Goal: Task Accomplishment & Management: Use online tool/utility

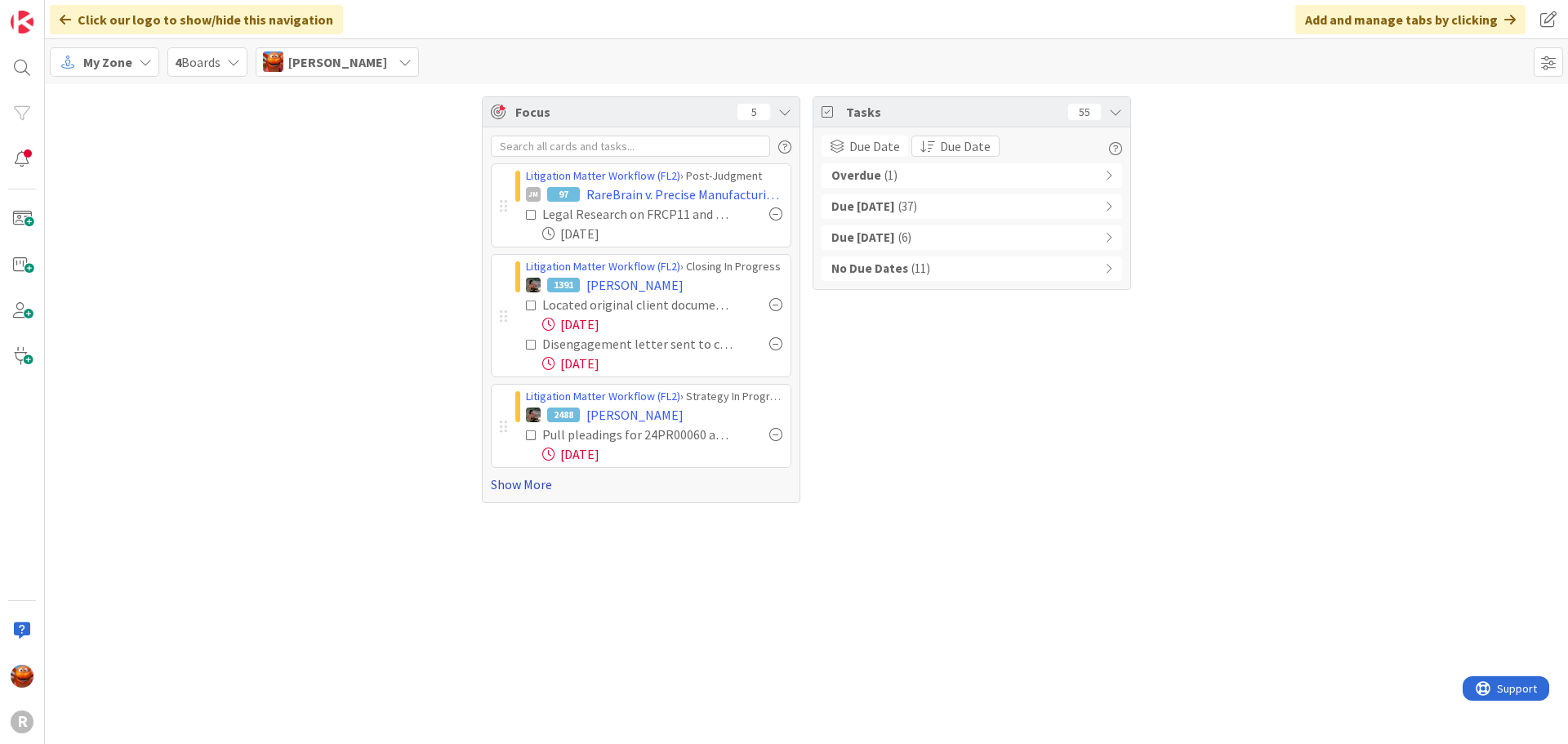
click at [512, 483] on link "Show More" at bounding box center [640, 484] width 300 height 19
click at [887, 207] on b "Due Today" at bounding box center [864, 207] width 64 height 19
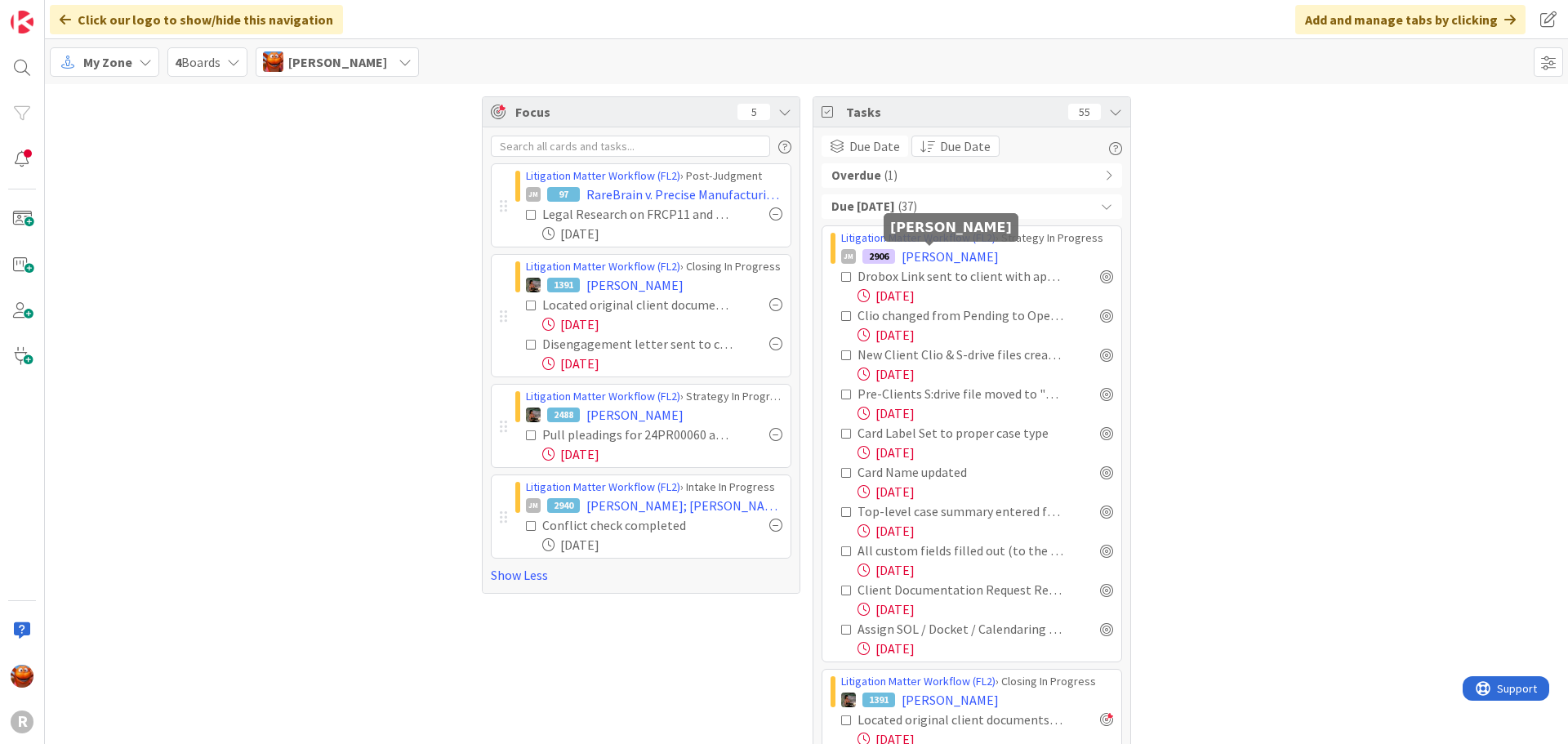
click at [912, 262] on span "LEWIS, Alicia" at bounding box center [949, 256] width 97 height 19
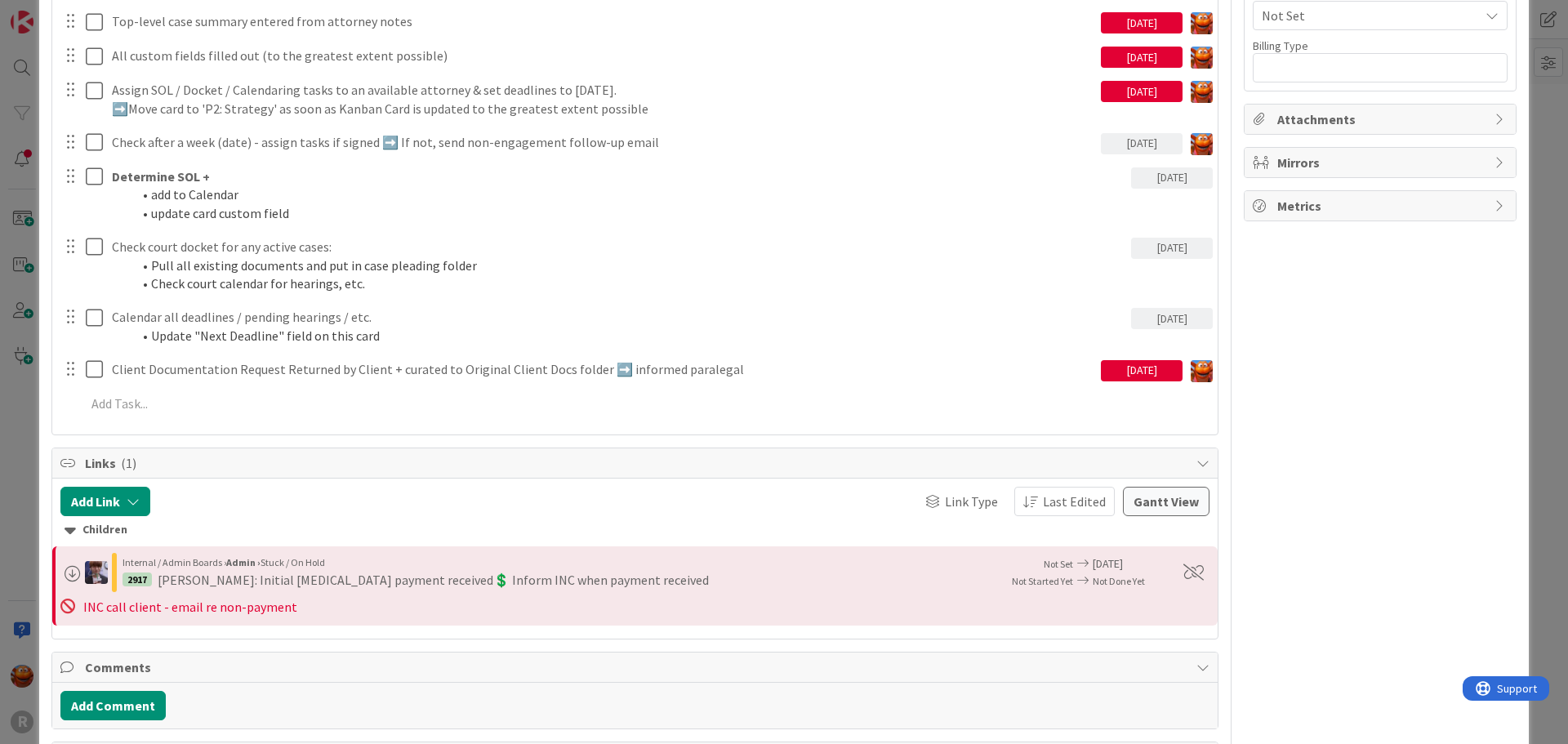
scroll to position [816, 0]
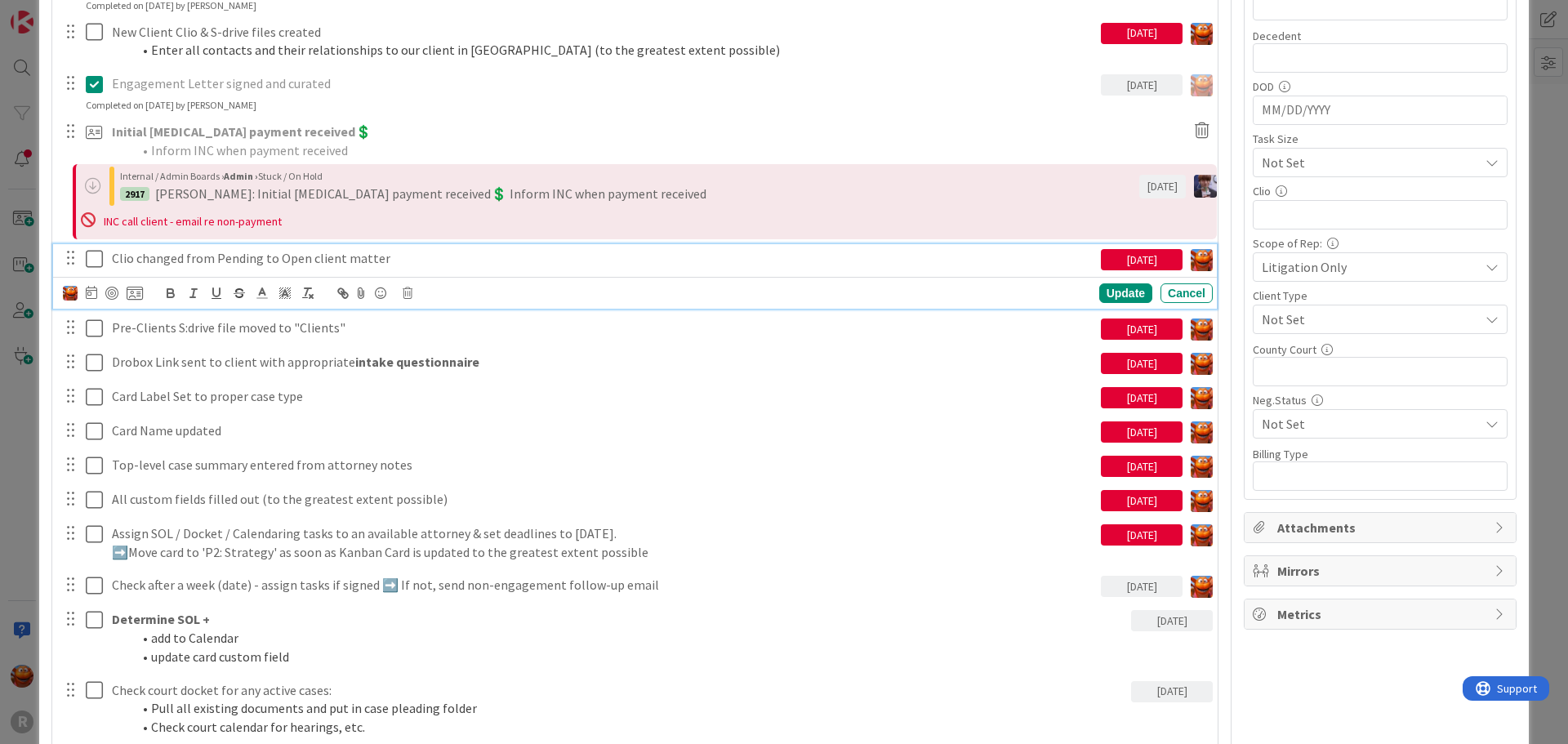
click at [281, 260] on p "Clio changed from Pending to Open client matter" at bounding box center [603, 258] width 982 height 19
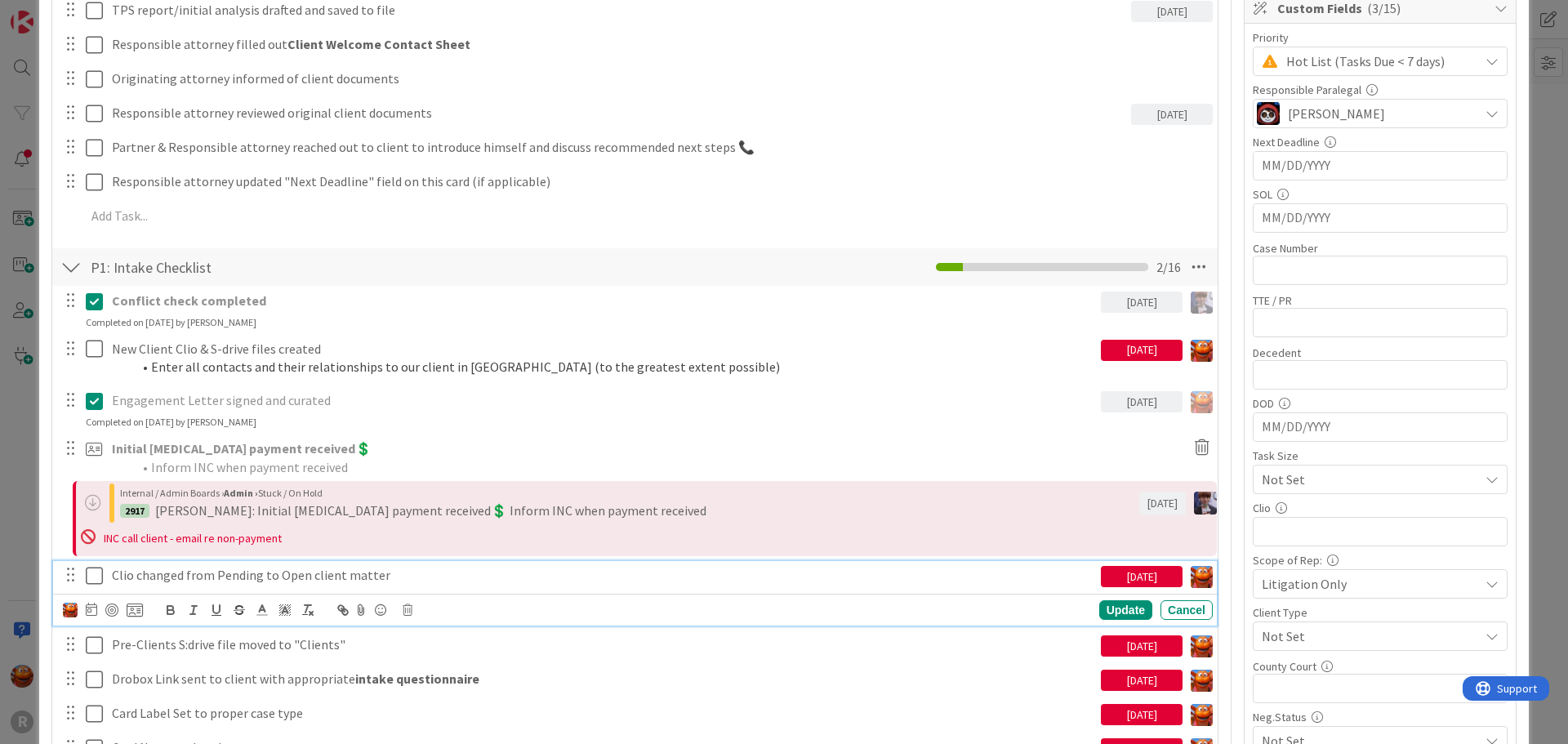
scroll to position [735, 0]
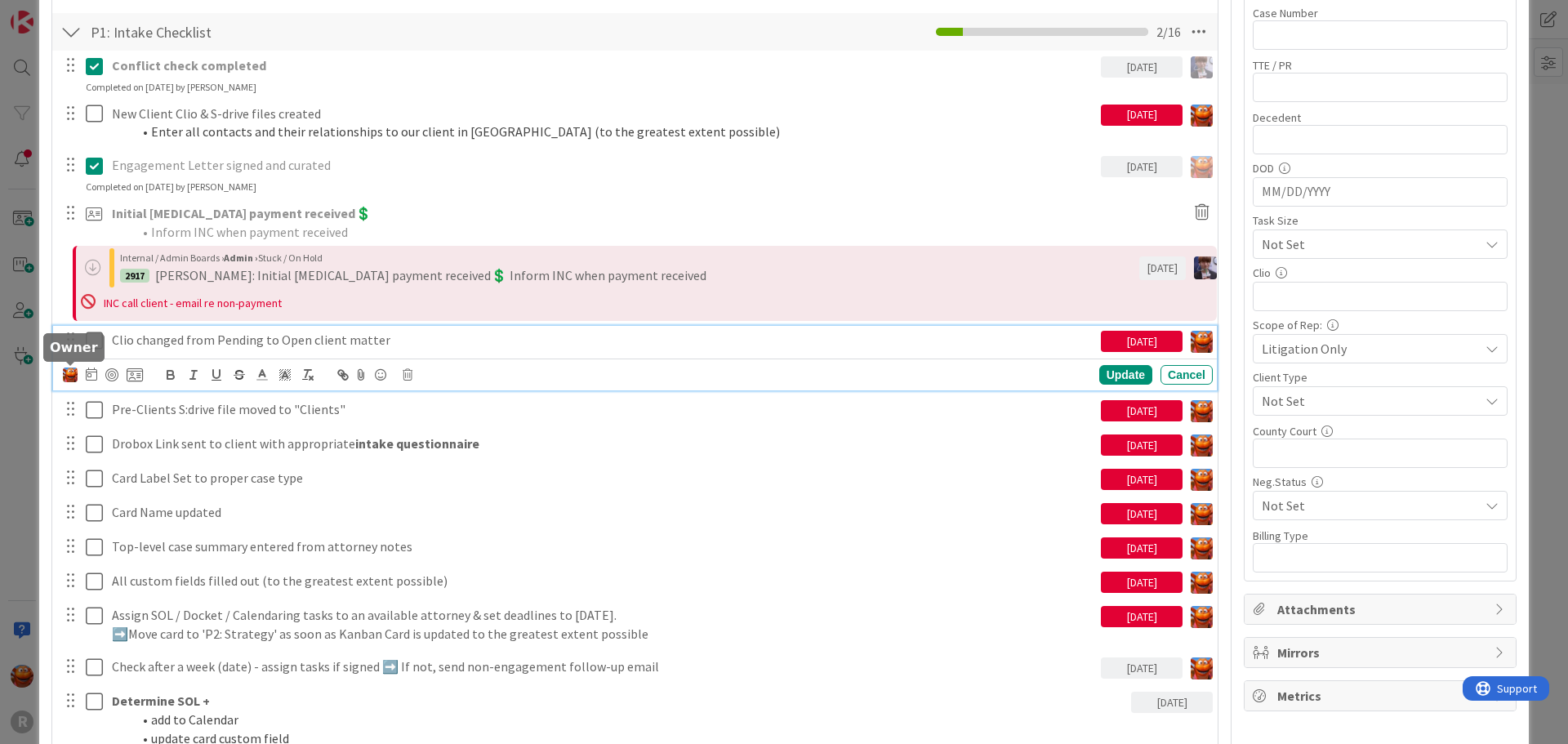
click at [66, 373] on img at bounding box center [70, 375] width 14 height 14
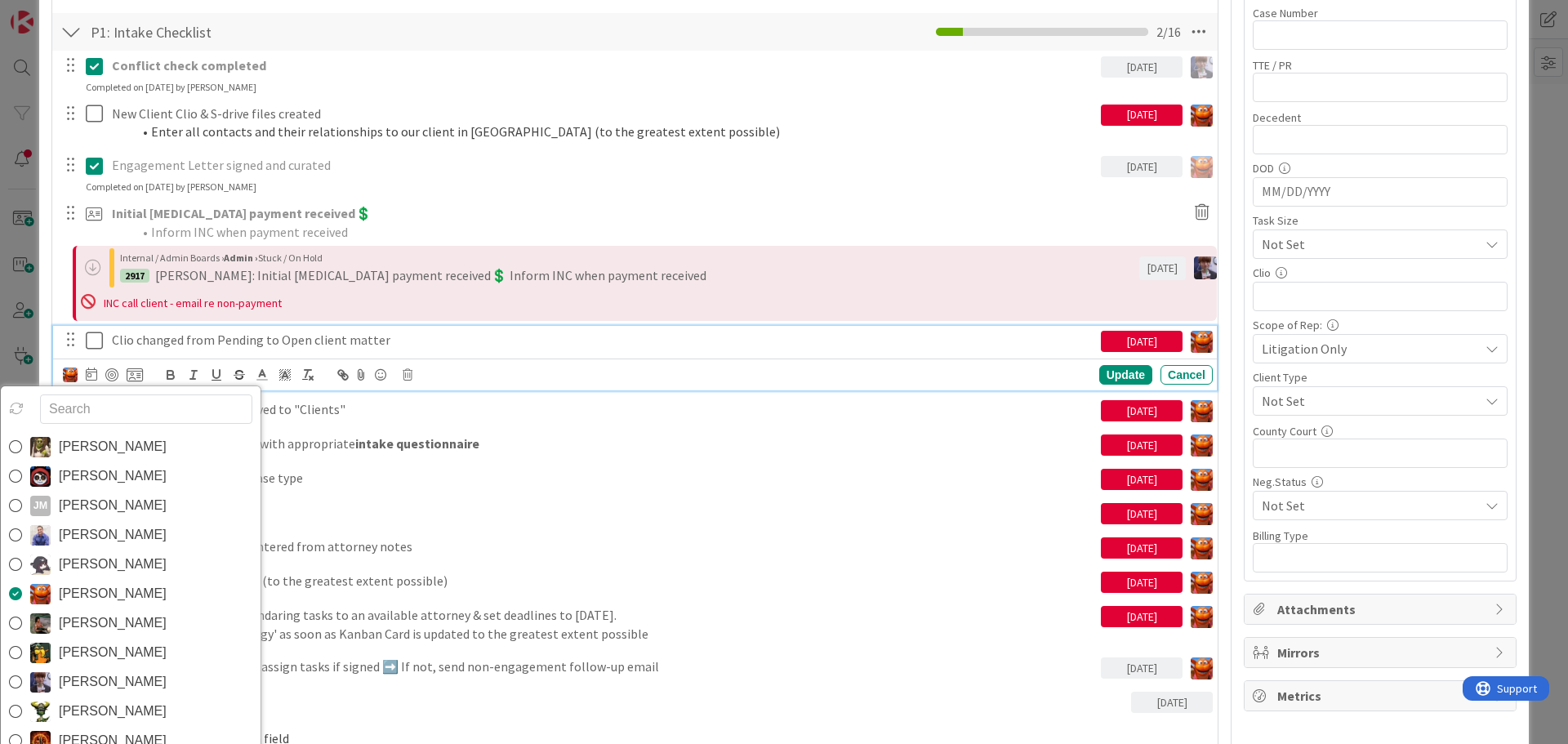
click at [600, 335] on p "Clio changed from Pending to Open client matter" at bounding box center [603, 340] width 982 height 19
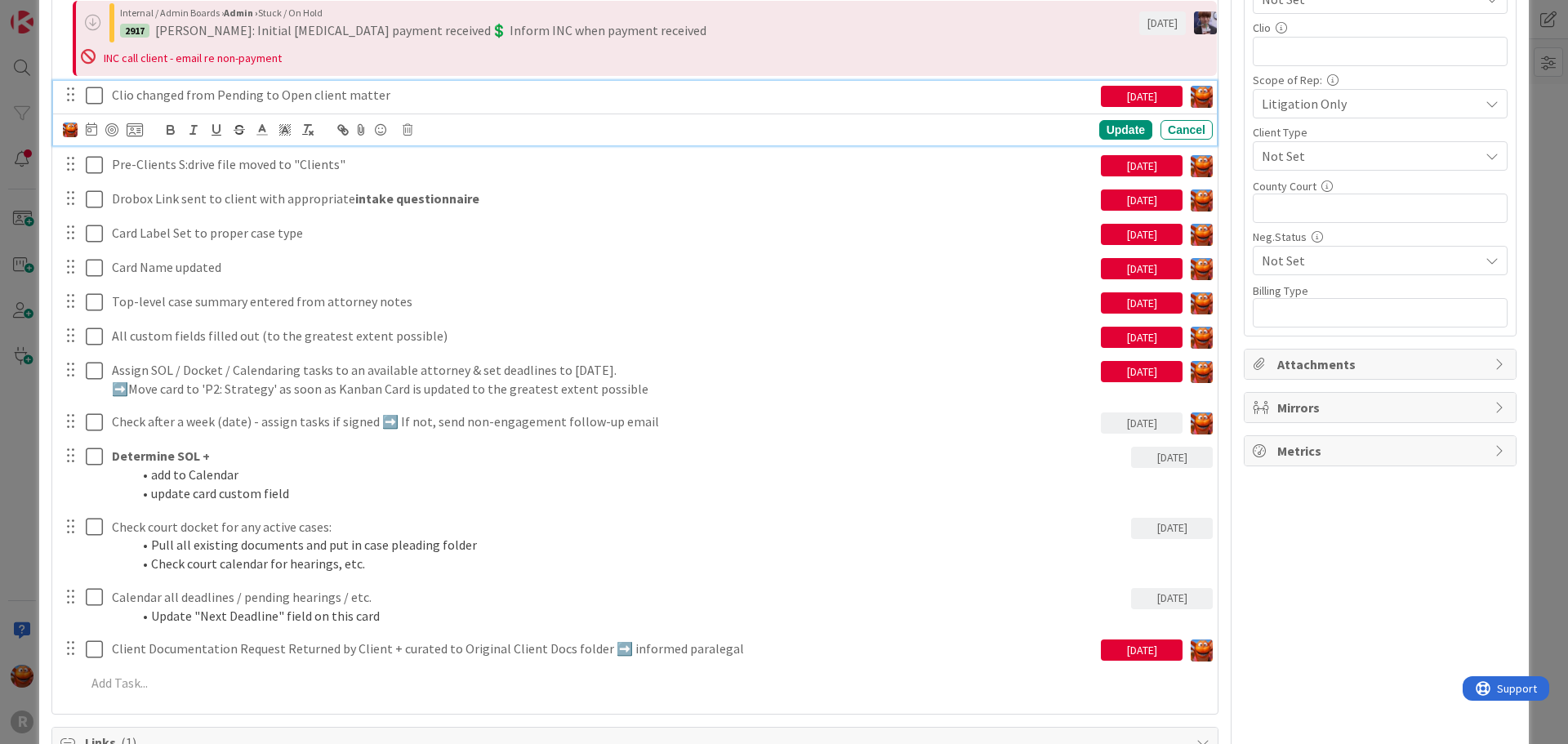
scroll to position [898, 0]
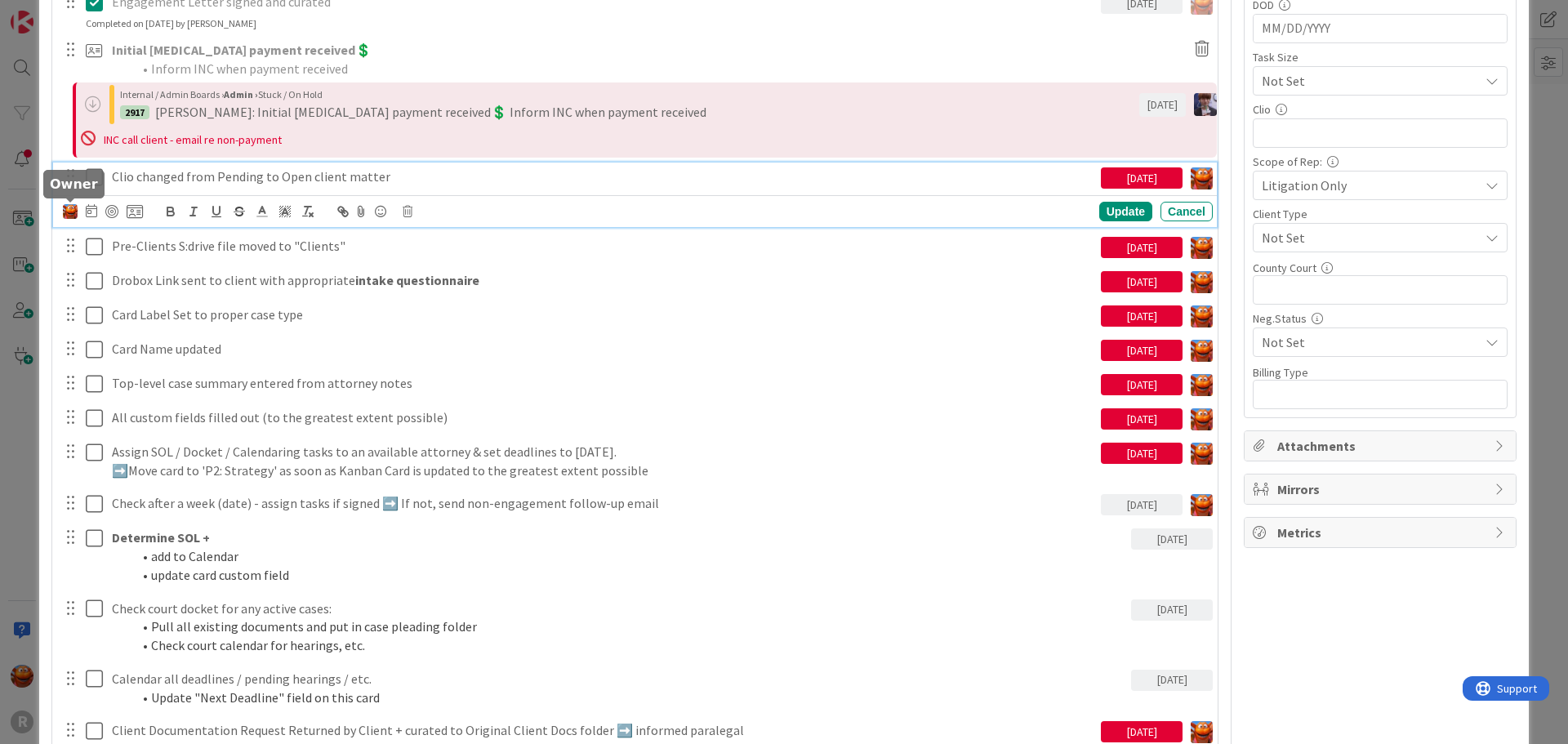
click at [68, 214] on img at bounding box center [70, 211] width 14 height 14
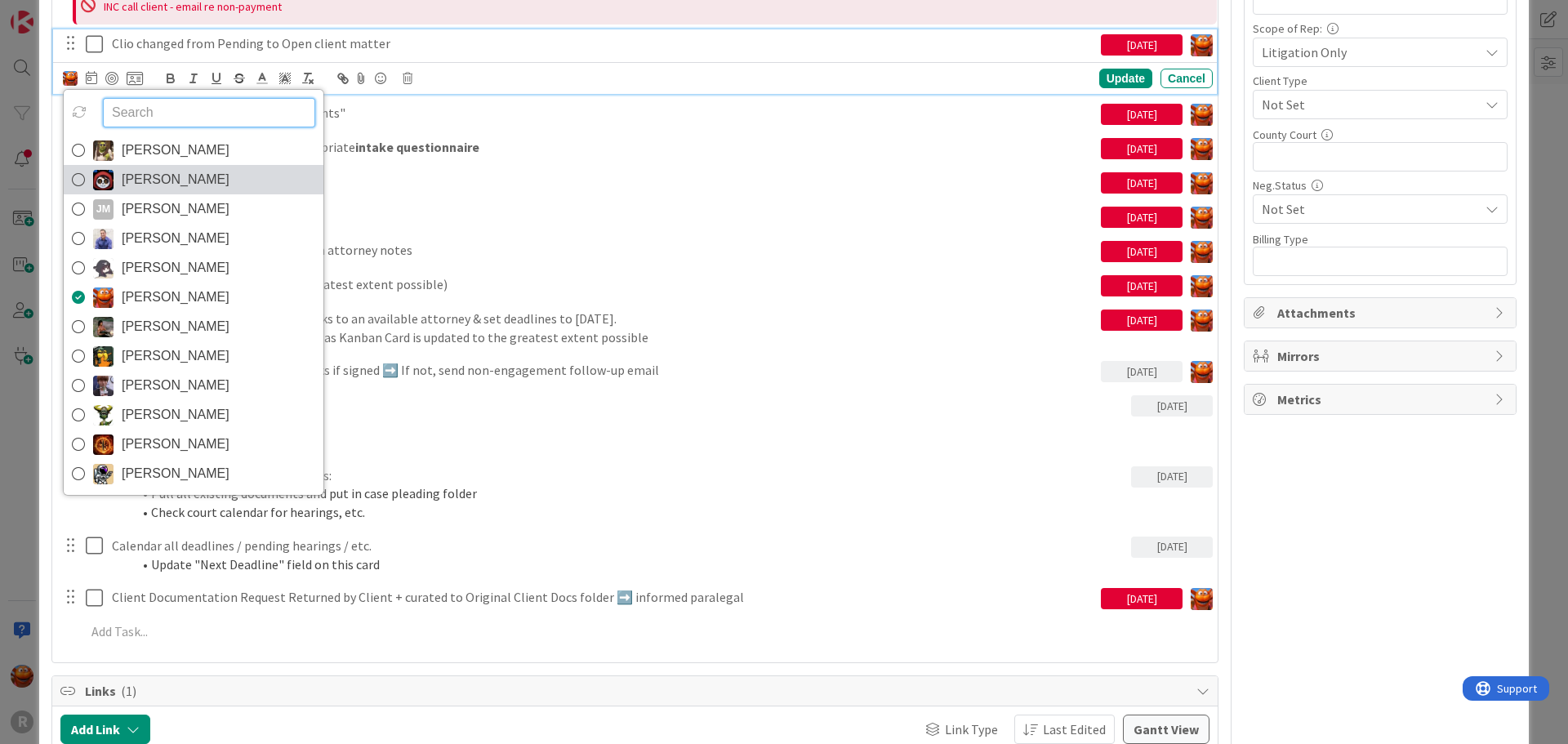
scroll to position [980, 0]
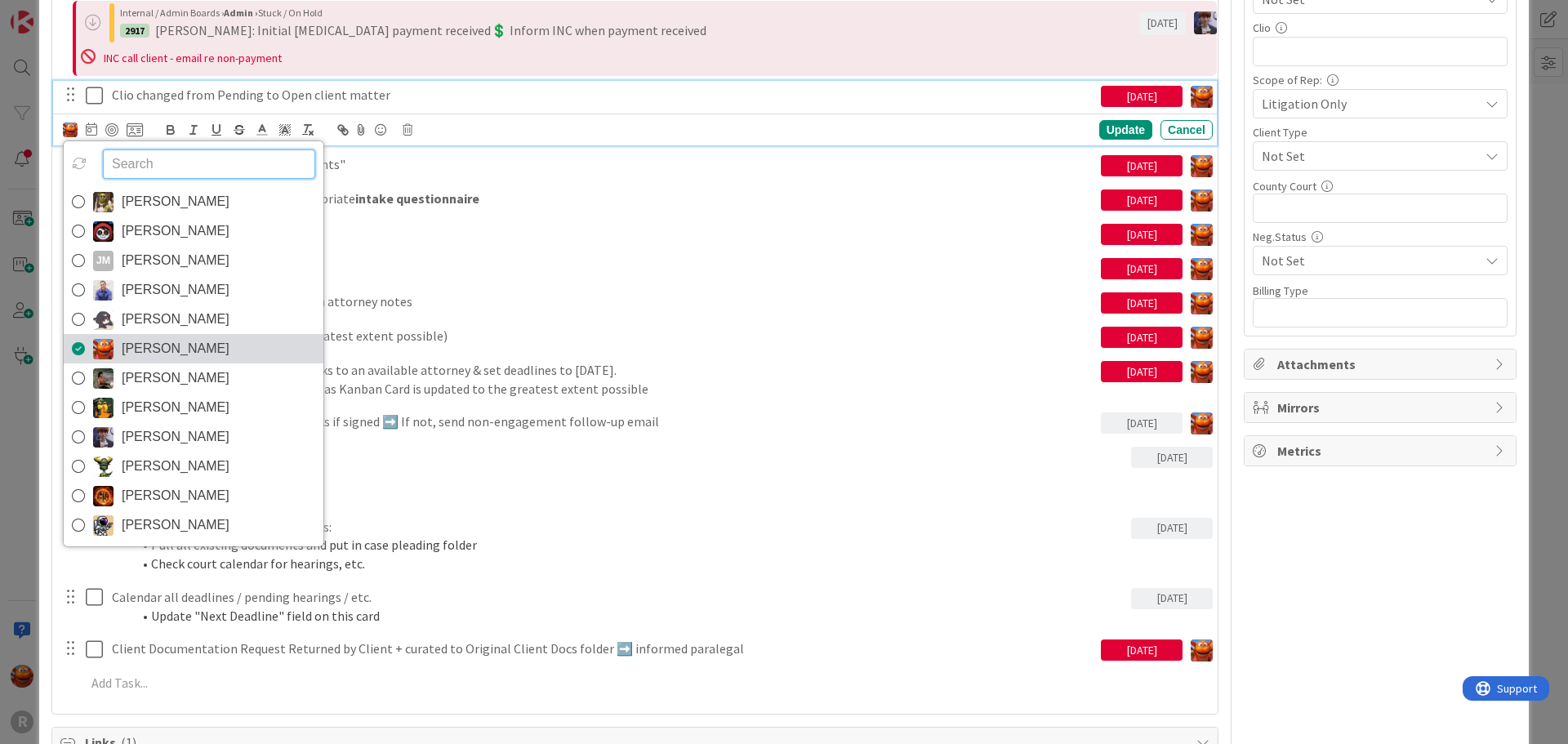
click at [80, 350] on icon at bounding box center [78, 348] width 13 height 24
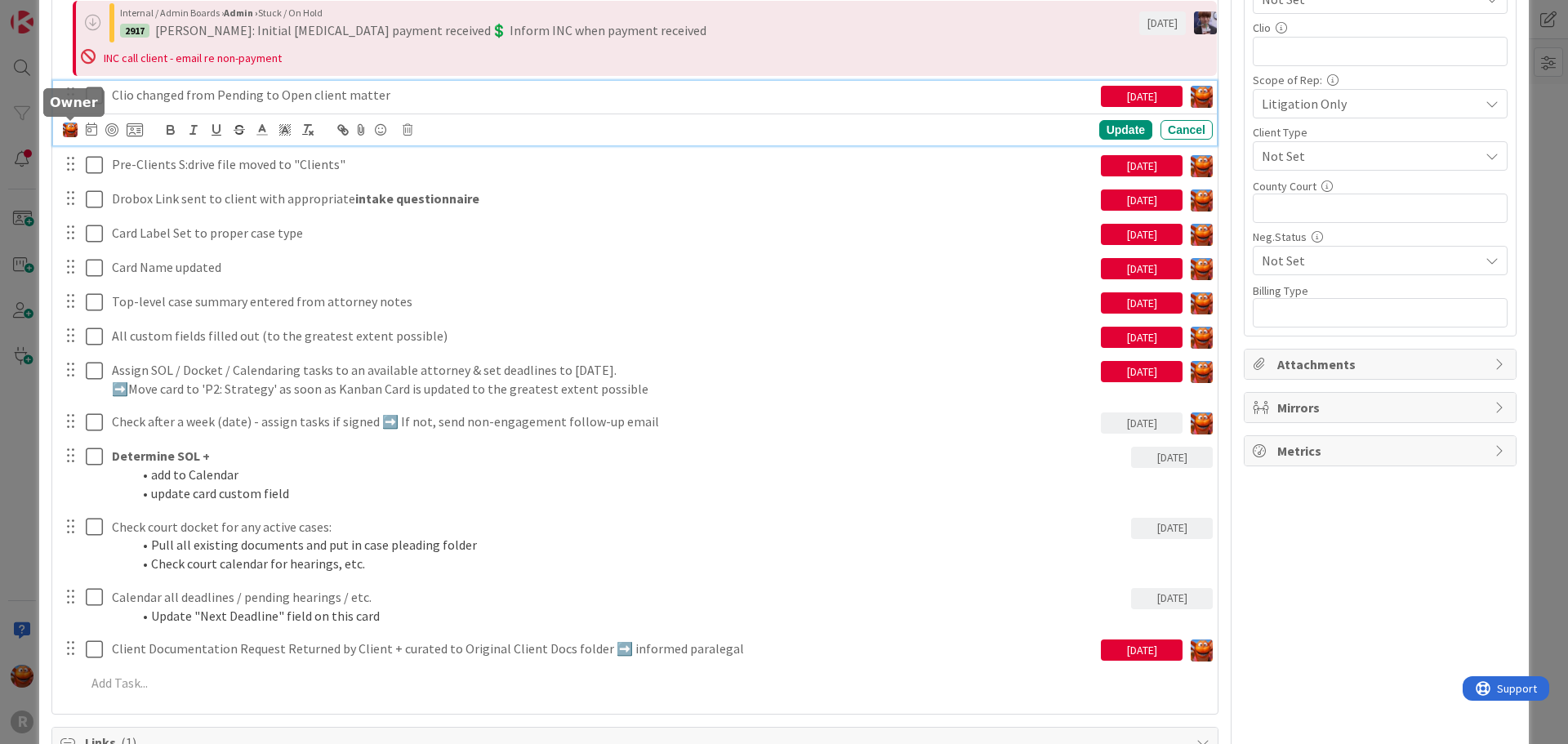
click at [68, 129] on img at bounding box center [70, 130] width 14 height 14
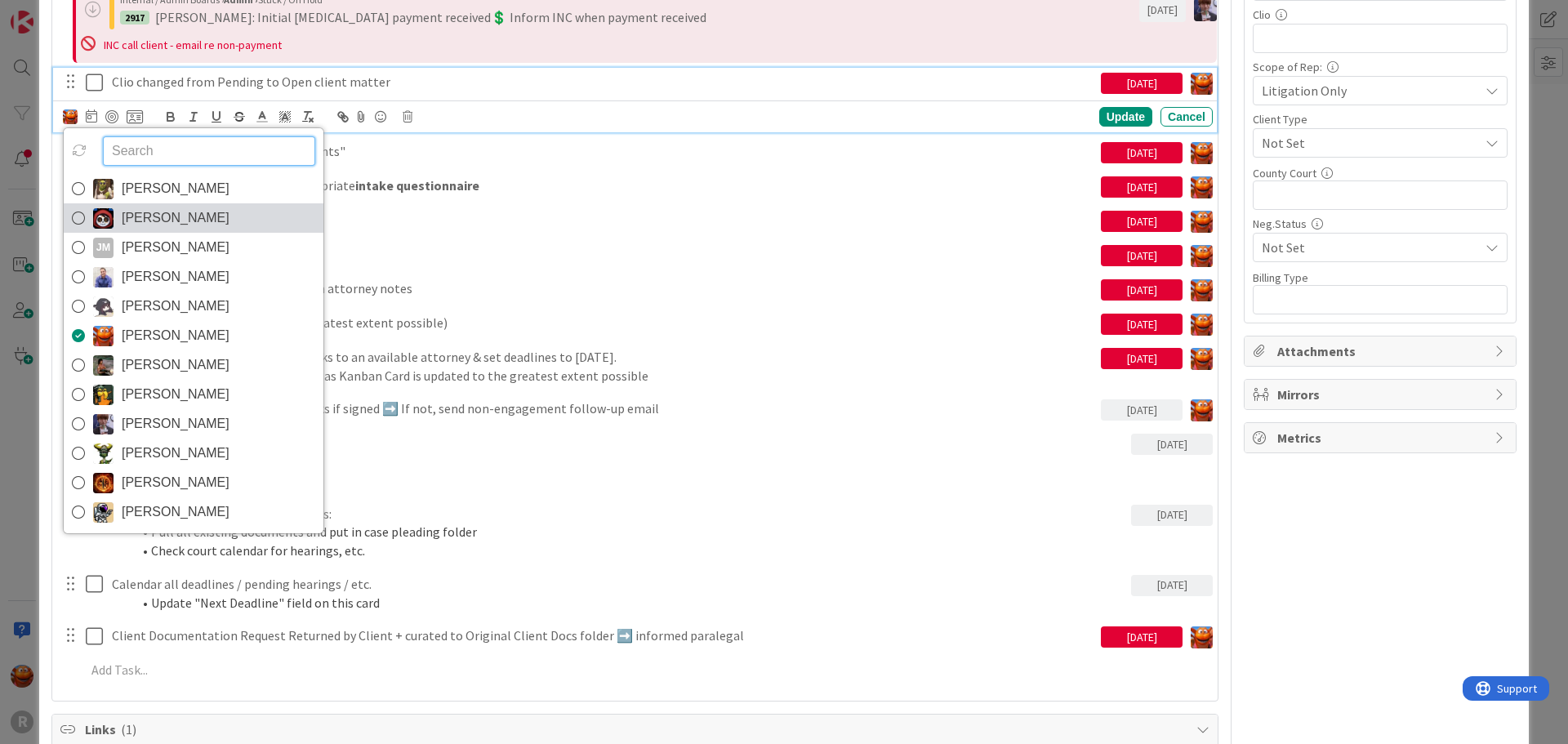
scroll to position [898, 0]
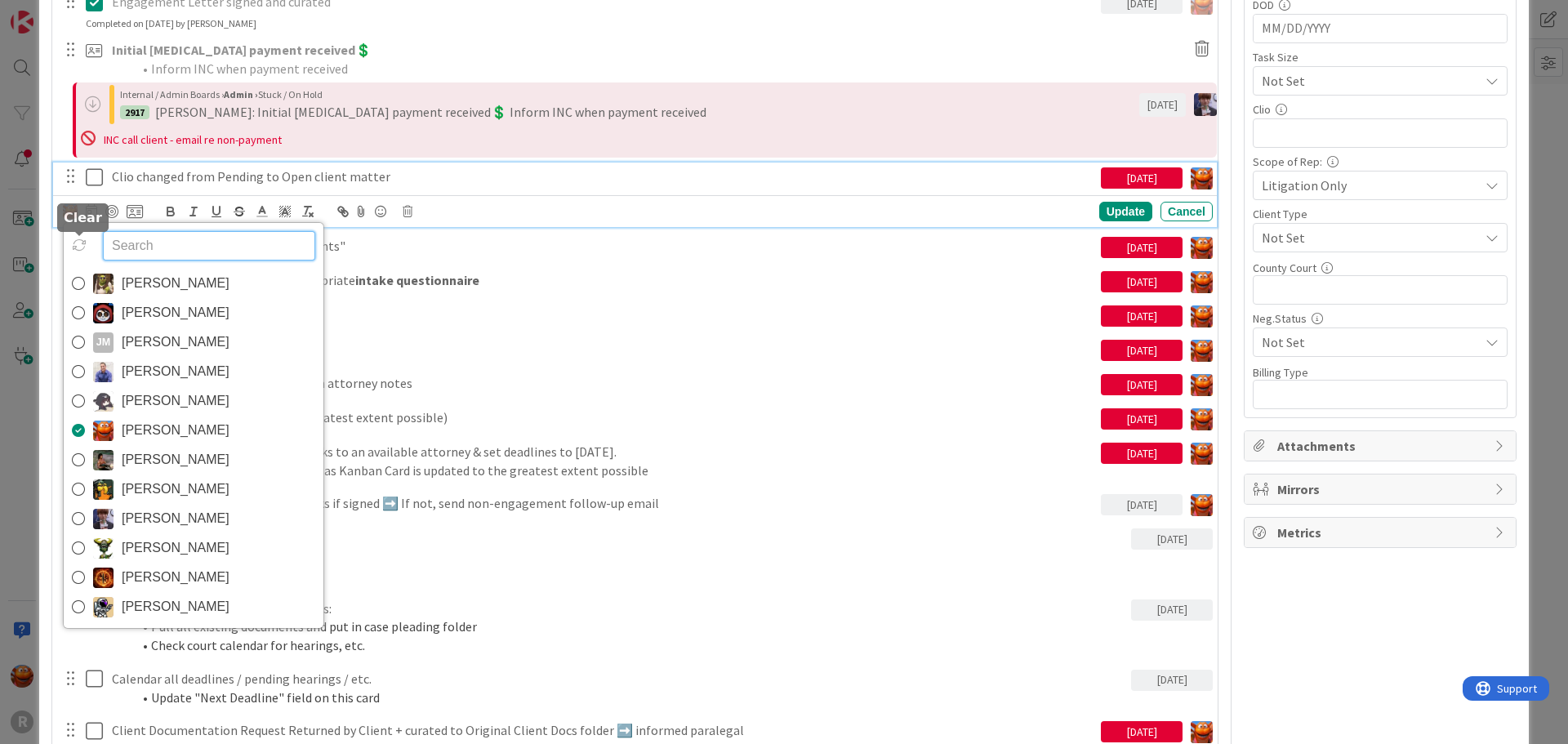
click at [80, 248] on icon at bounding box center [78, 244] width 14 height 14
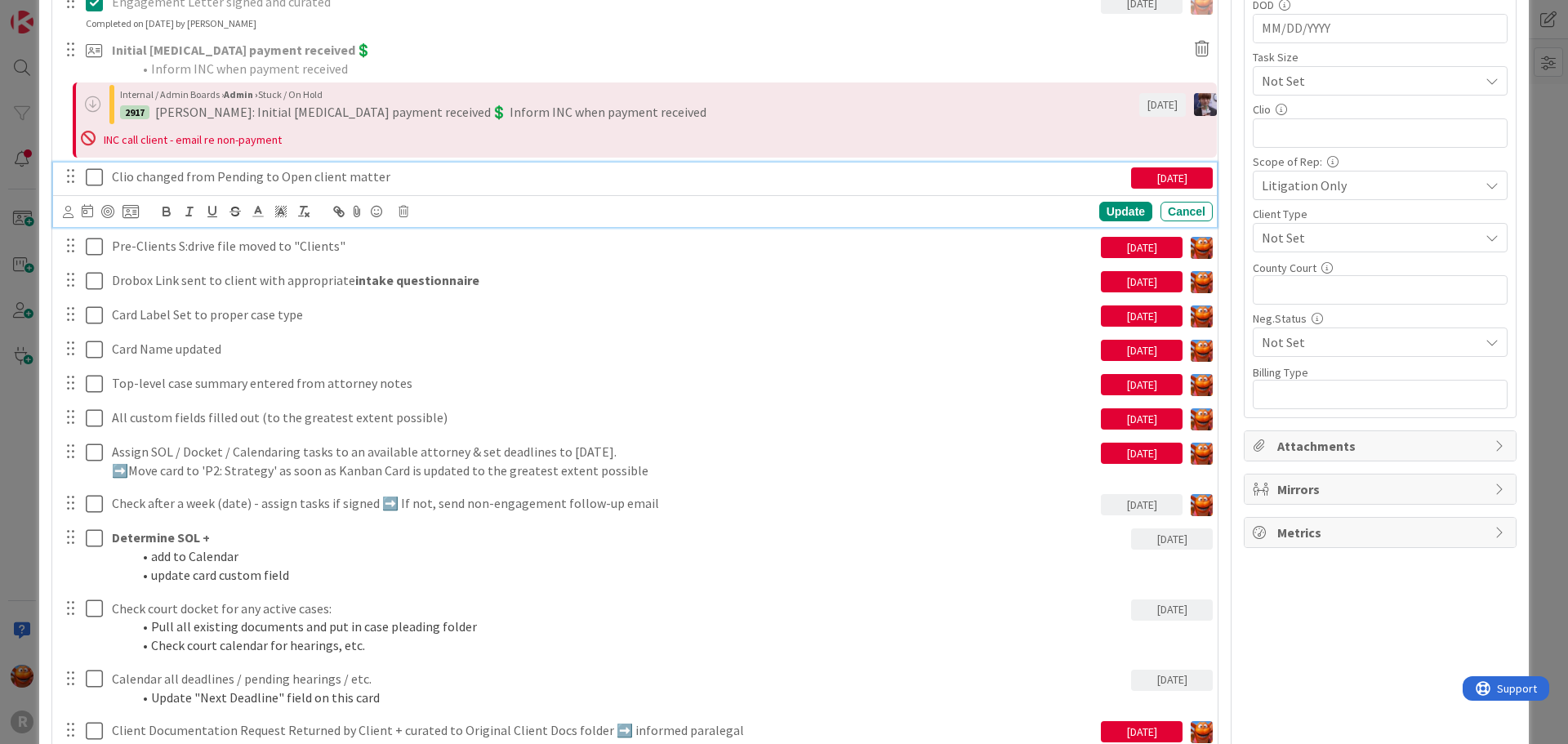
click at [65, 245] on div at bounding box center [70, 245] width 21 height 24
click at [132, 210] on p "Pre-Clients S:drive file moved to "Clients"" at bounding box center [603, 211] width 982 height 19
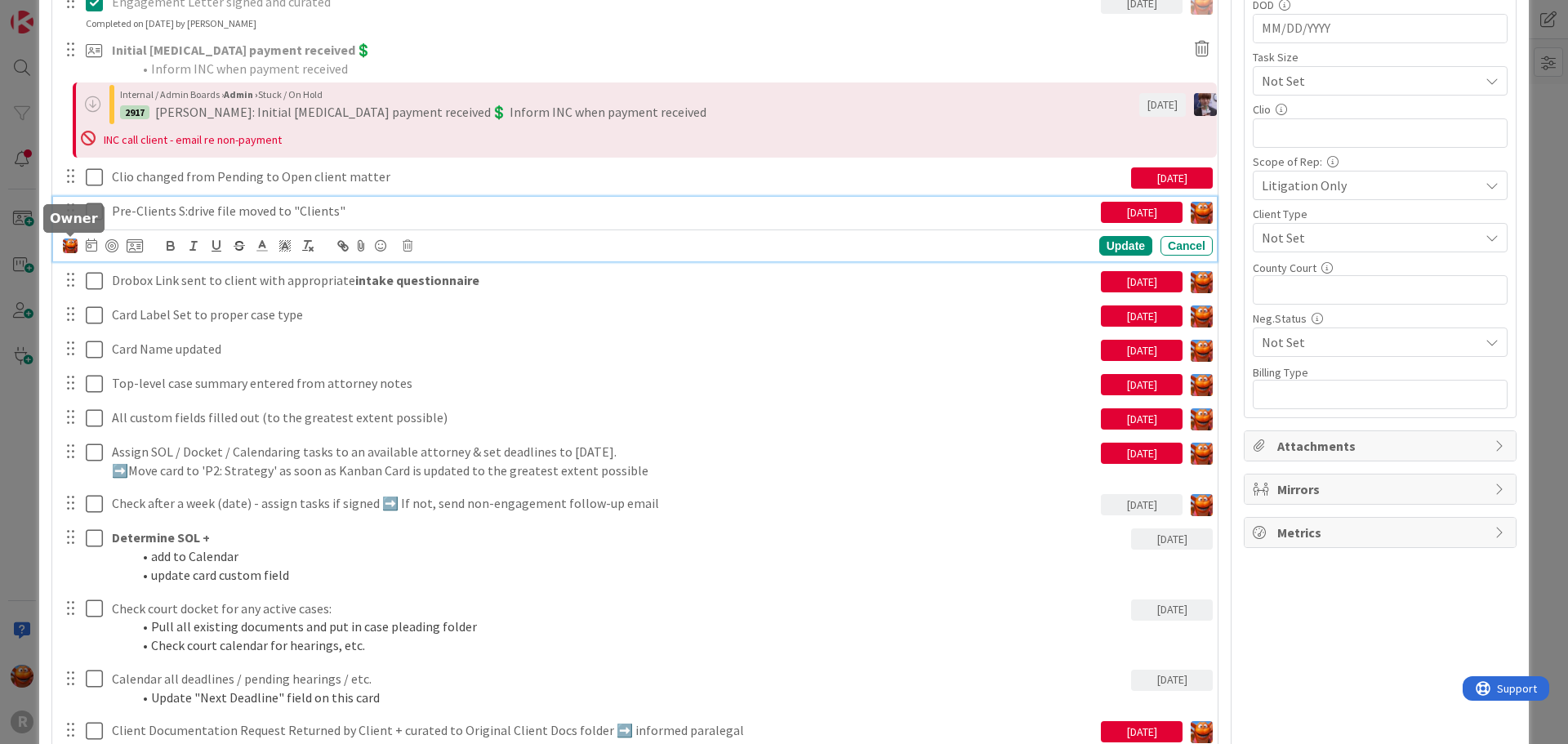
click at [67, 248] on img at bounding box center [70, 245] width 14 height 14
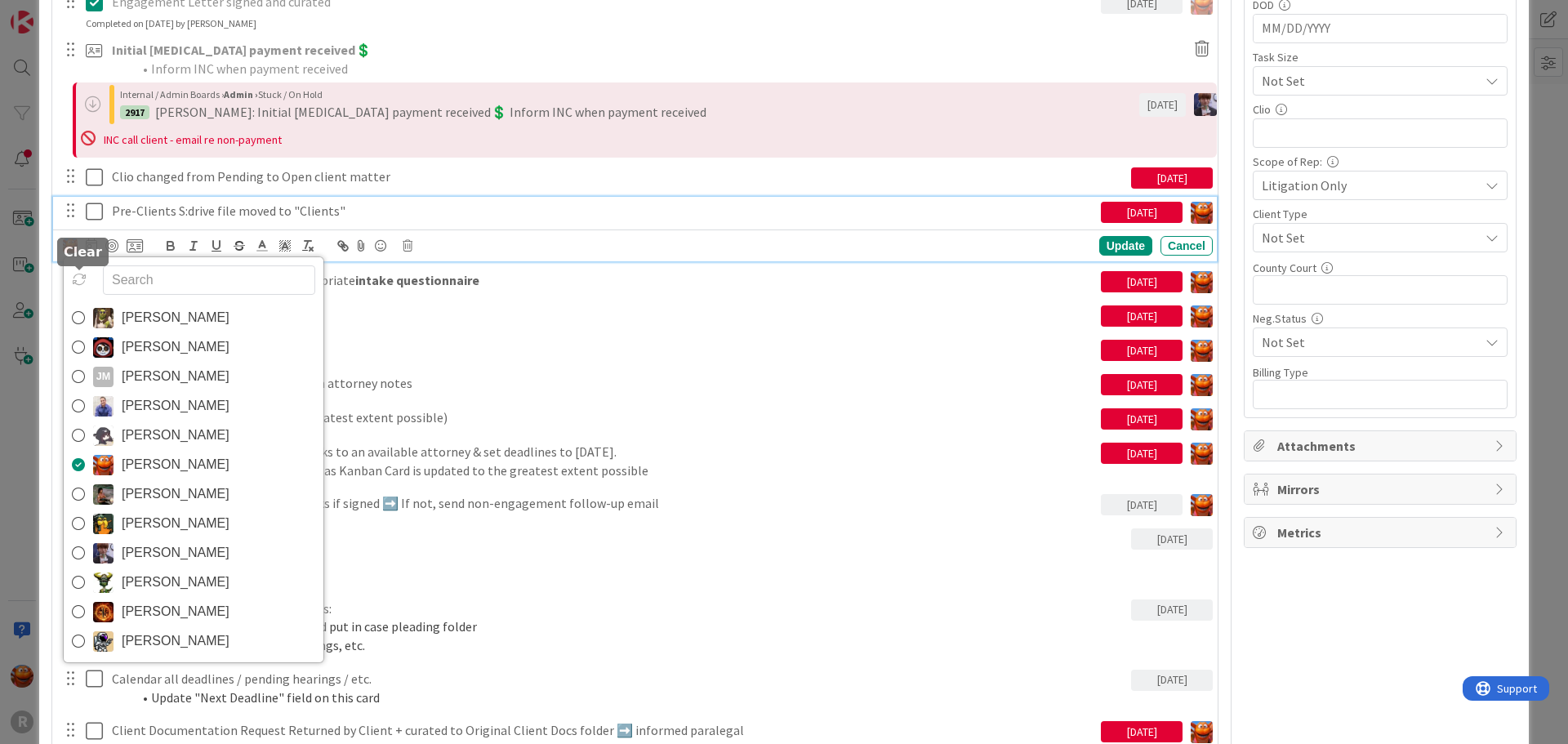
click at [83, 279] on icon at bounding box center [78, 279] width 14 height 14
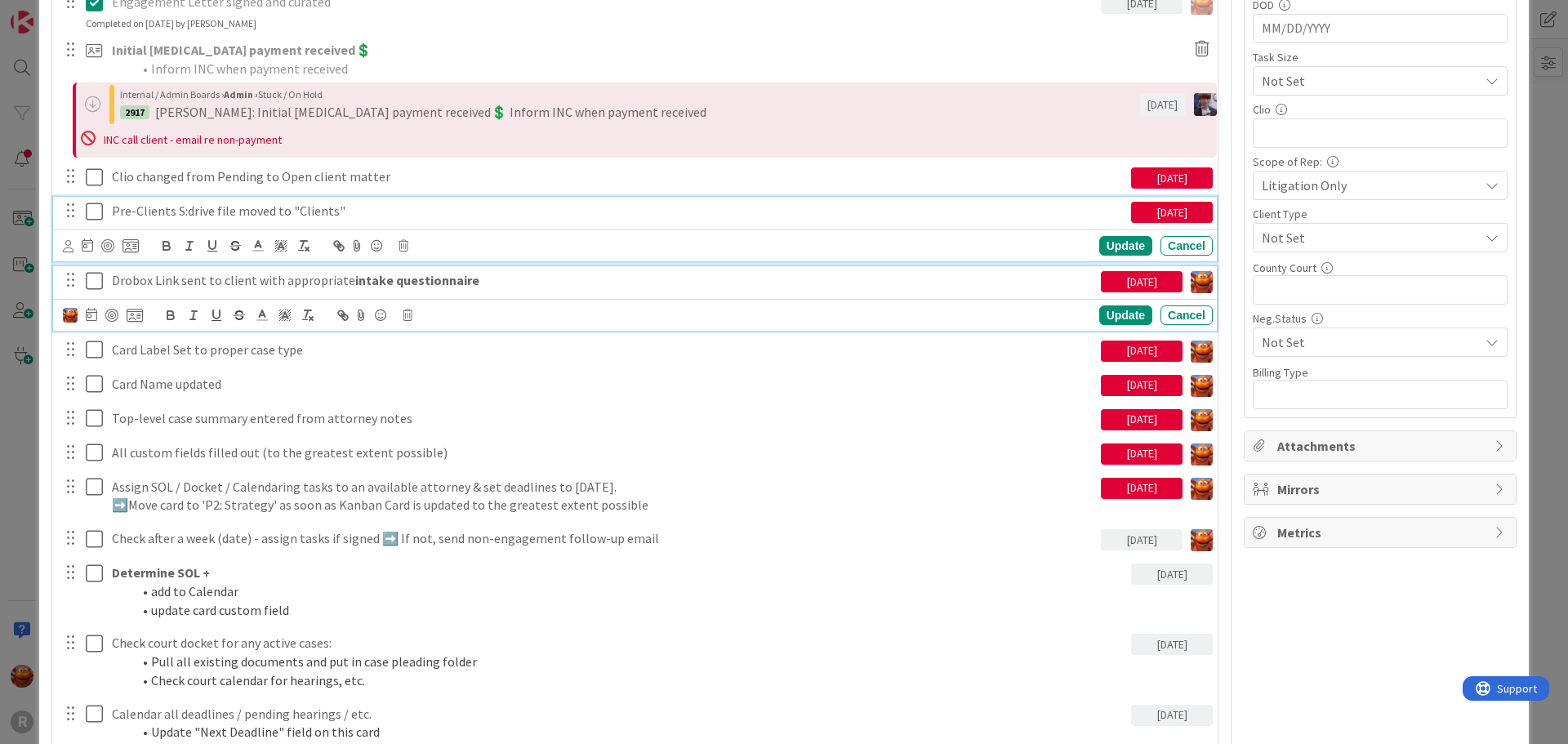
click at [176, 286] on p "Drobox Link sent to client with appropriate intake questionnaire" at bounding box center [603, 280] width 982 height 19
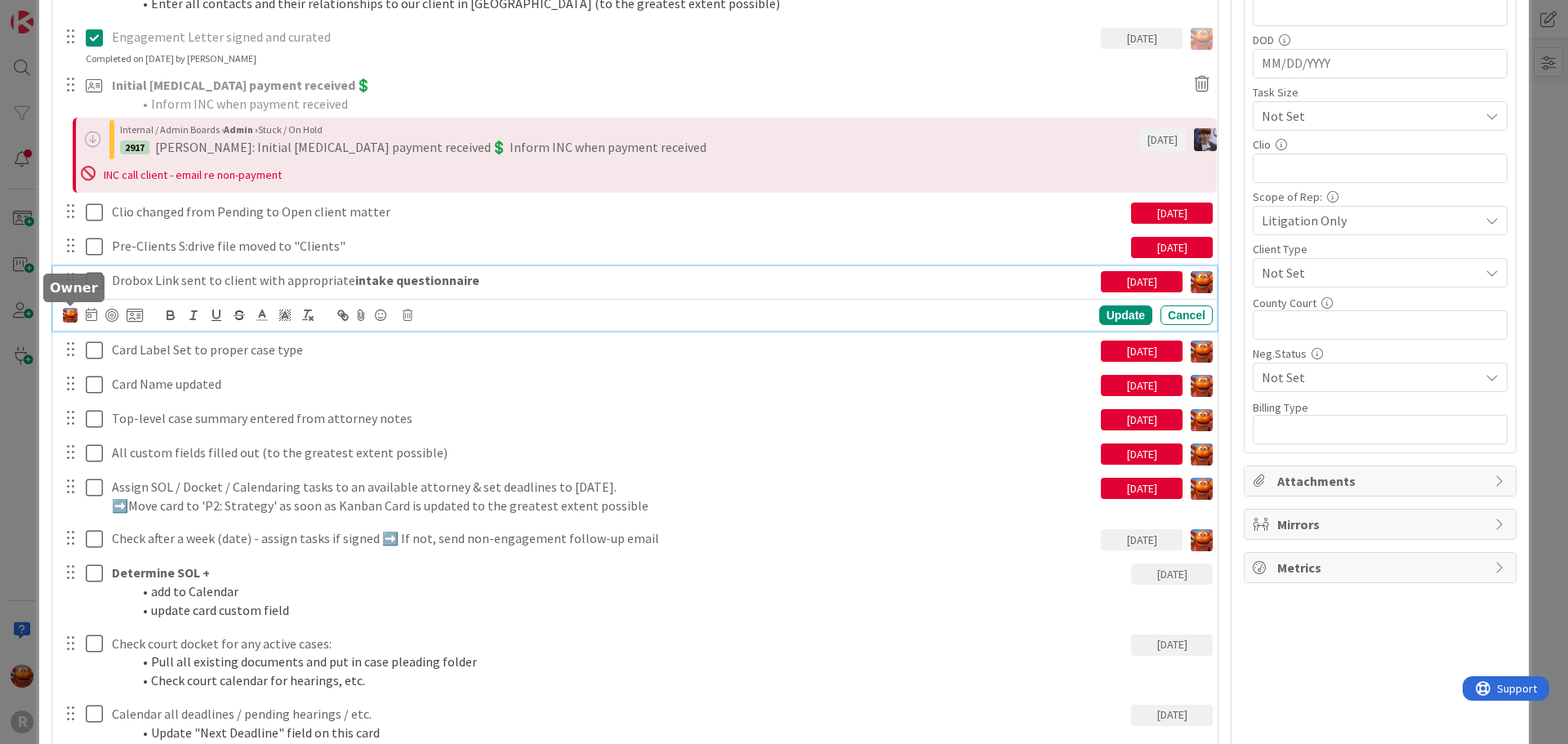
click at [67, 311] on img at bounding box center [70, 315] width 14 height 14
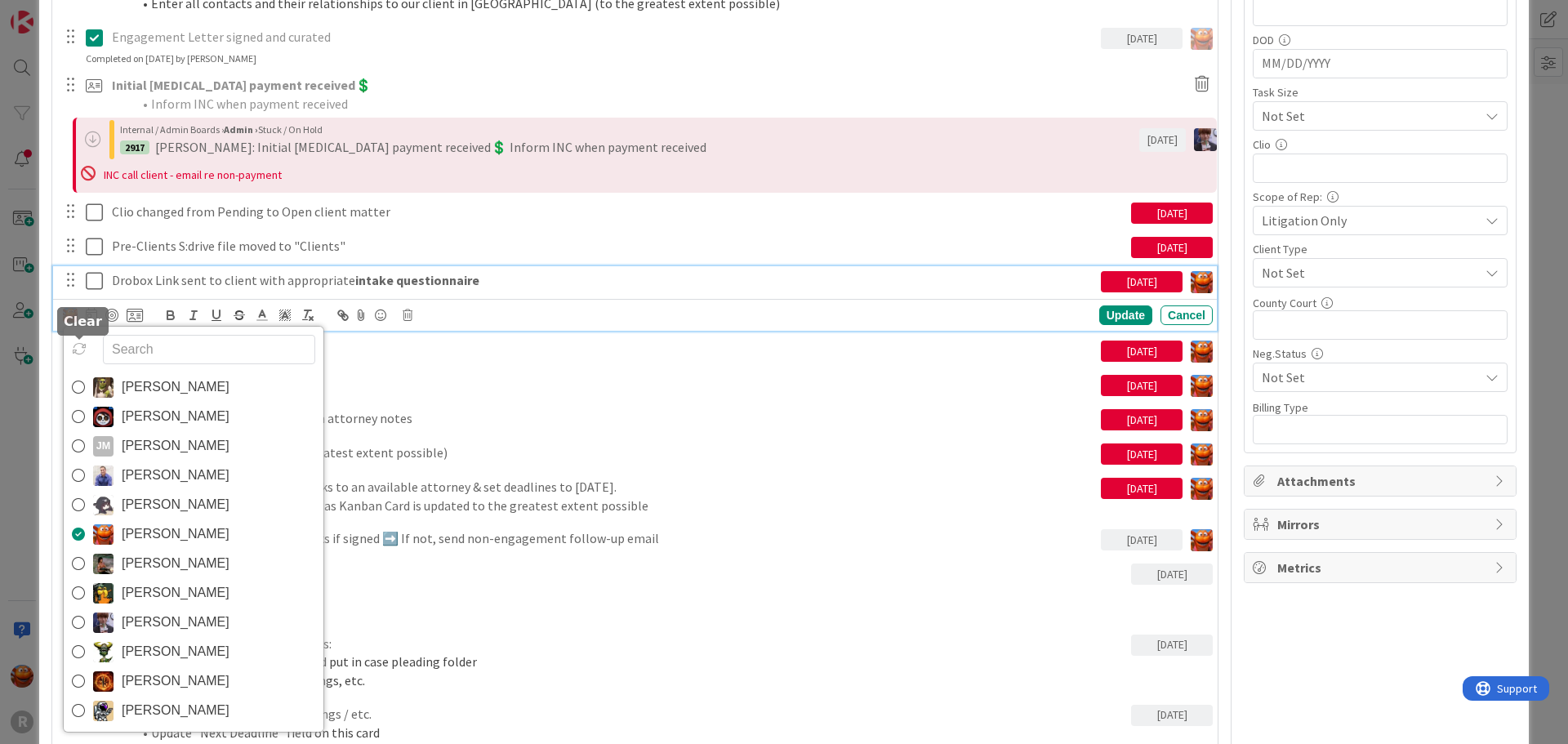
click at [77, 349] on icon at bounding box center [78, 348] width 14 height 14
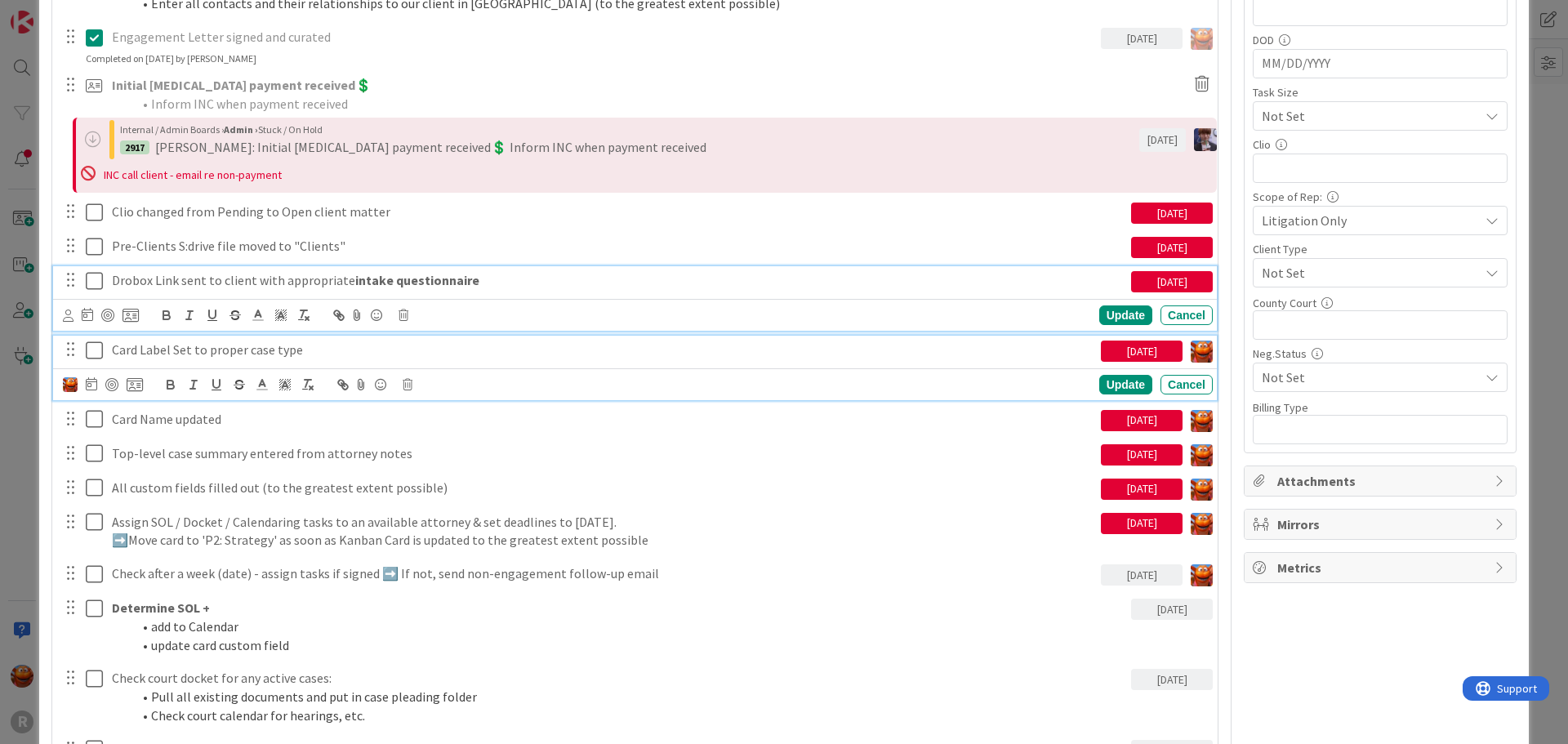
click at [123, 353] on p "Card Label Set to proper case type" at bounding box center [603, 350] width 982 height 19
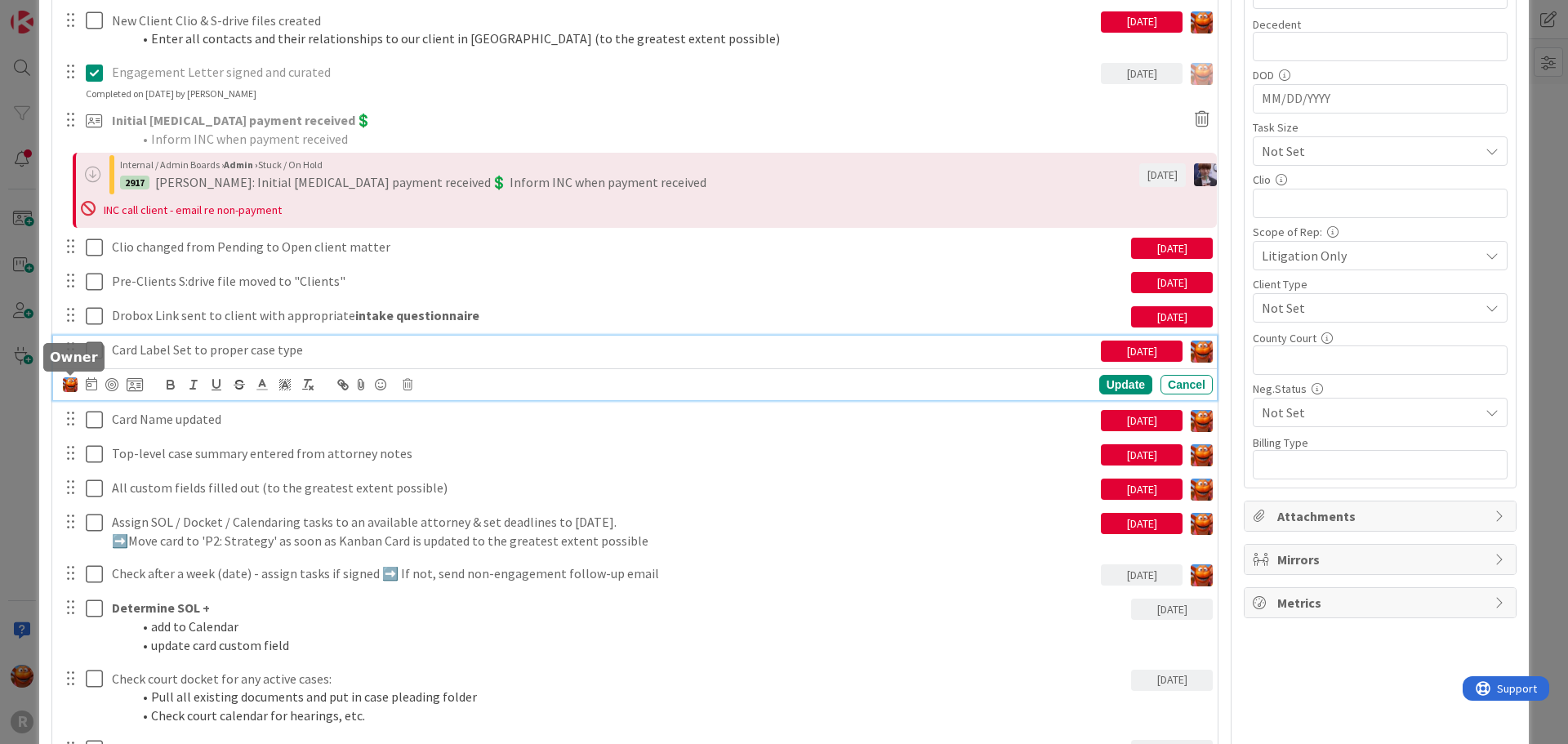
click at [66, 381] on img at bounding box center [70, 384] width 14 height 14
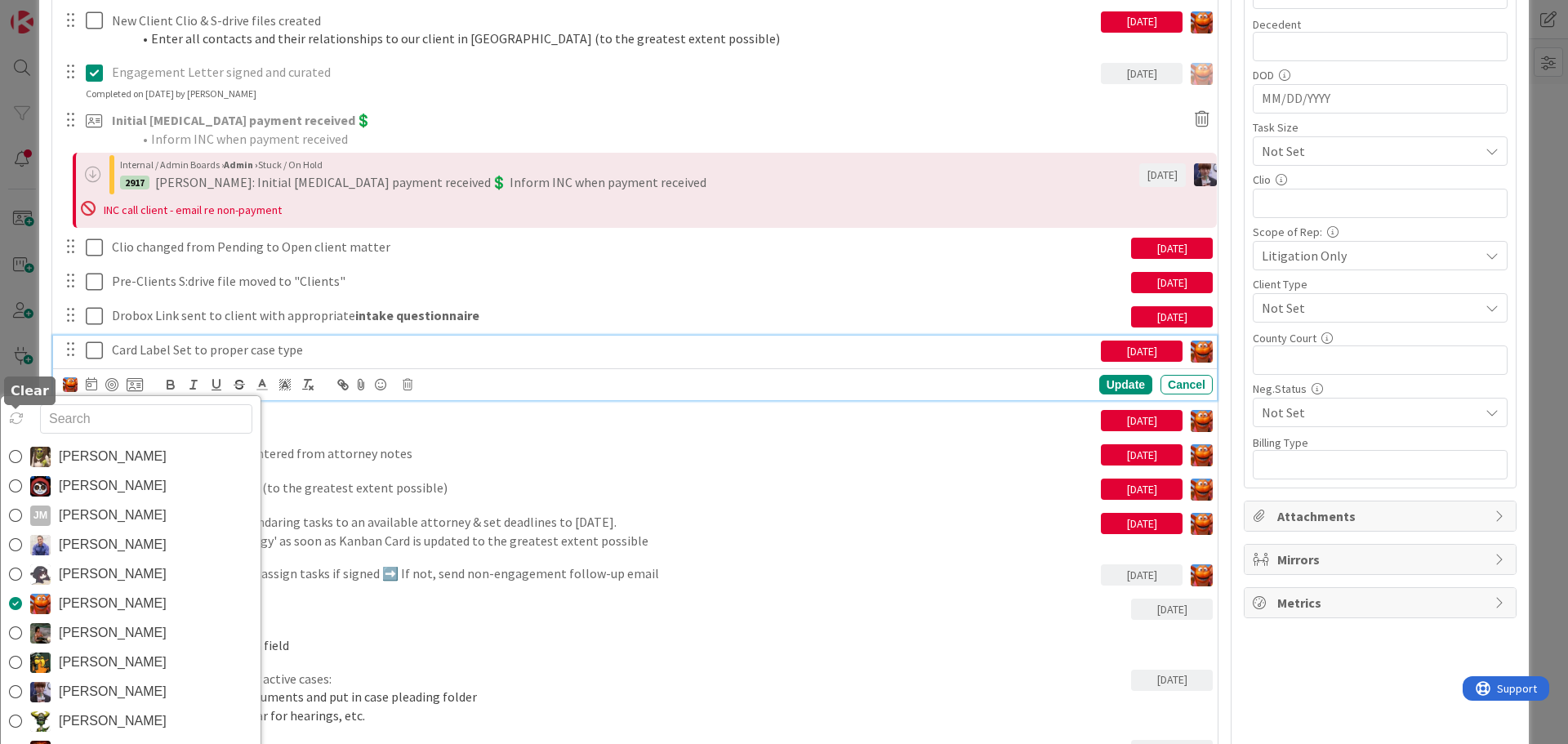
click at [17, 420] on icon at bounding box center [16, 417] width 14 height 14
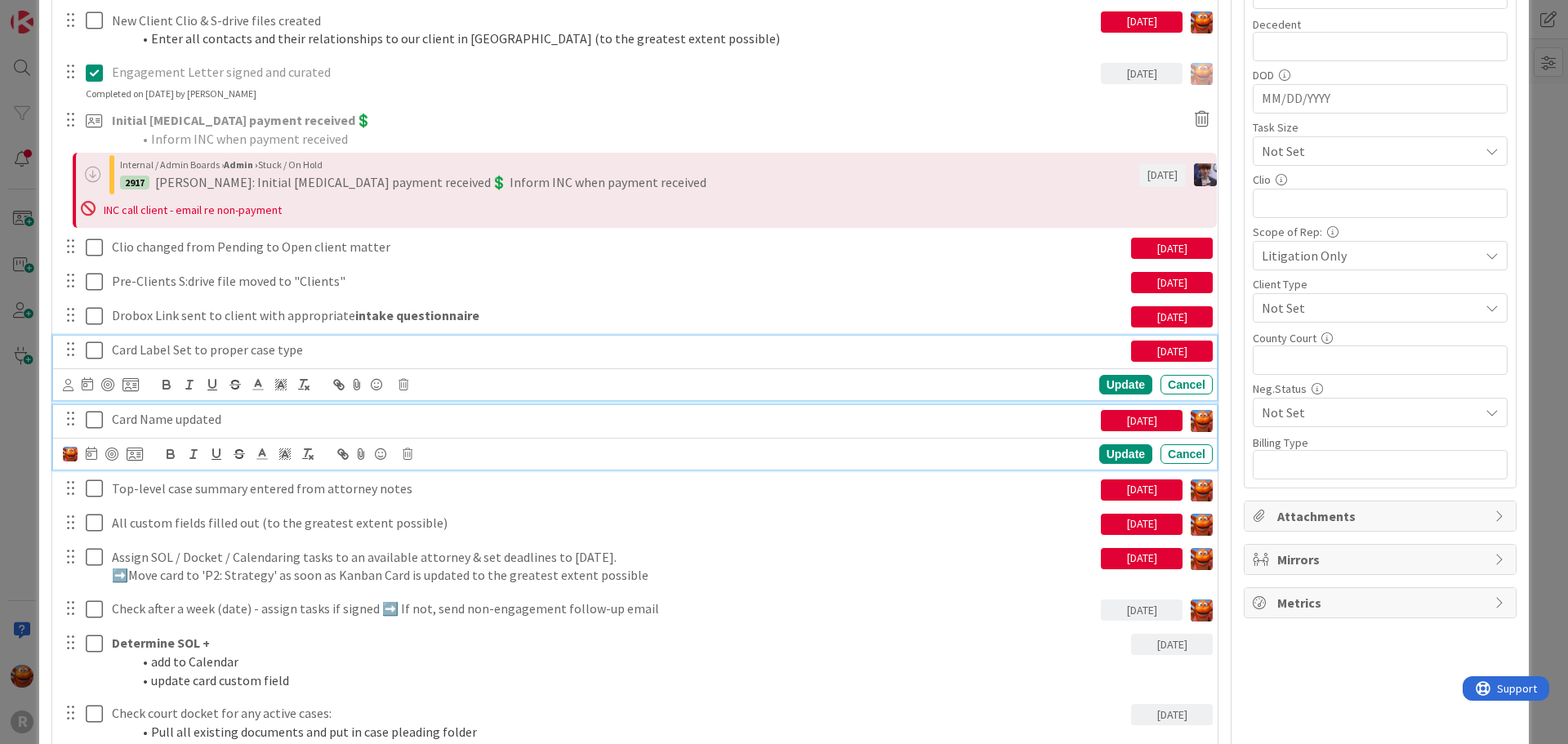
click at [202, 423] on p "Card Name updated" at bounding box center [603, 419] width 982 height 19
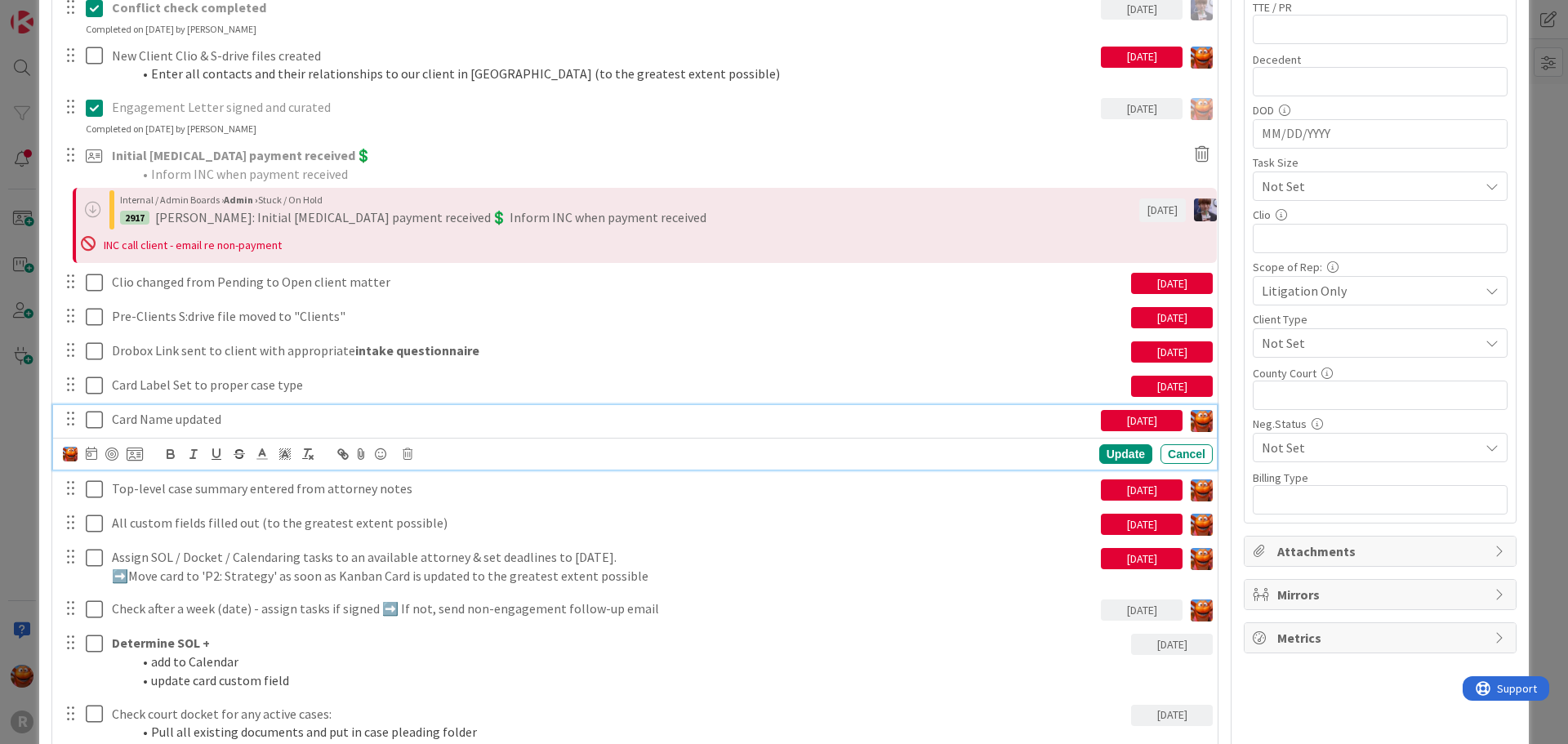
click at [63, 451] on img at bounding box center [70, 454] width 14 height 14
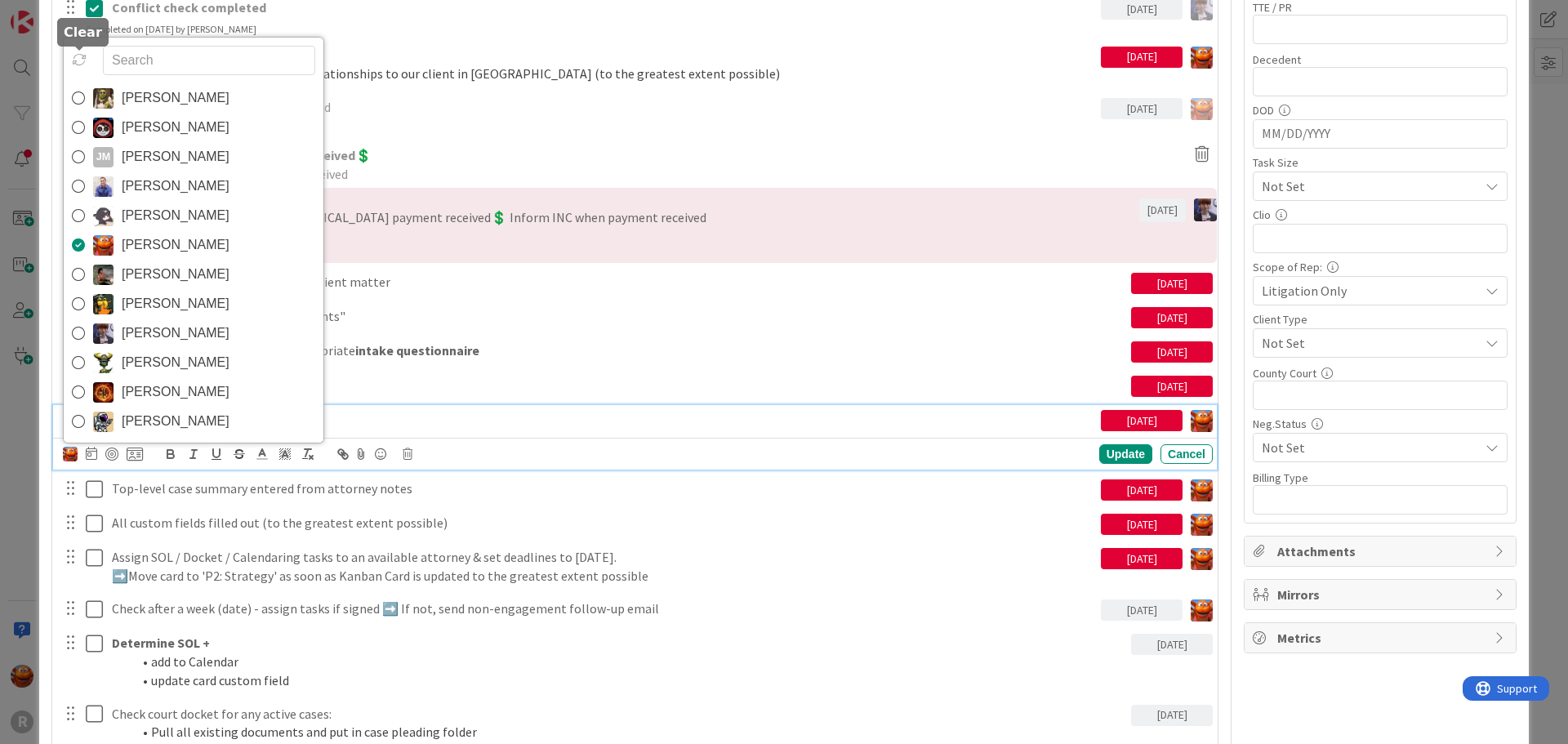
click at [72, 64] on icon at bounding box center [78, 59] width 14 height 14
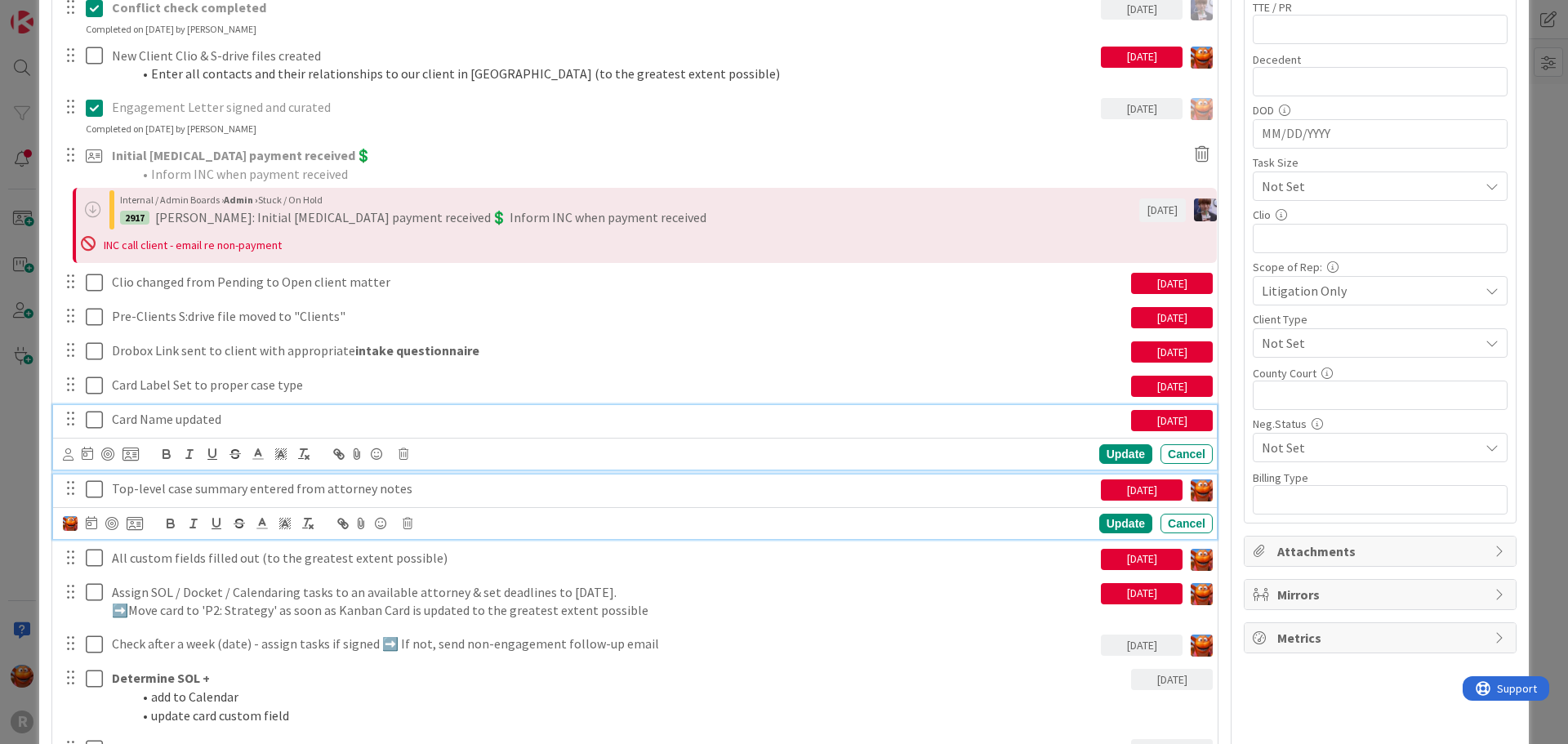
click at [147, 492] on p "Top-level case summary entered from attorney notes" at bounding box center [603, 488] width 982 height 19
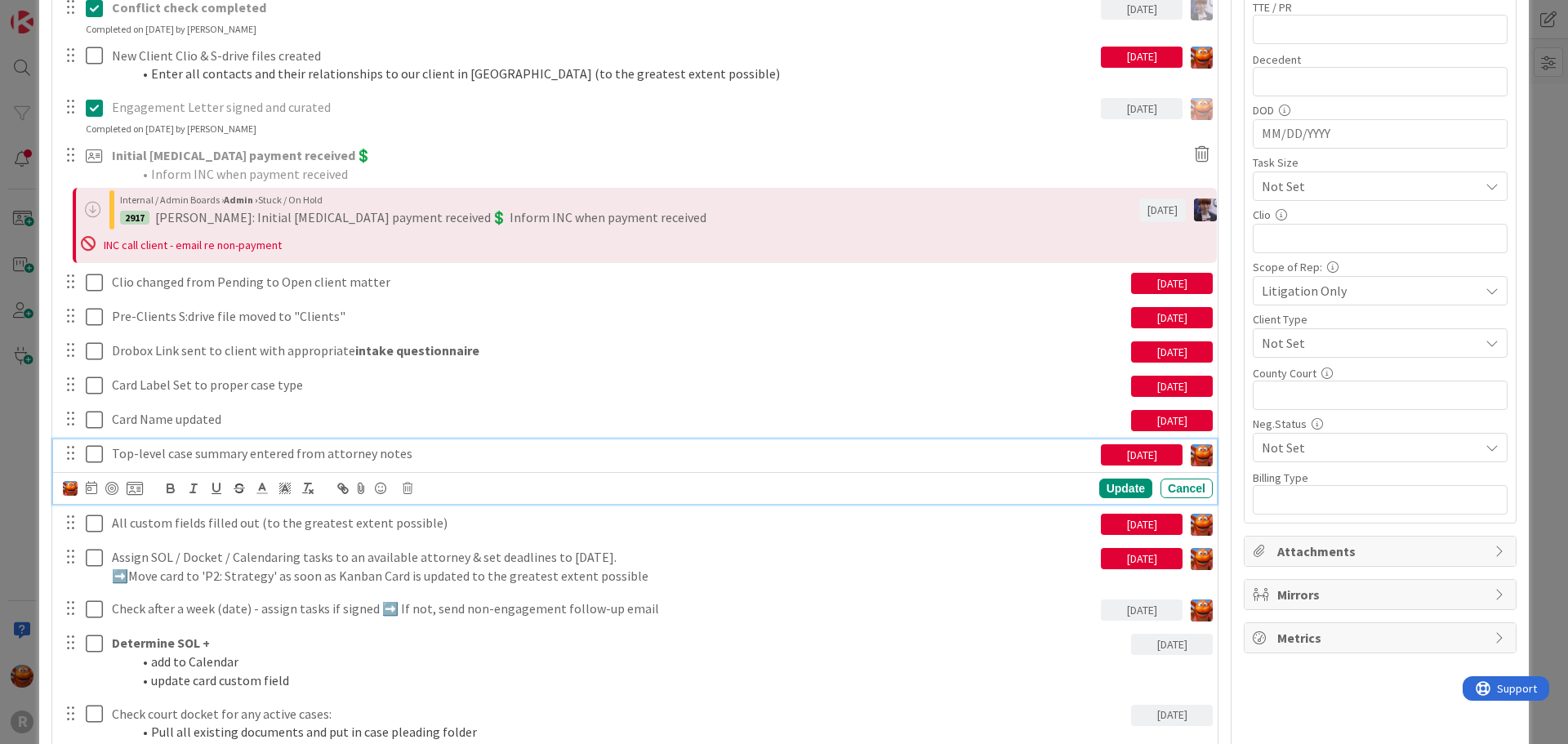
scroll to position [757, 0]
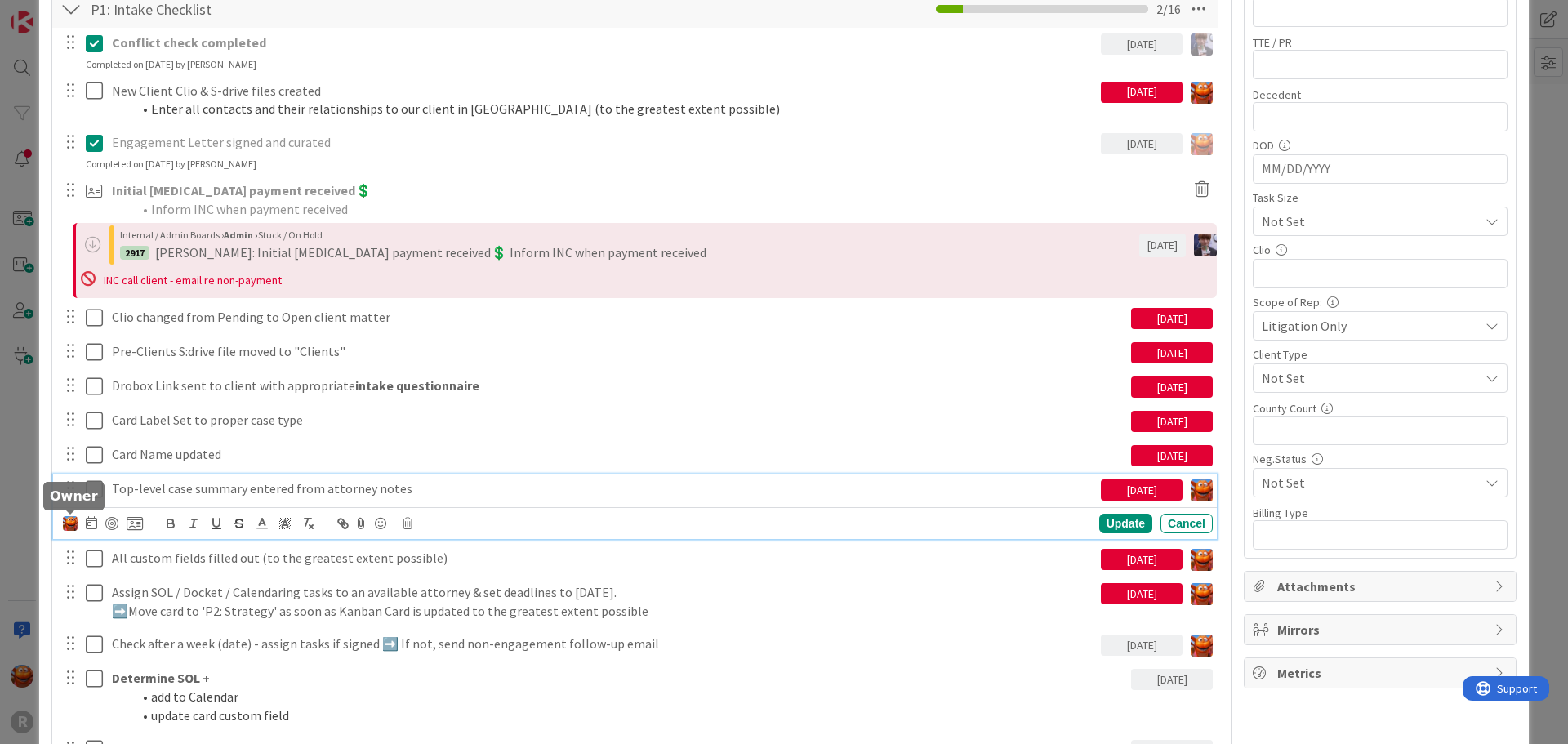
click at [63, 525] on img at bounding box center [70, 523] width 14 height 14
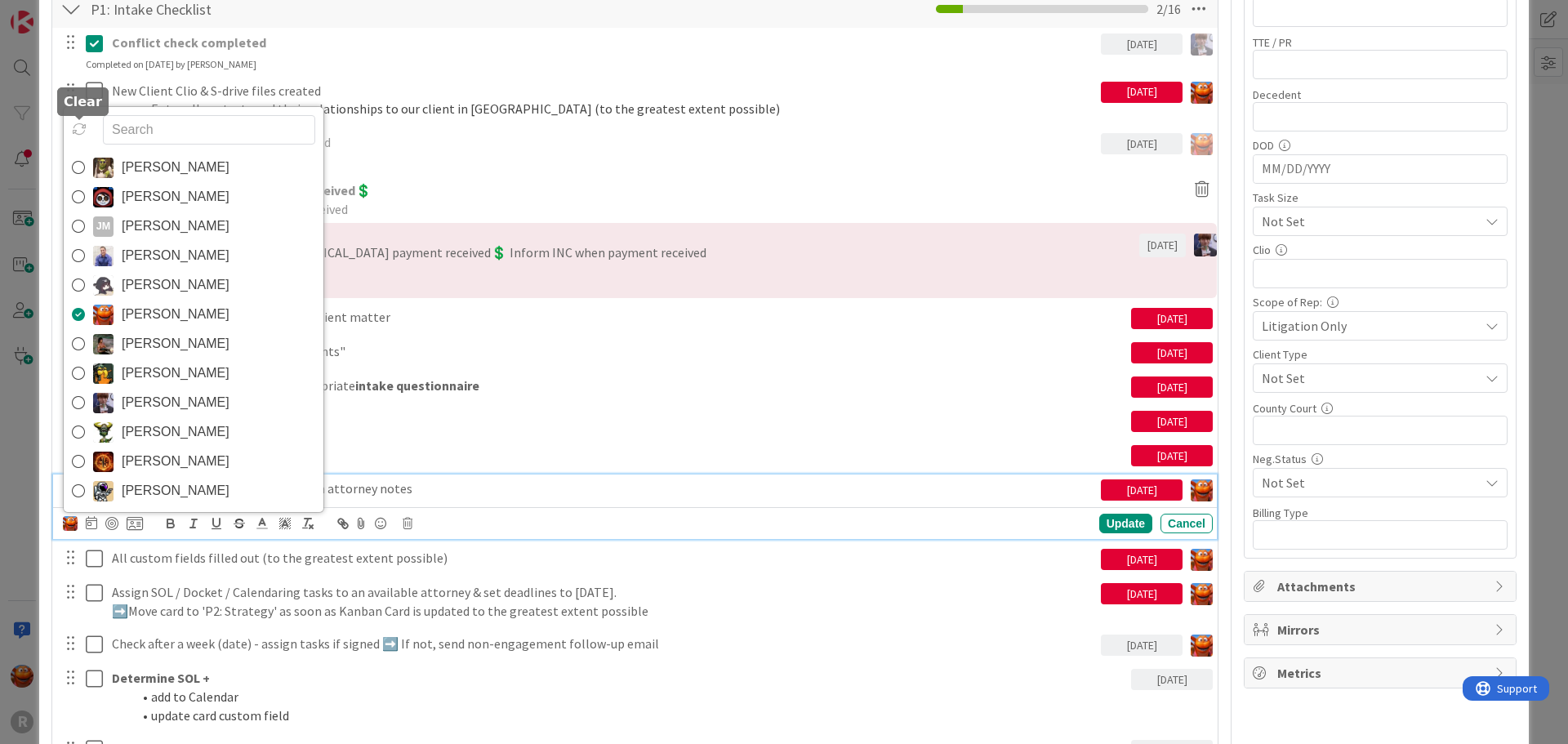
click at [75, 124] on icon at bounding box center [78, 129] width 14 height 14
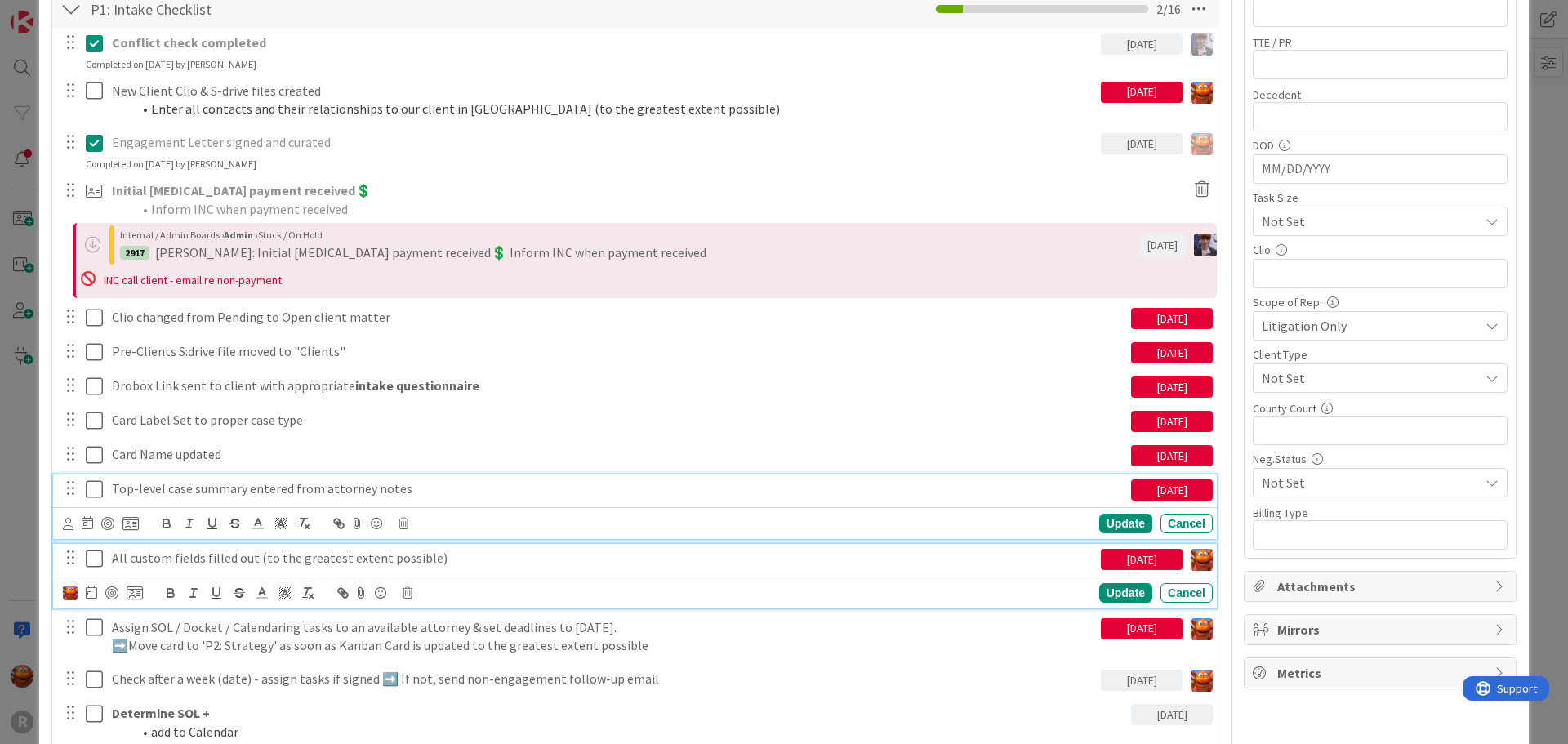
click at [133, 562] on p "All custom fields filled out (to the greatest extent possible)" at bounding box center [603, 558] width 982 height 19
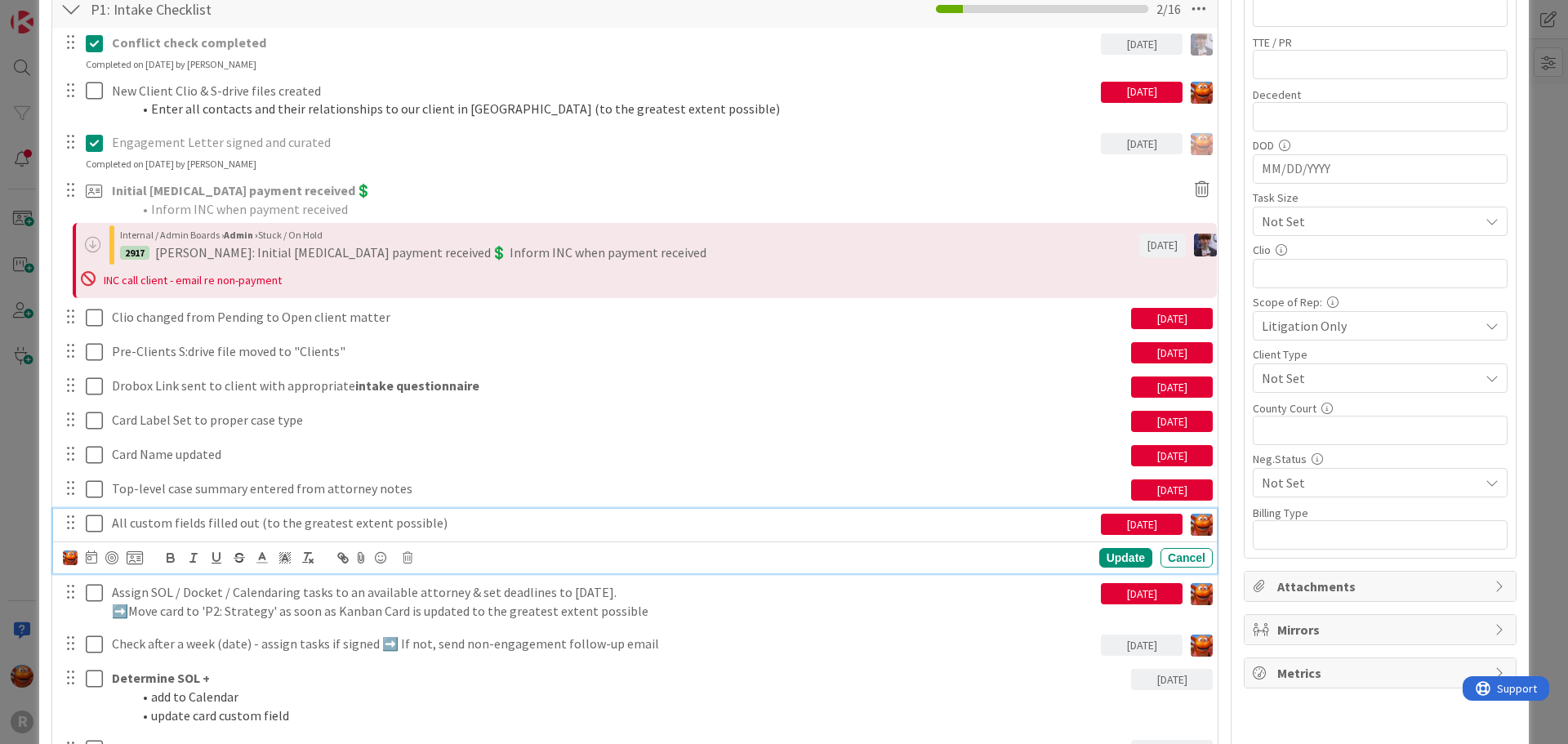
scroll to position [723, 0]
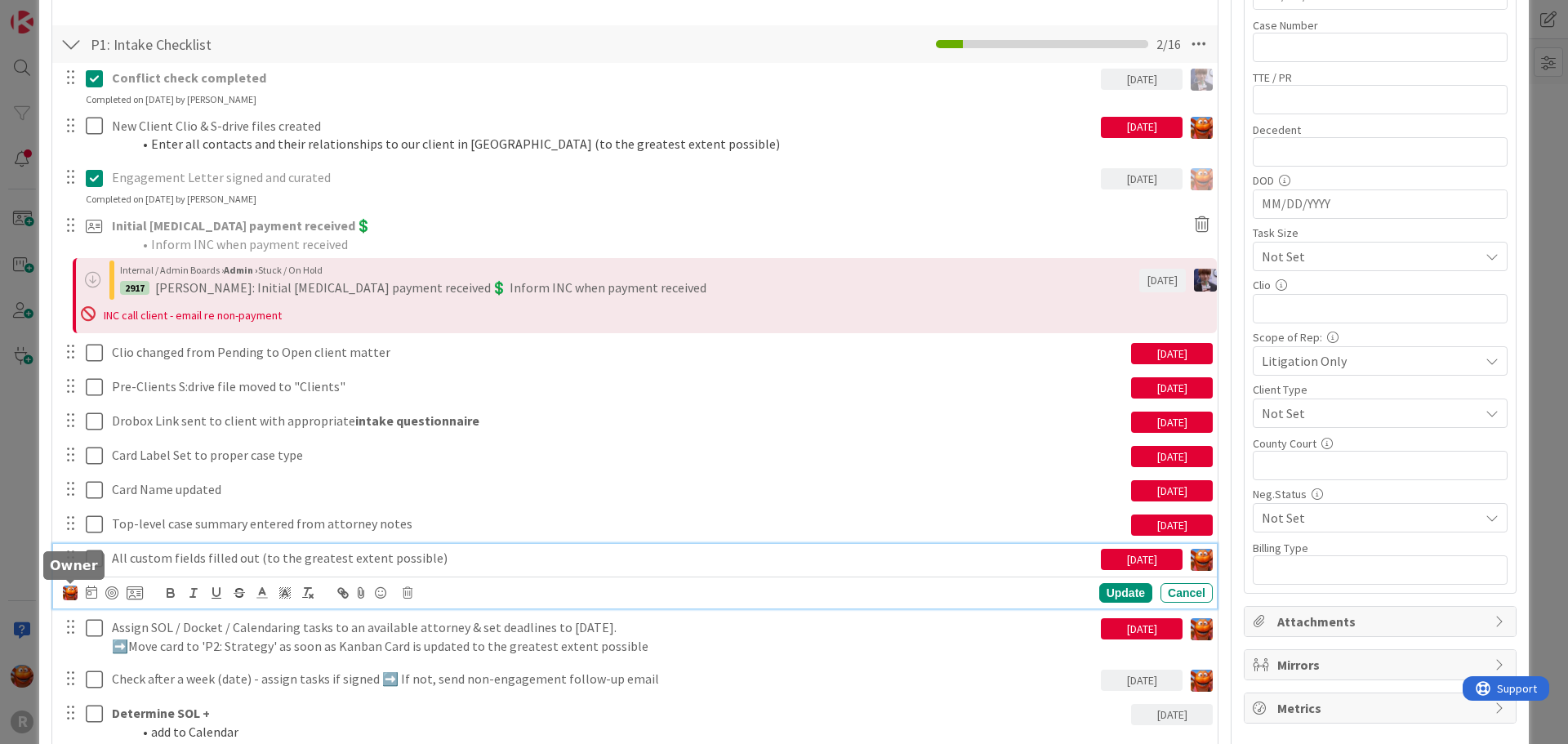
click at [72, 589] on img at bounding box center [70, 593] width 14 height 14
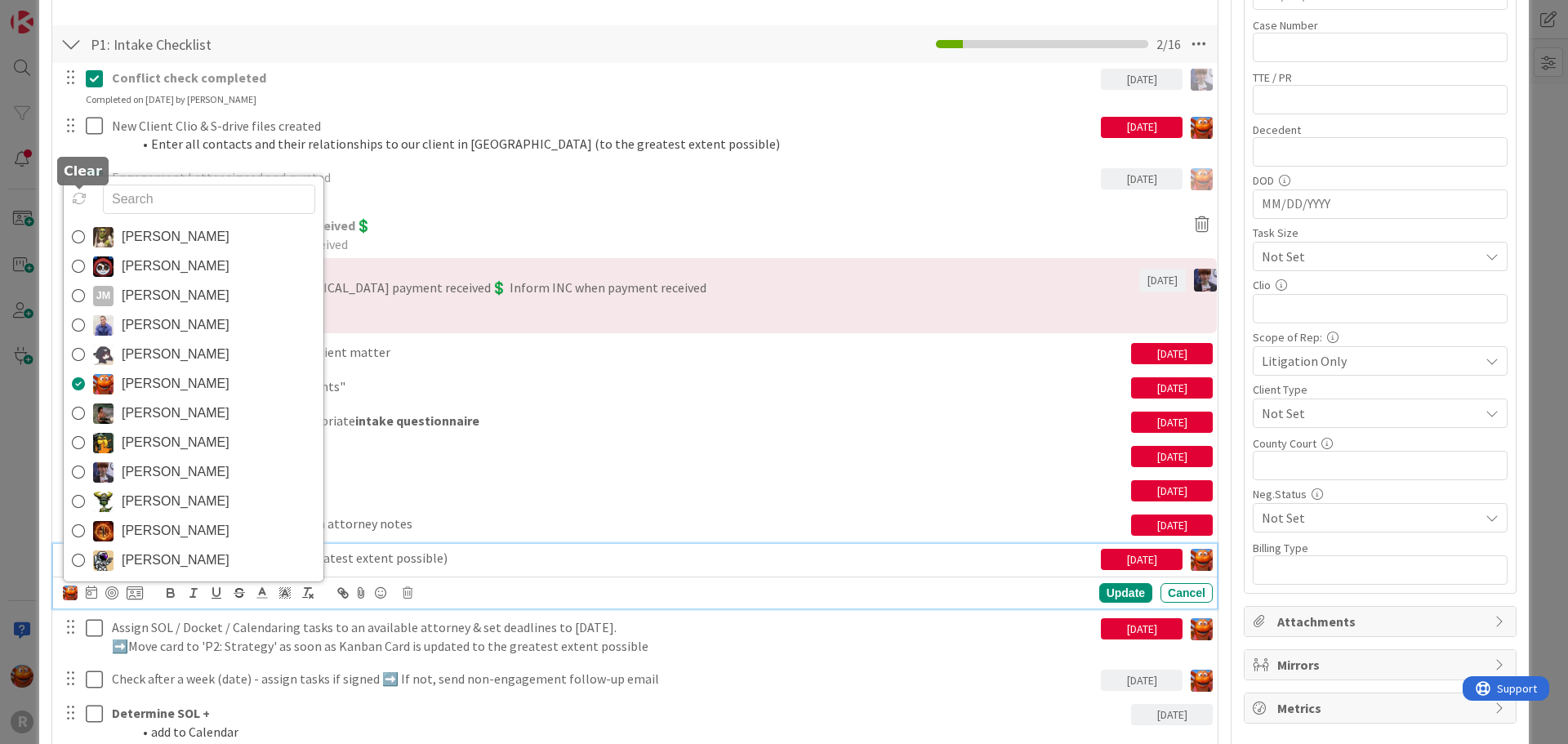
click at [72, 193] on icon at bounding box center [78, 198] width 14 height 14
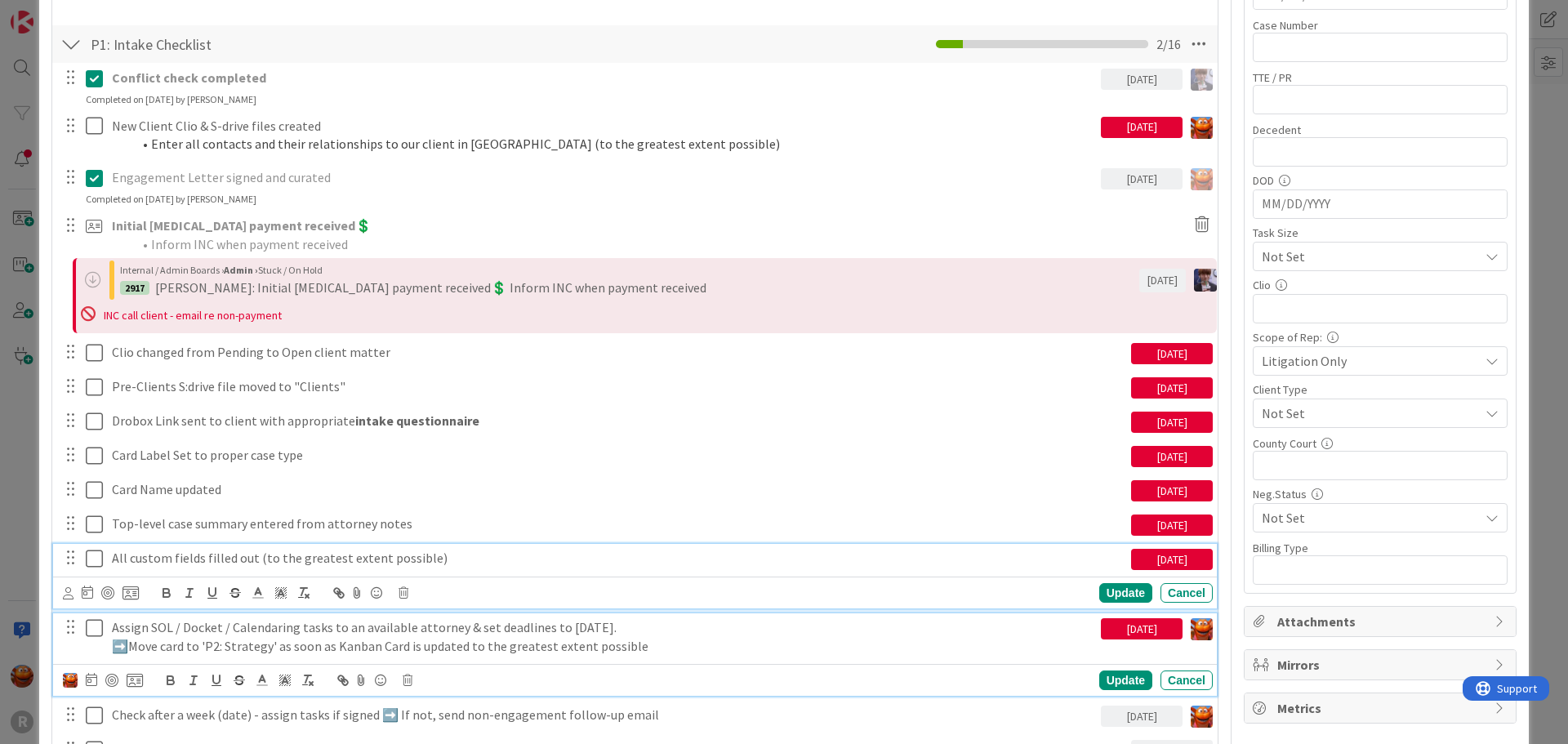
click at [181, 639] on p "➡️Move card to 'P2: Strategy' as soon as Kanban Card is updated to the greatest…" at bounding box center [603, 646] width 982 height 19
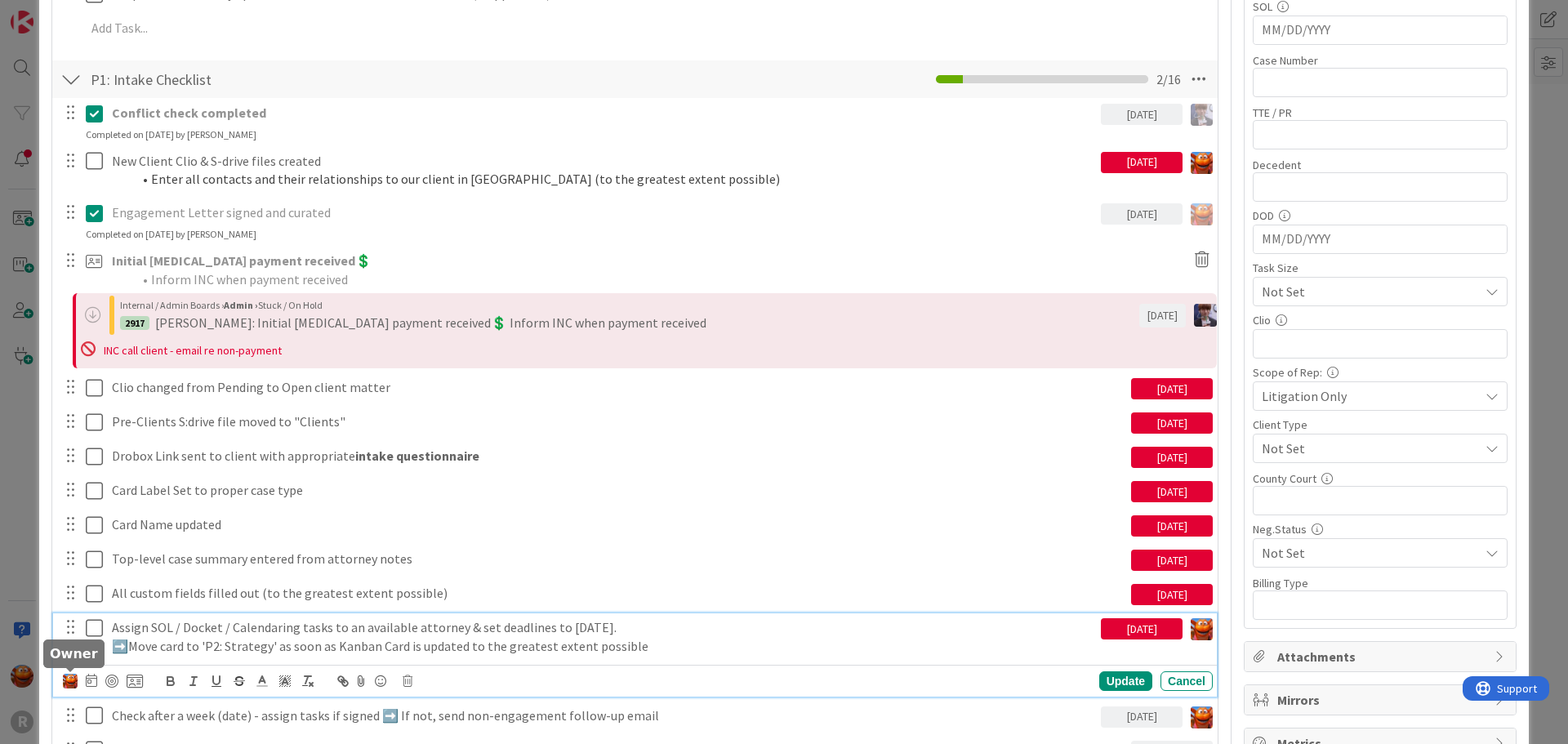
click at [66, 686] on img at bounding box center [70, 680] width 14 height 14
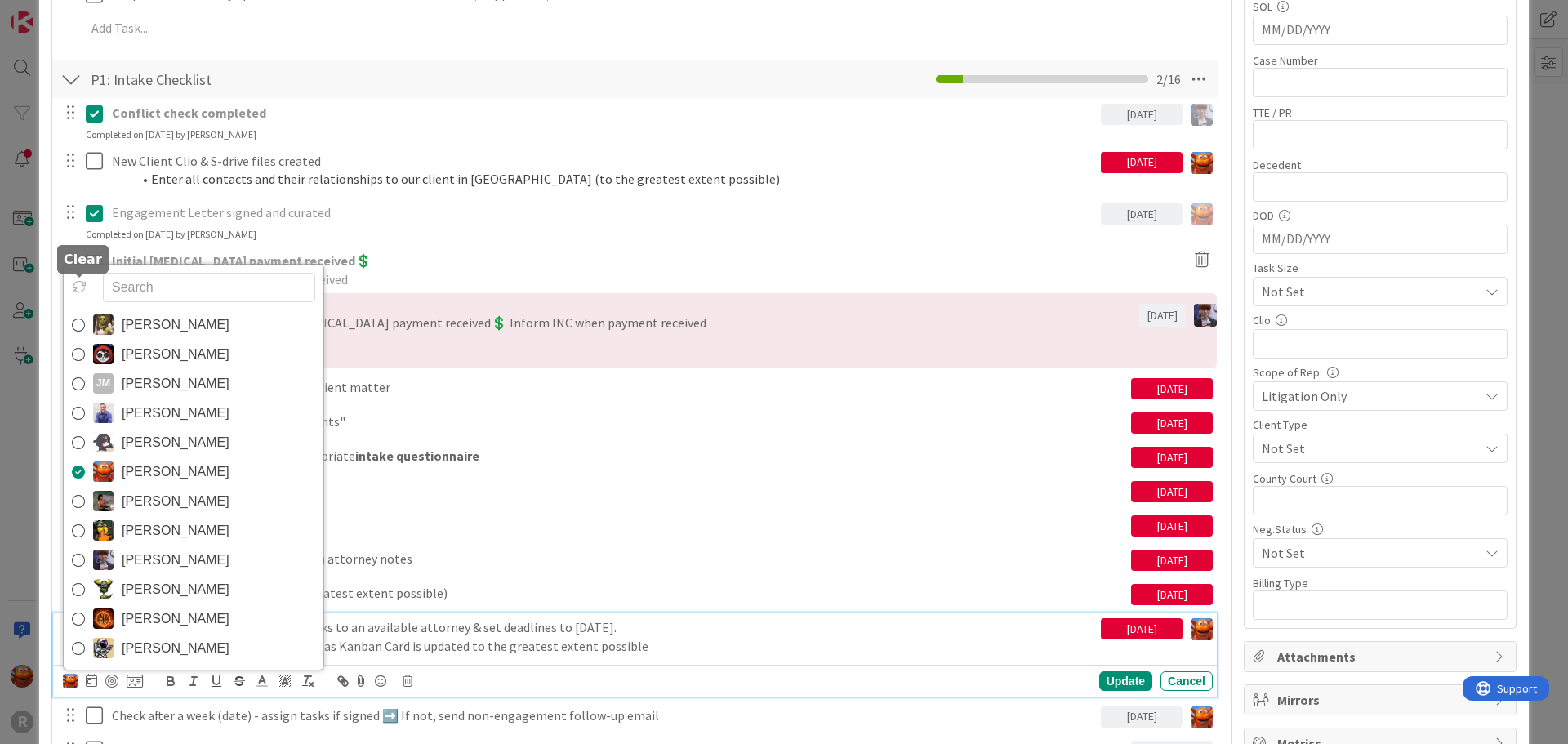
click at [77, 290] on icon at bounding box center [78, 286] width 14 height 14
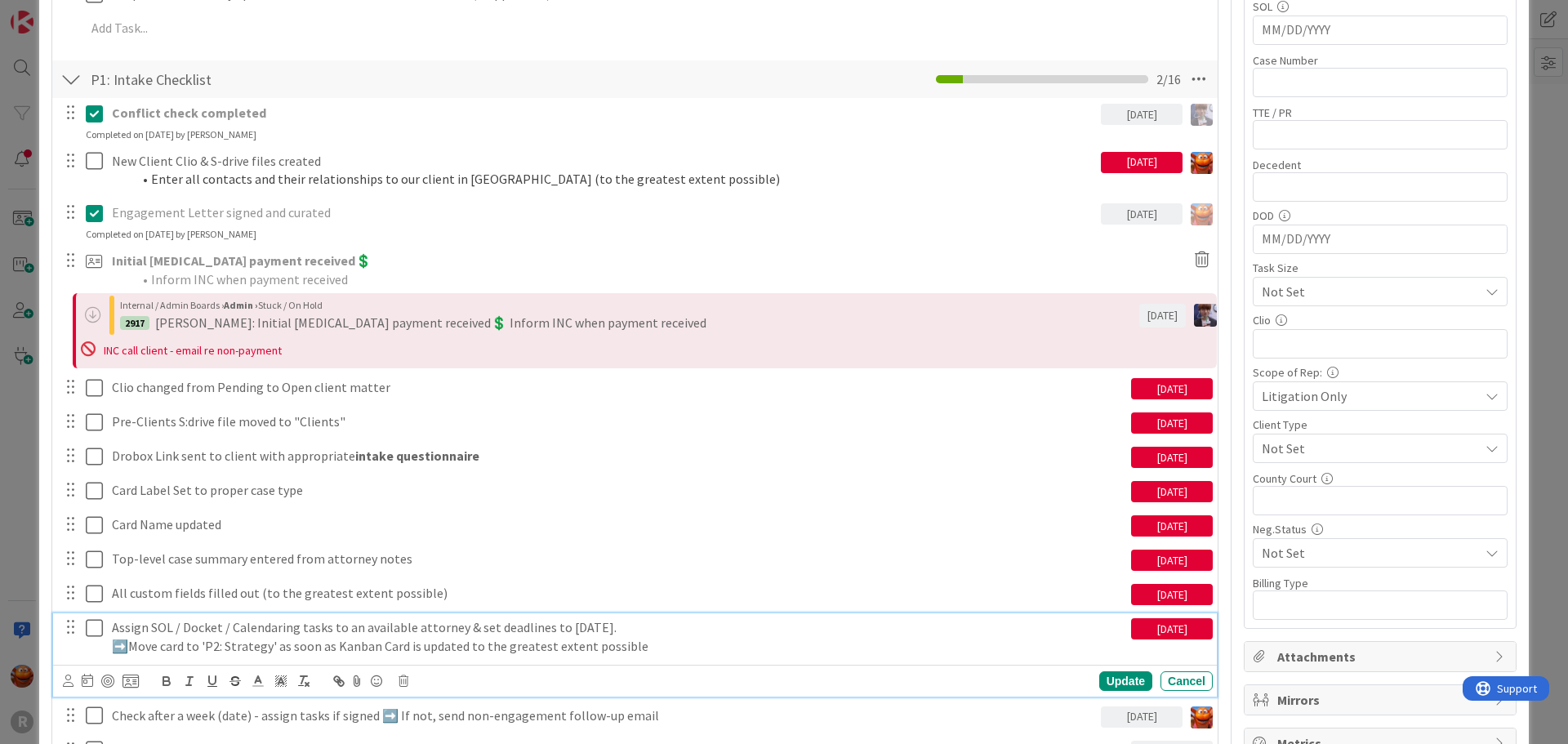
scroll to position [1014, 0]
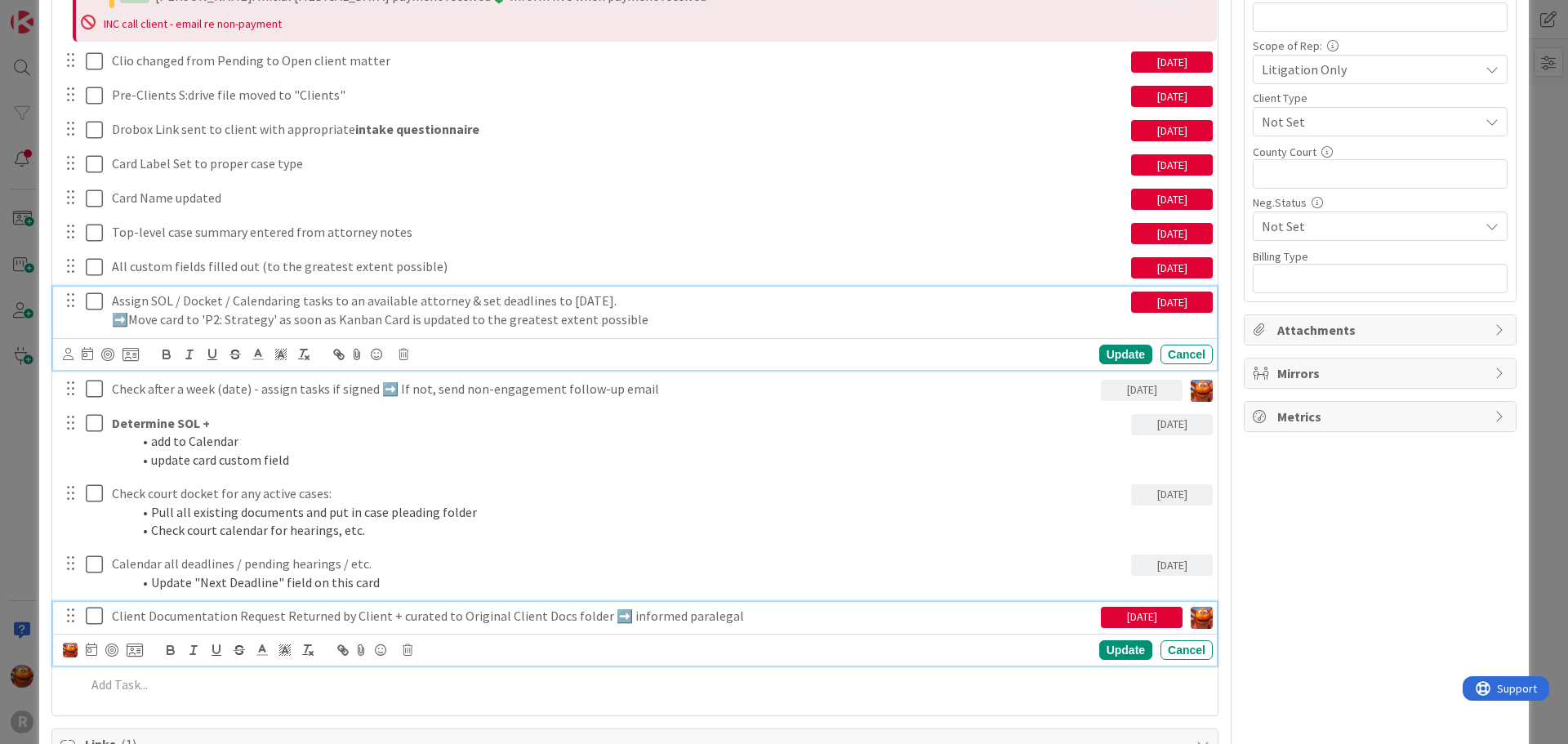
click at [258, 623] on p "Client Documentation Request Returned by Client + curated to Original Client Do…" at bounding box center [603, 616] width 982 height 19
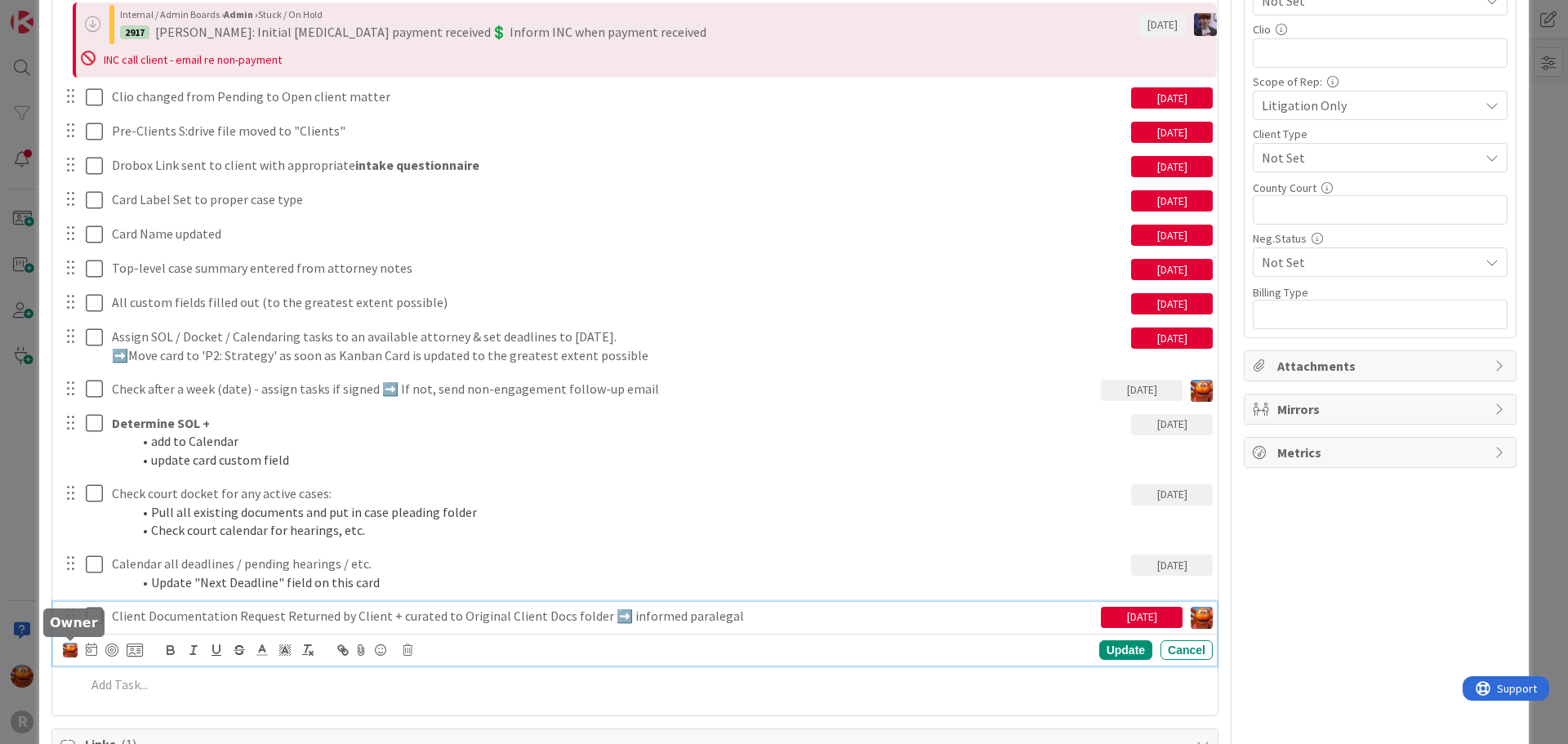
click at [70, 651] on img at bounding box center [70, 649] width 14 height 14
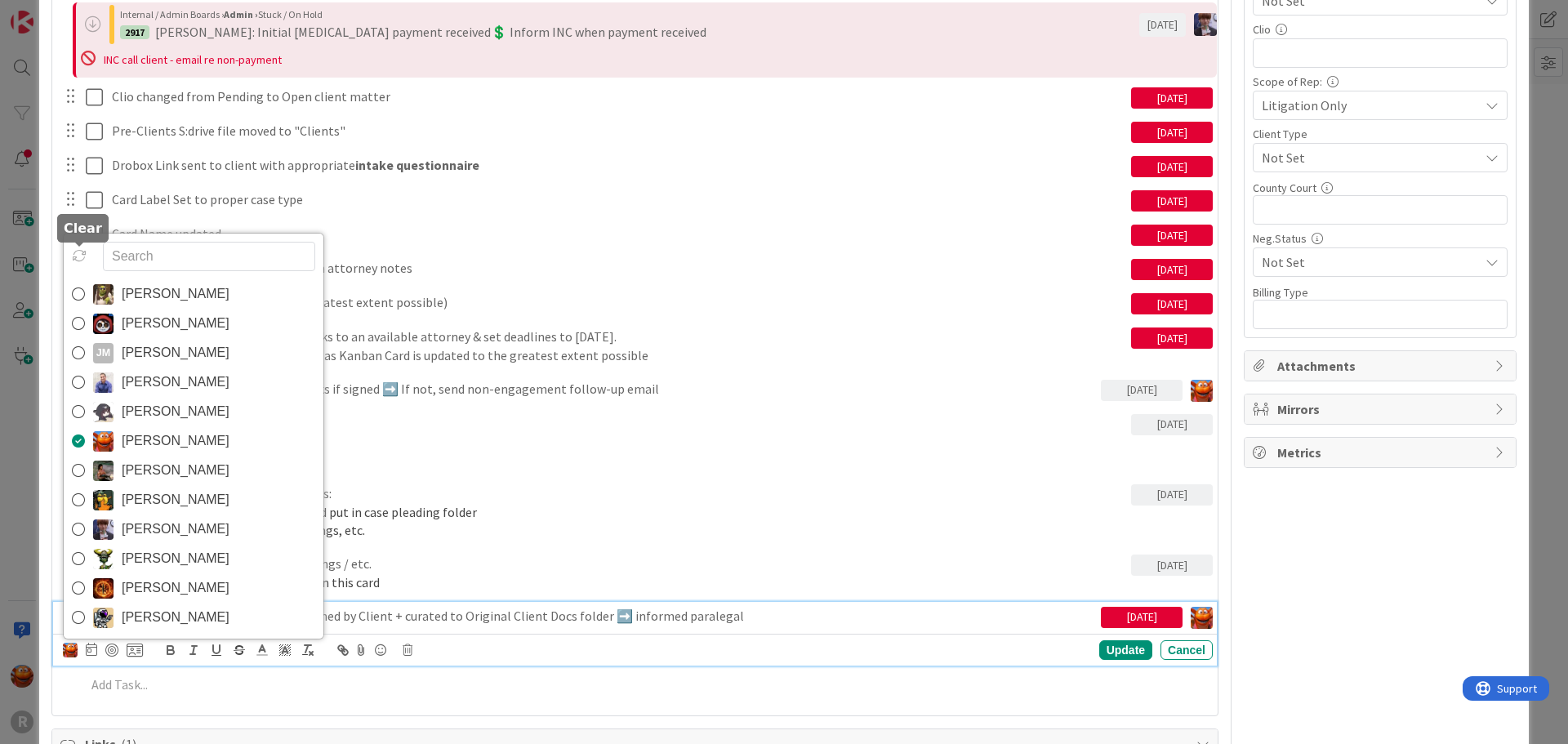
click at [78, 254] on icon at bounding box center [78, 255] width 14 height 14
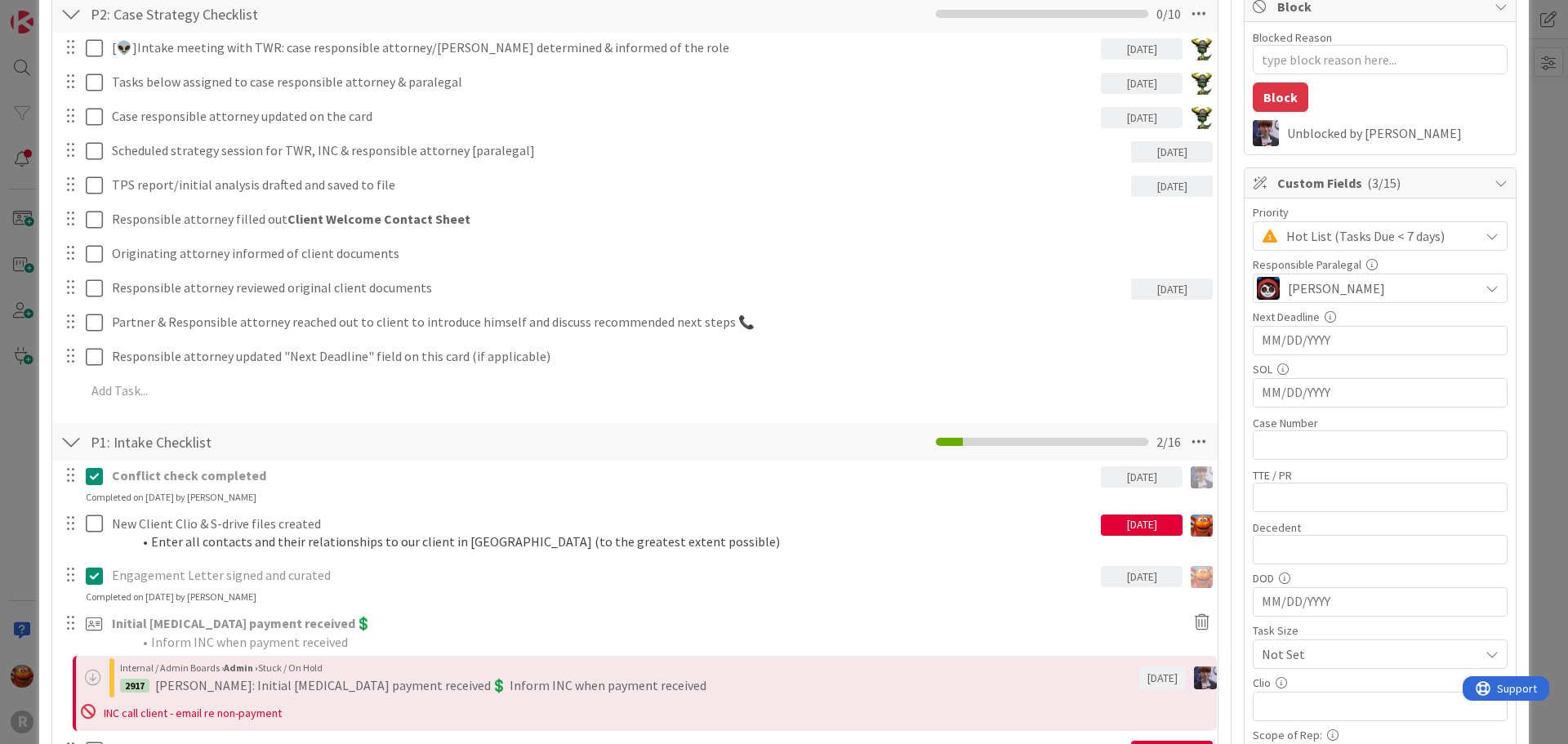
scroll to position [407, 0]
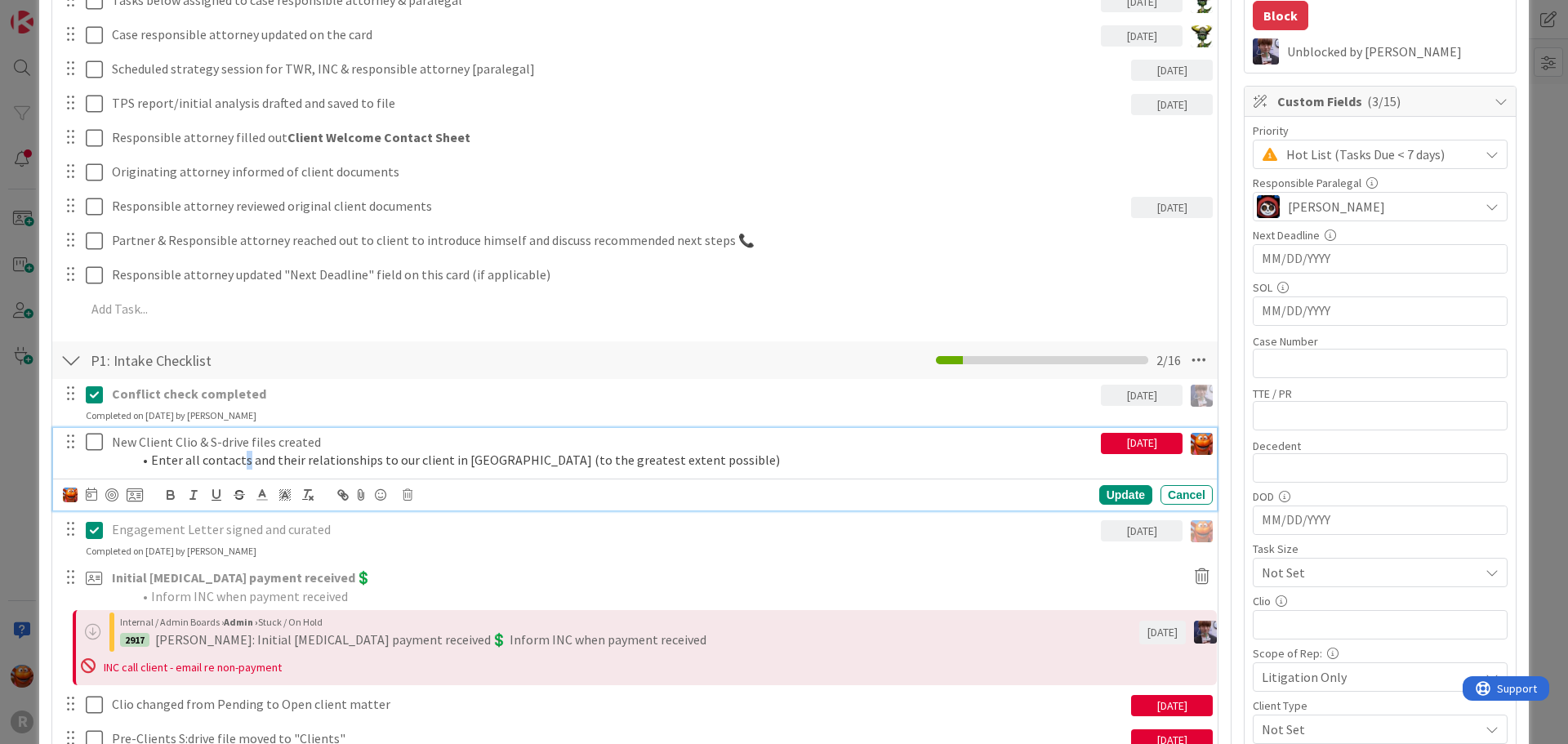
click at [242, 452] on li "Enter all contacts and their relationships to our client in Clio (to the greate…" at bounding box center [613, 460] width 963 height 19
click at [73, 495] on img at bounding box center [70, 494] width 14 height 14
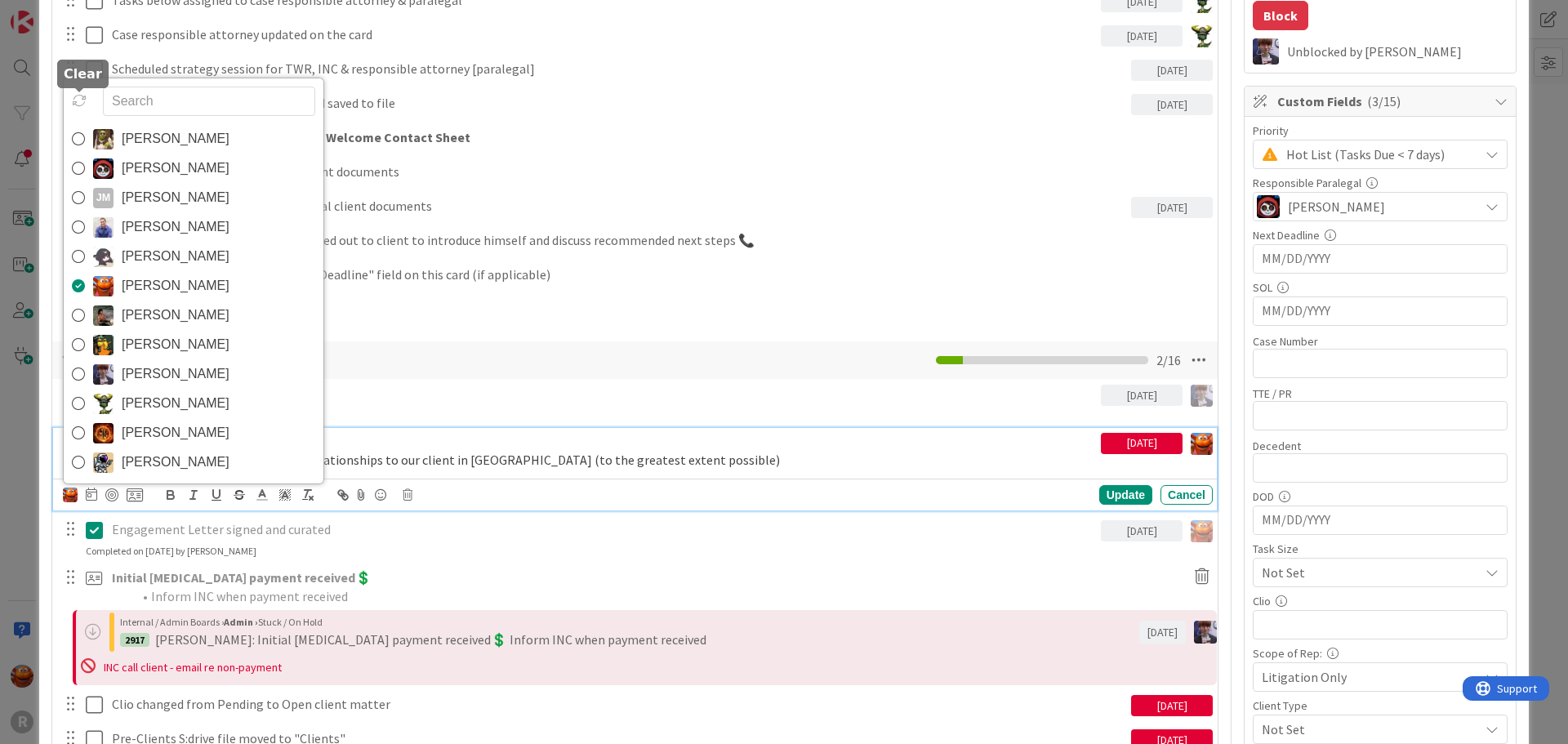
click at [80, 98] on icon at bounding box center [78, 100] width 14 height 14
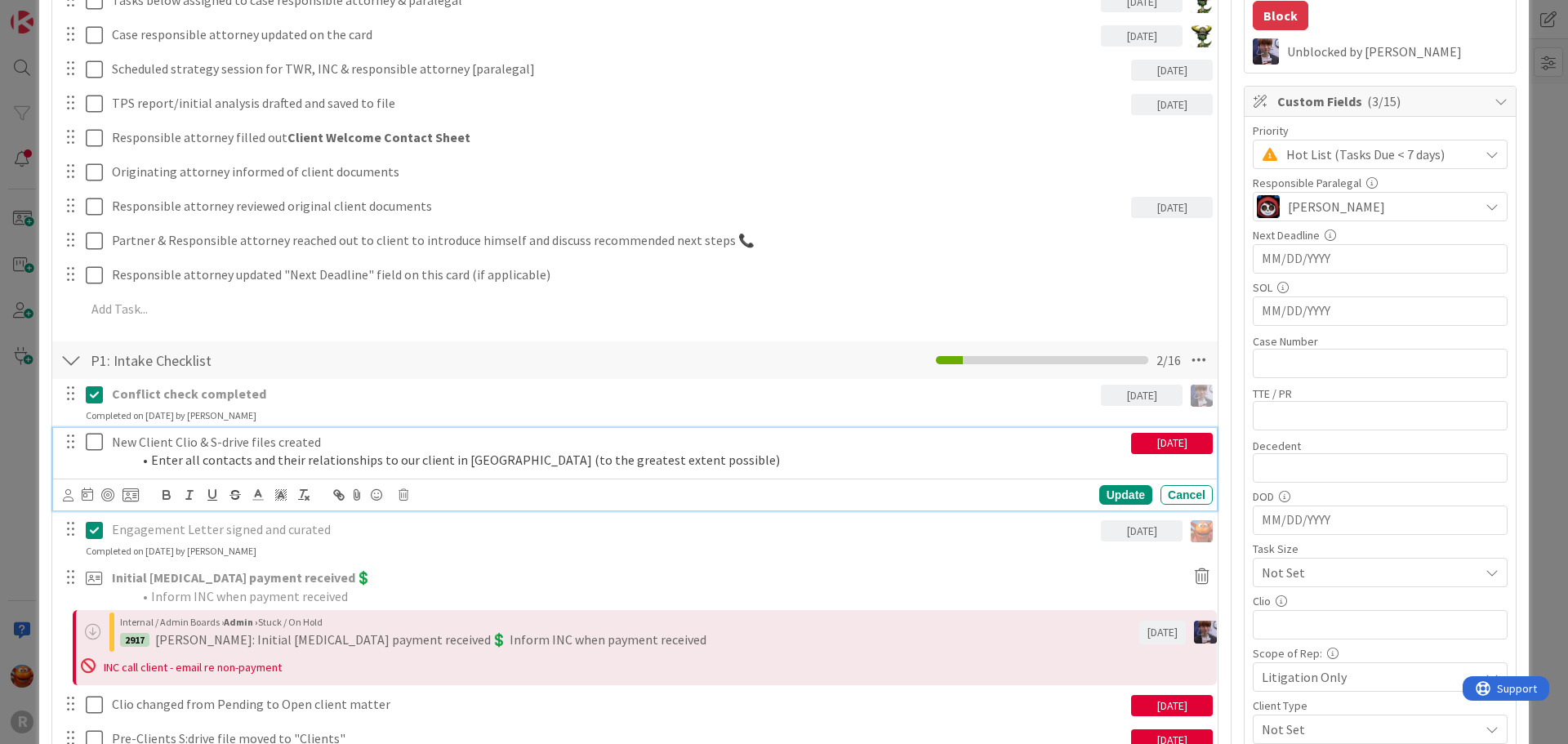
click at [105, 441] on div "New Client Clio & S-drive files created Enter all contacts and their relationsh…" at bounding box center [618, 450] width 1025 height 46
click at [94, 444] on icon at bounding box center [94, 441] width 17 height 19
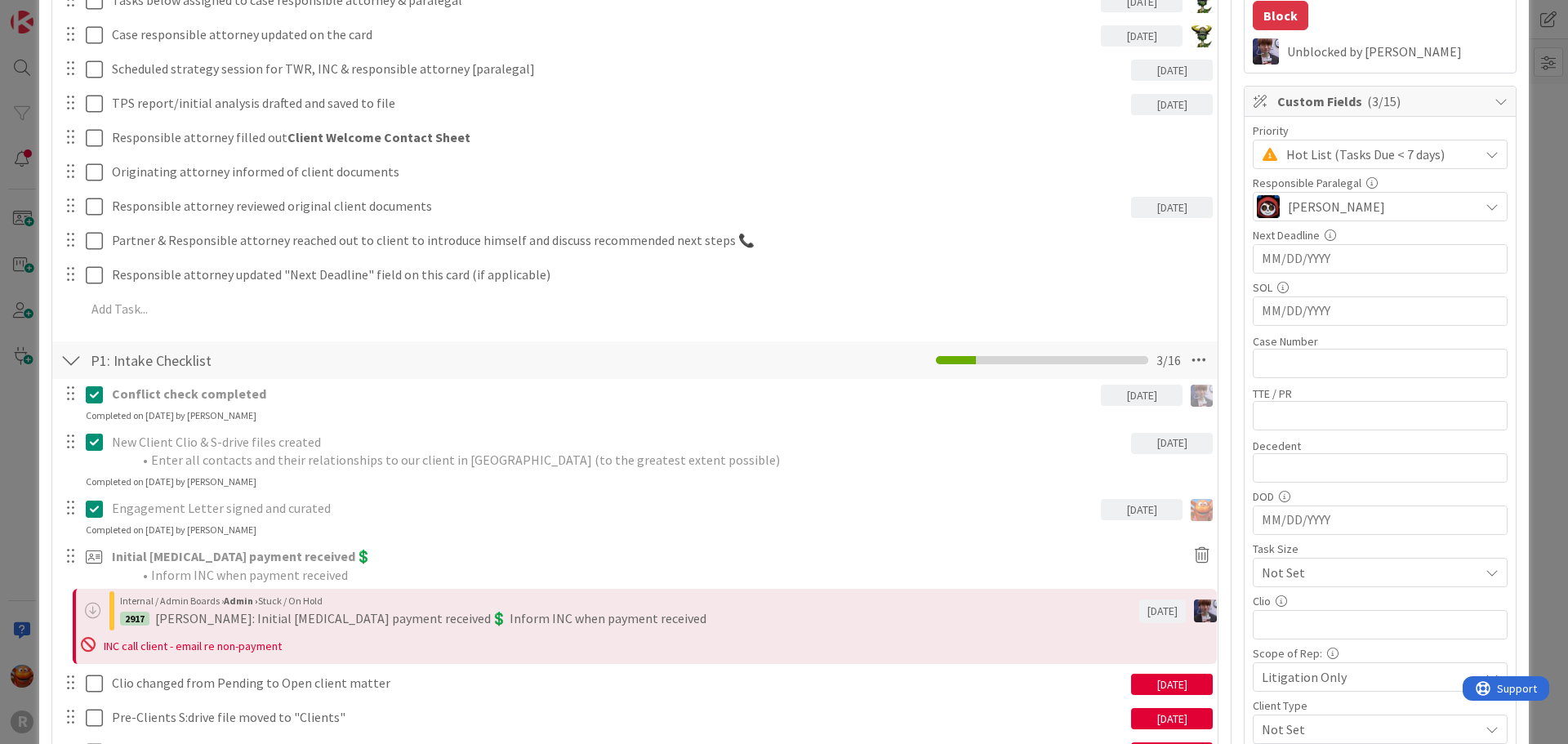
click at [24, 317] on div "ID 2906 Litigation Matter Workflow (FL2) Strategy In Progress Title 13 / 128 LE…" at bounding box center [784, 372] width 1568 height 744
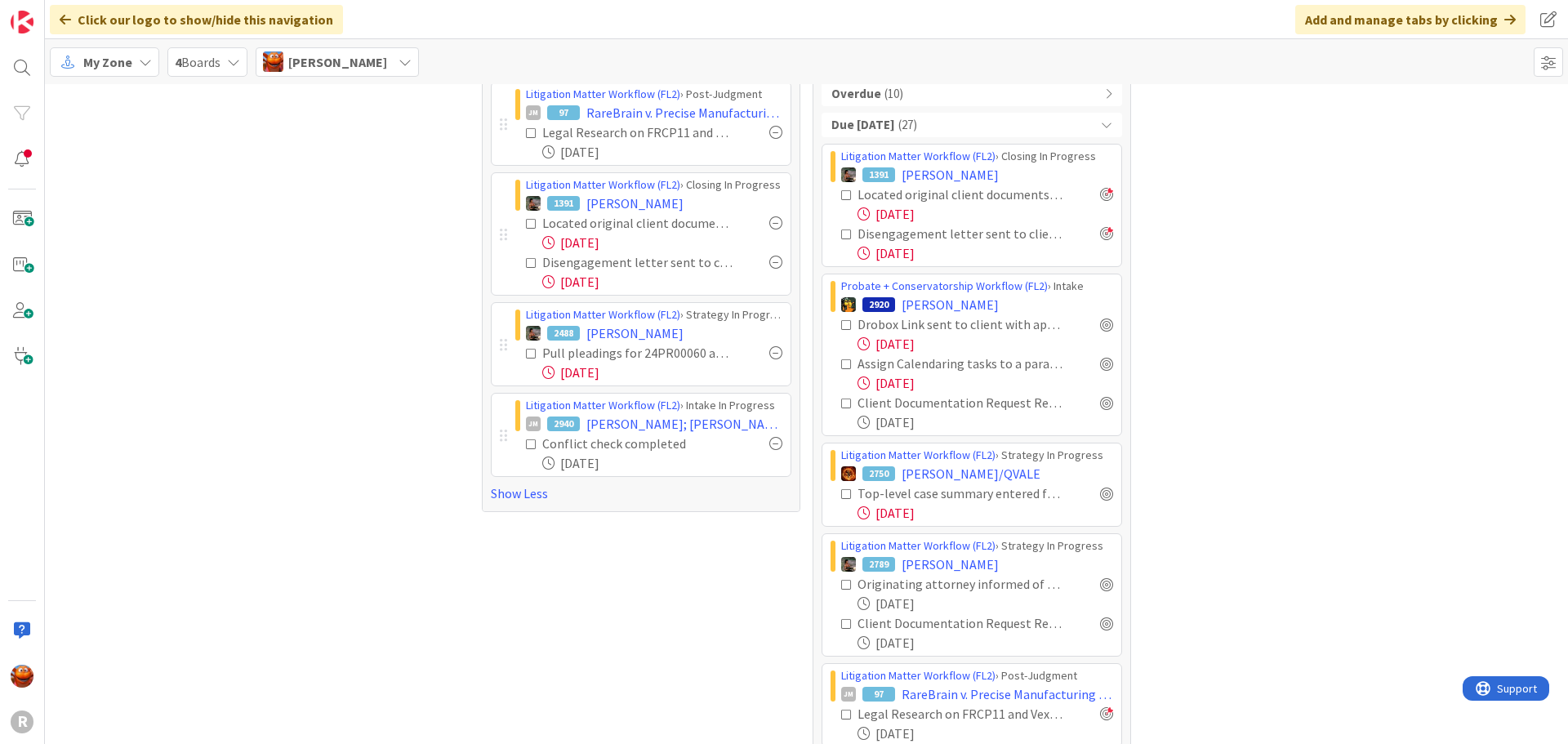
scroll to position [163, 0]
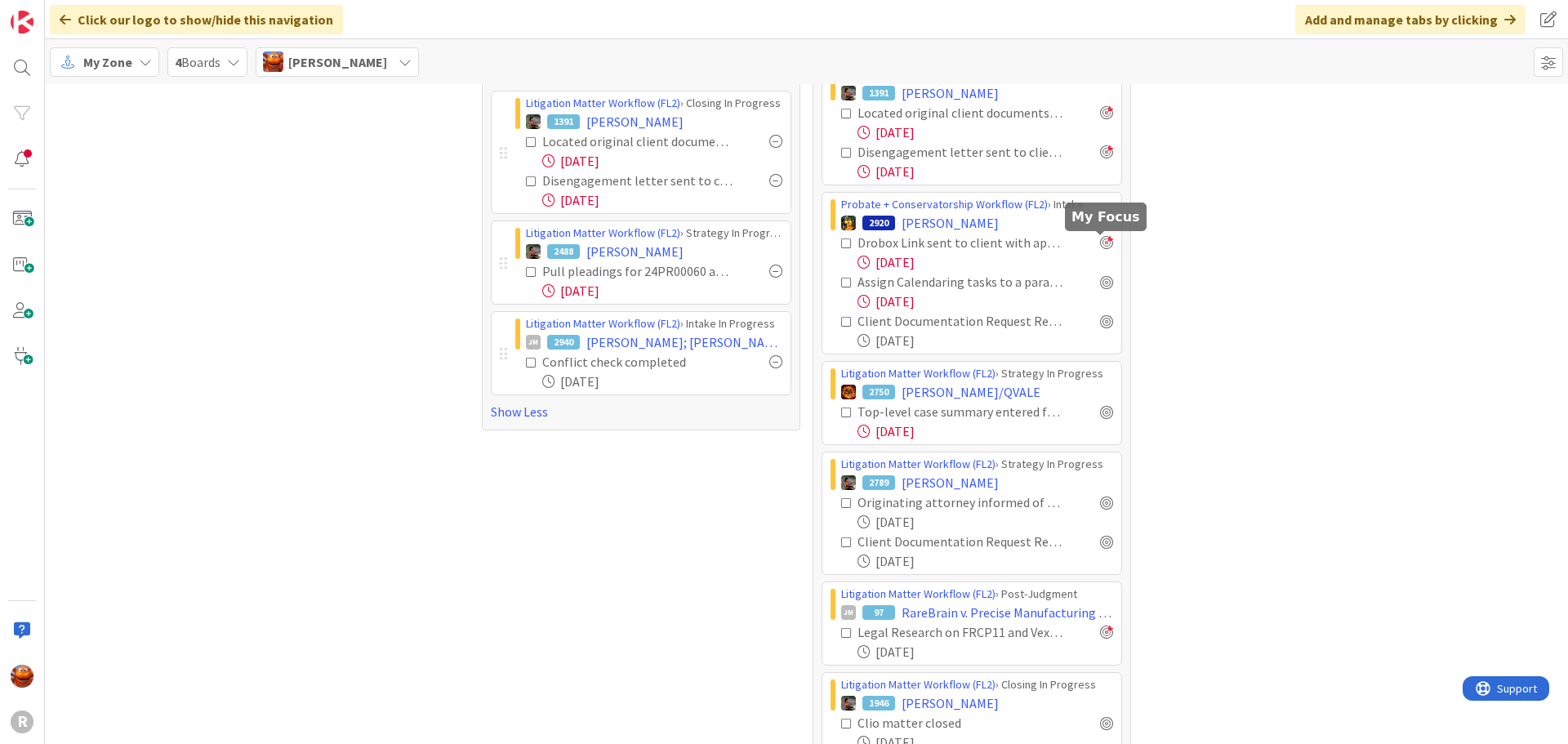
click at [1103, 244] on div at bounding box center [1107, 242] width 13 height 13
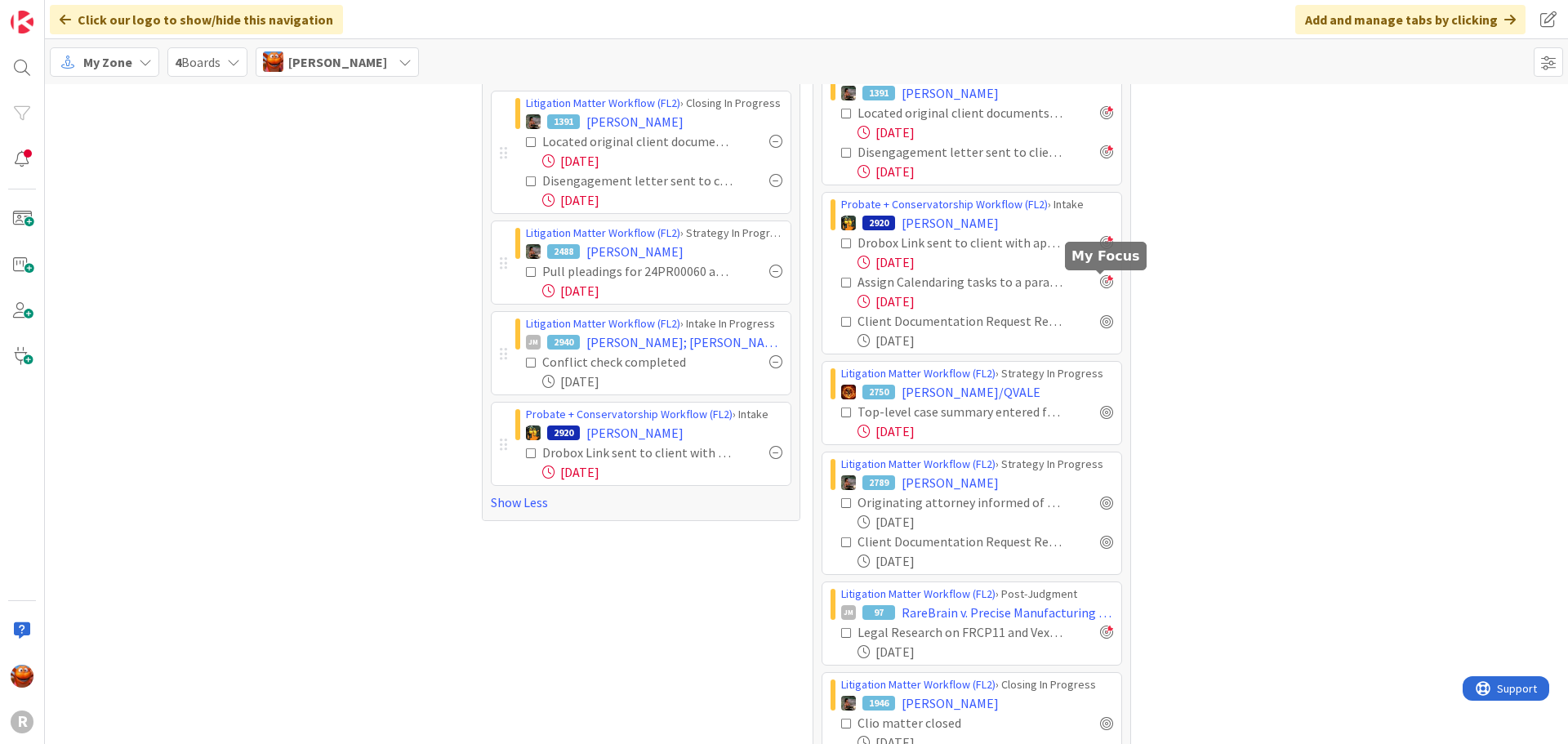
click at [1104, 285] on div at bounding box center [1107, 282] width 13 height 13
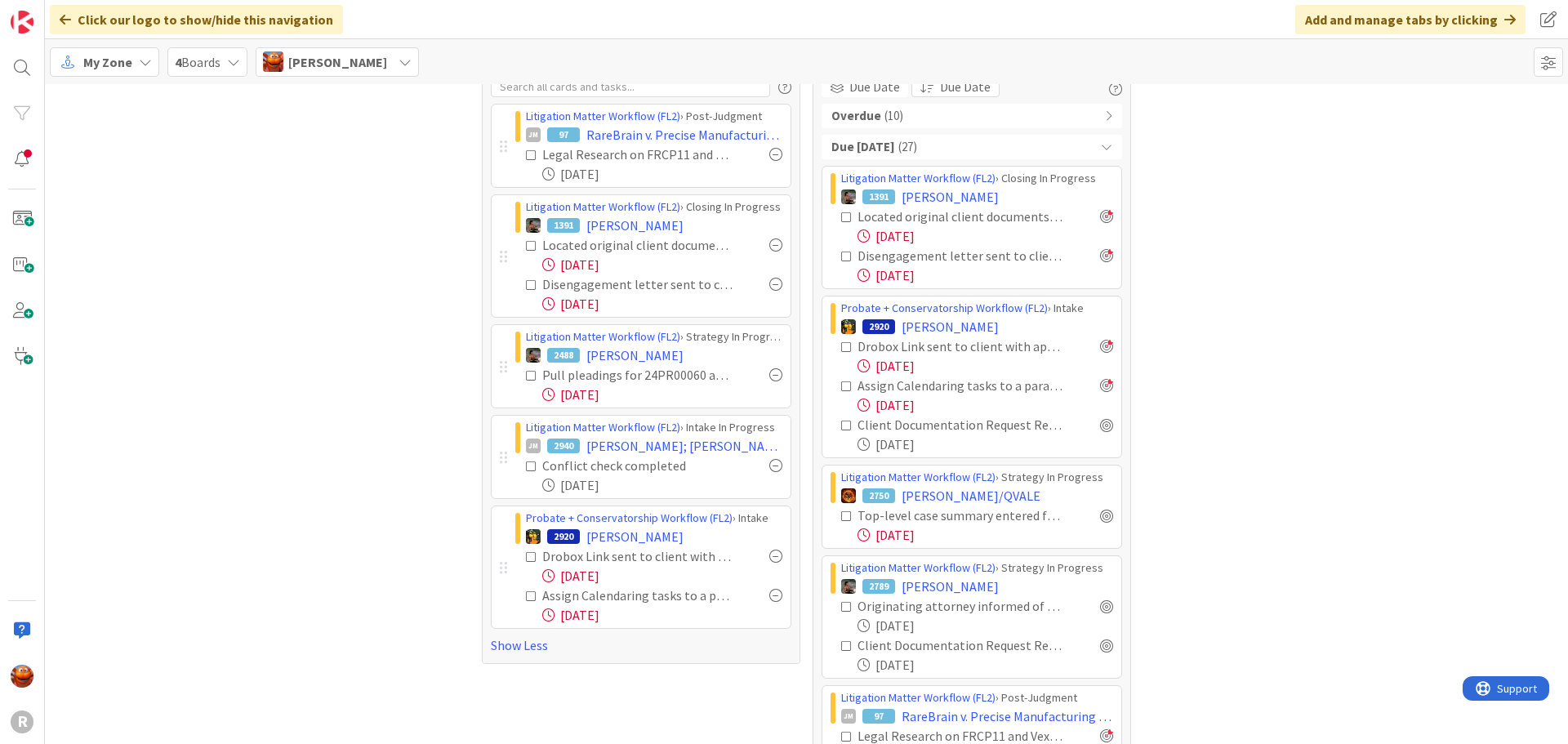
scroll to position [0, 0]
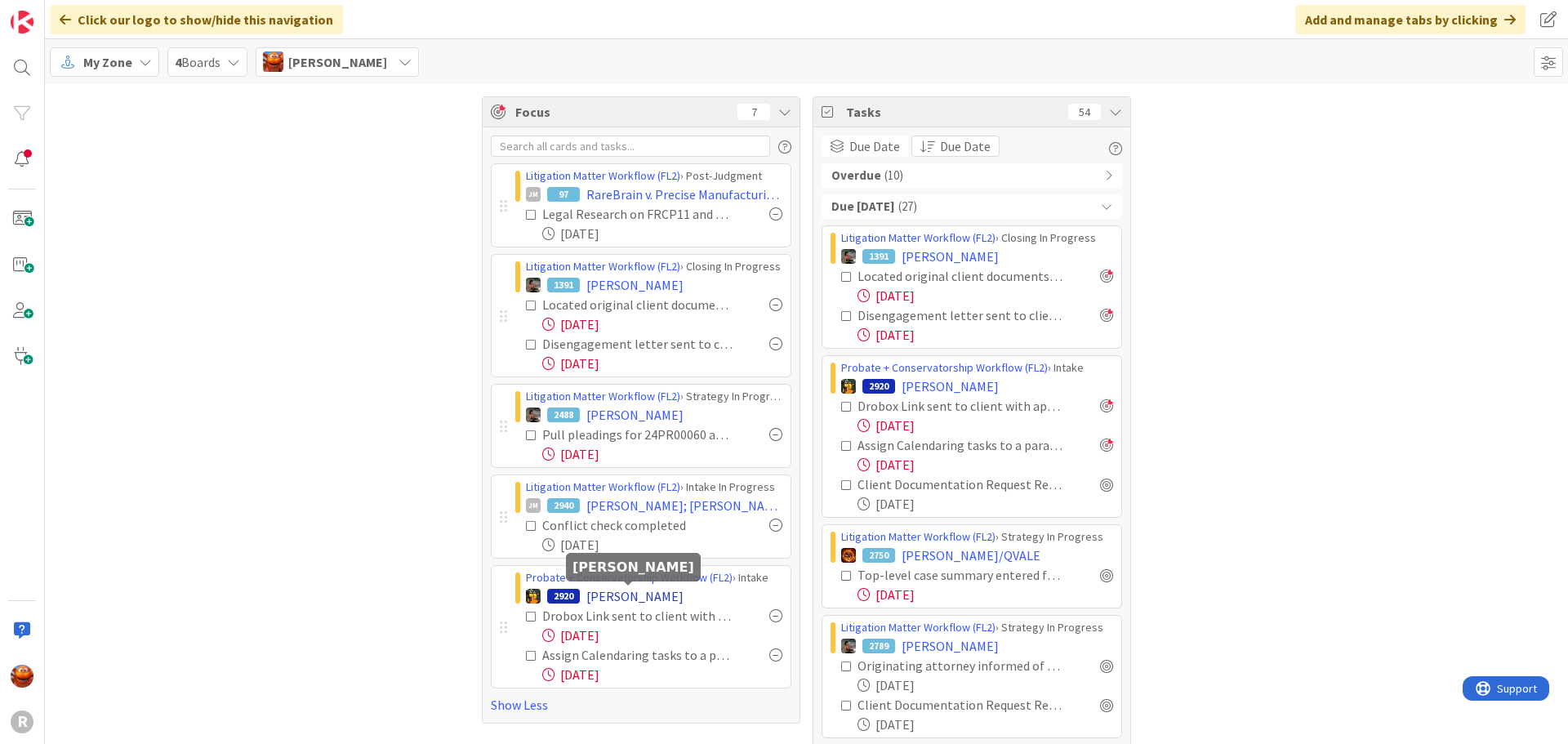
click at [596, 600] on span "BERRYMAN, Dana" at bounding box center [635, 596] width 97 height 19
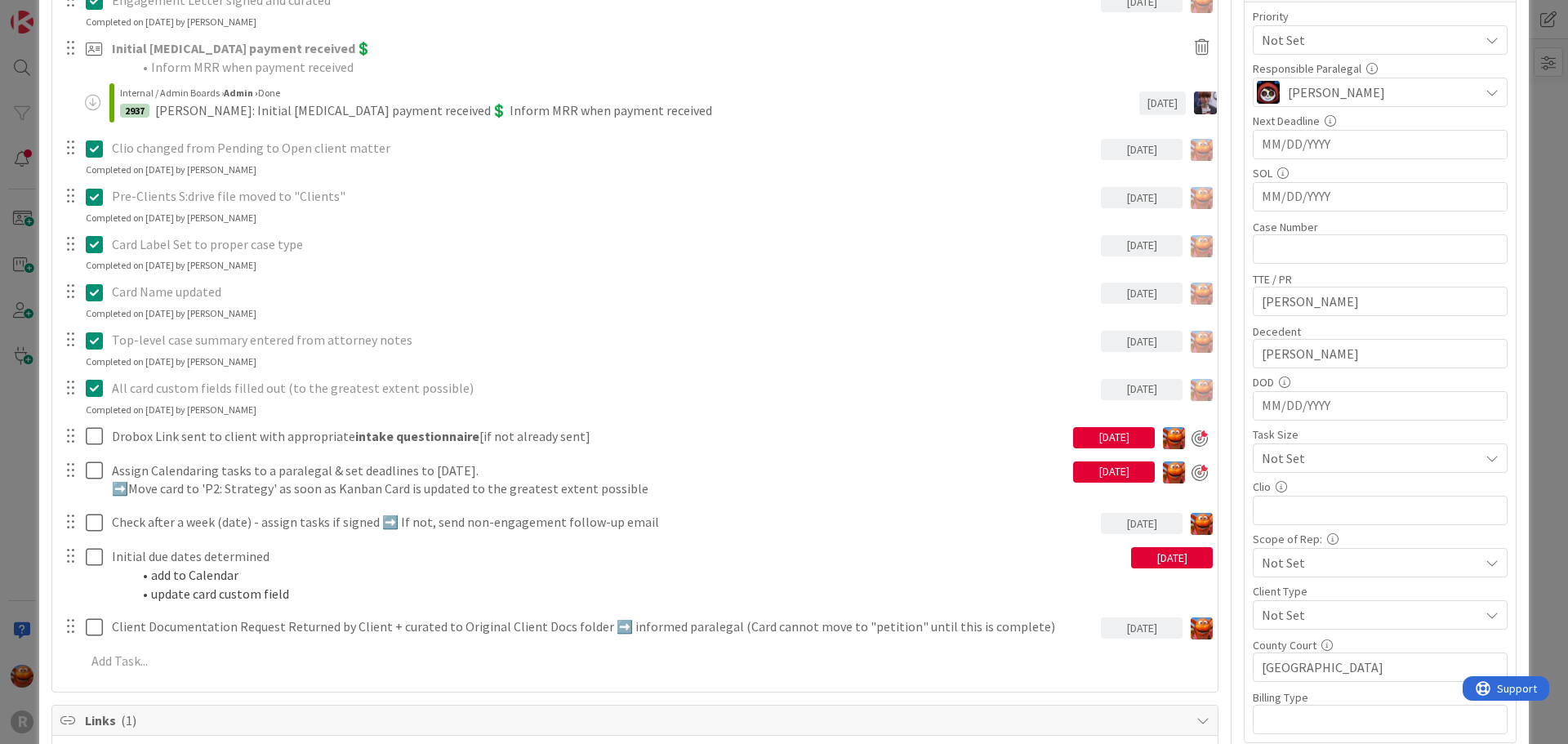
scroll to position [490, 0]
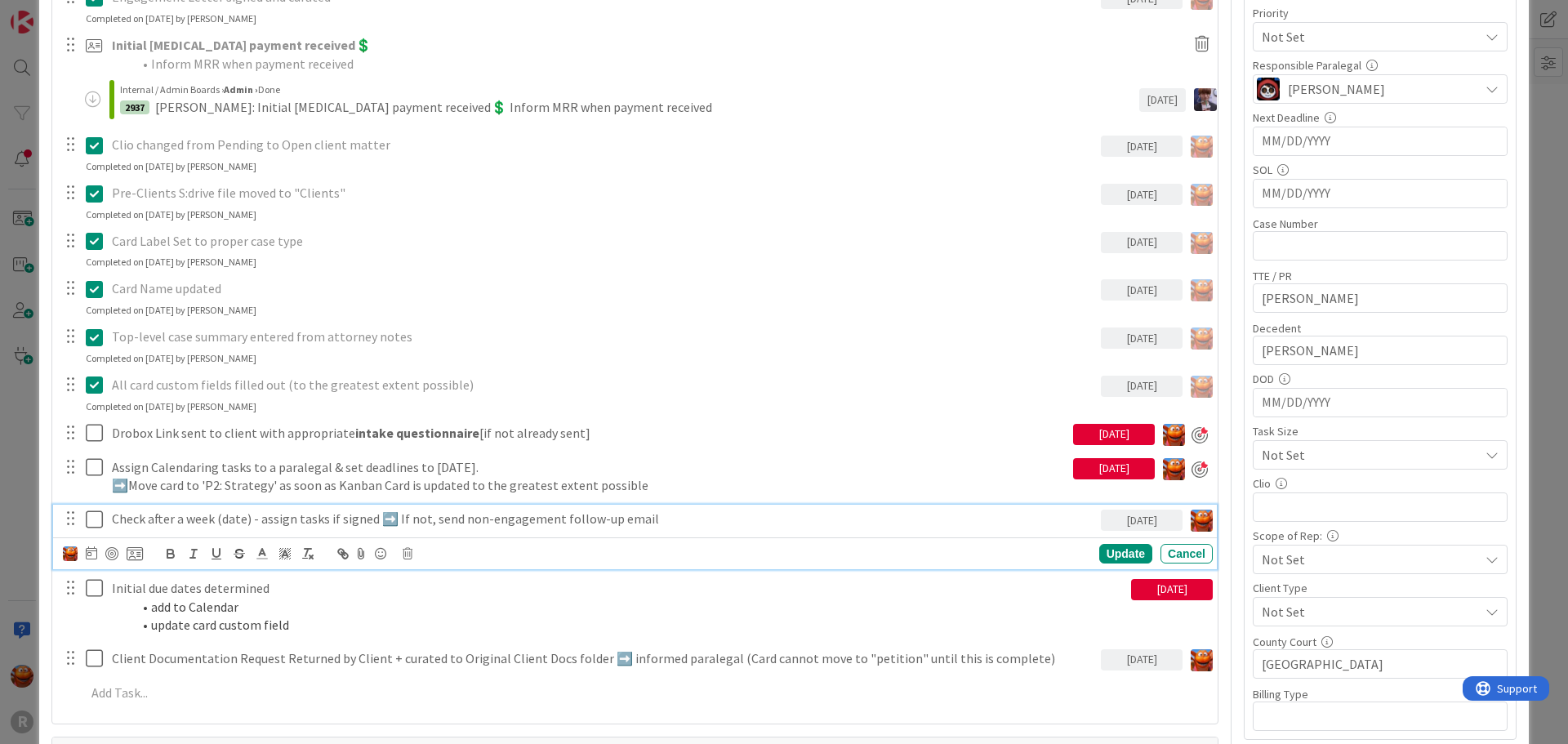
click at [101, 525] on icon at bounding box center [94, 518] width 17 height 19
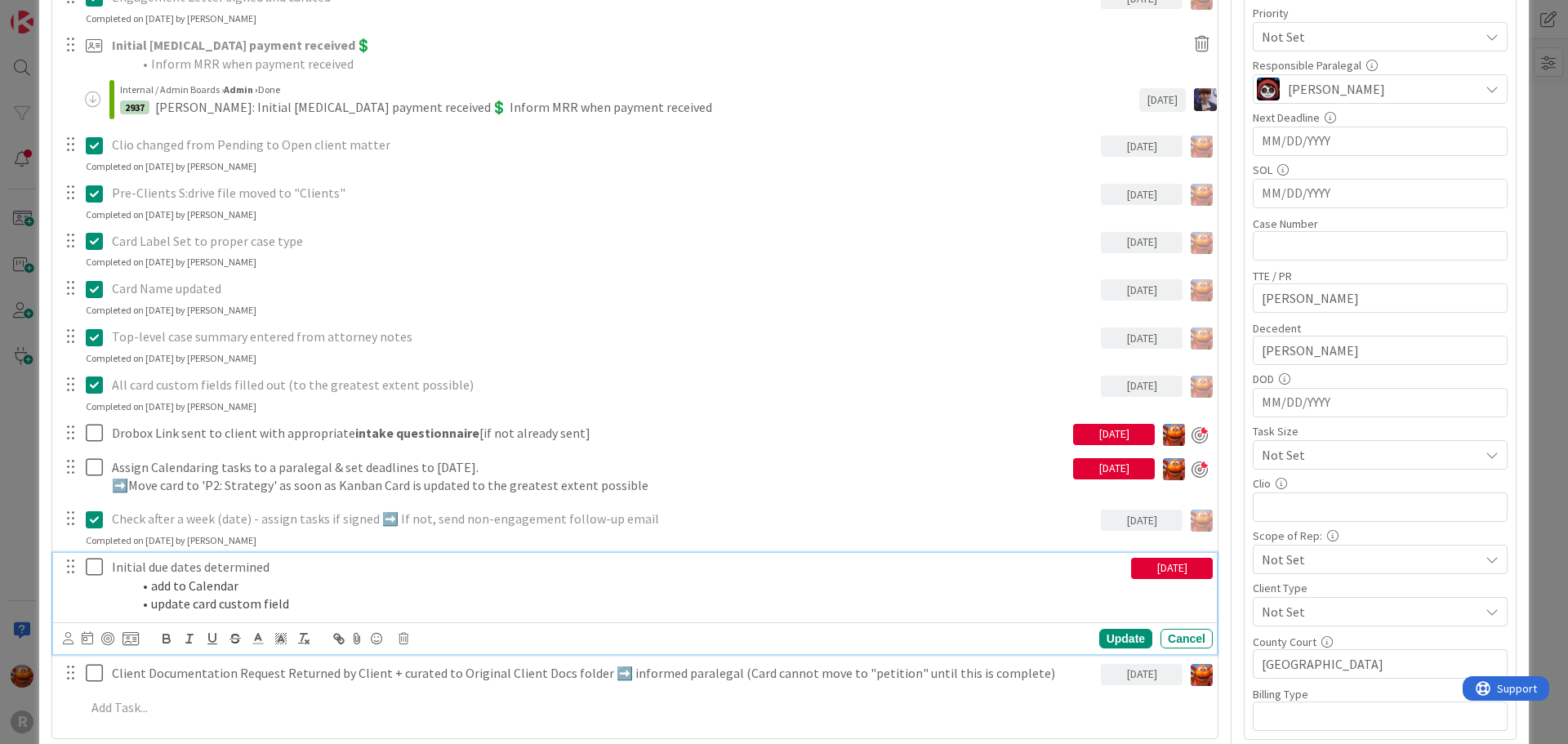
click at [241, 591] on li "add to Calendar" at bounding box center [628, 586] width 993 height 19
click at [66, 635] on icon at bounding box center [68, 638] width 11 height 13
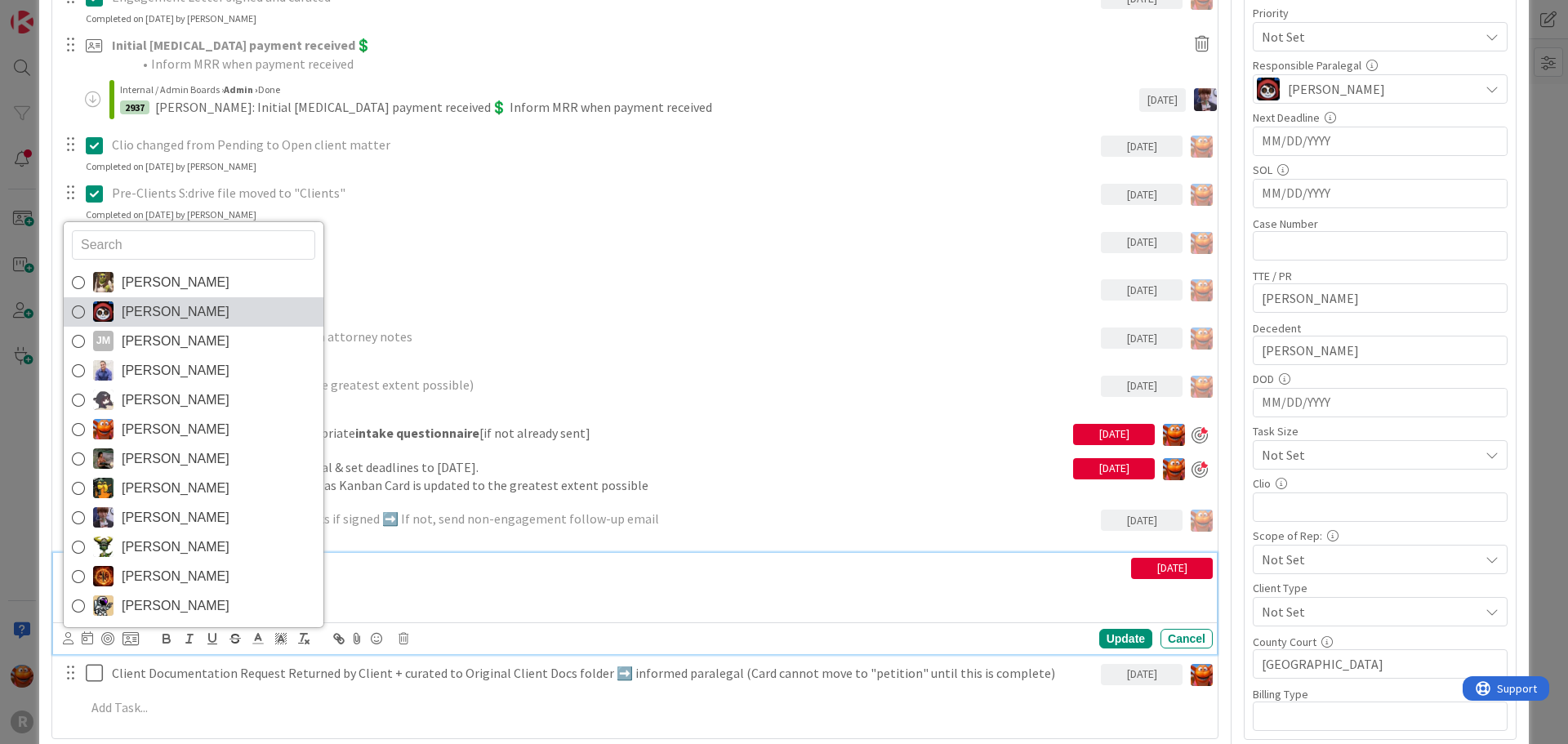
click at [174, 314] on span "Jasmin Sanchez" at bounding box center [176, 311] width 108 height 24
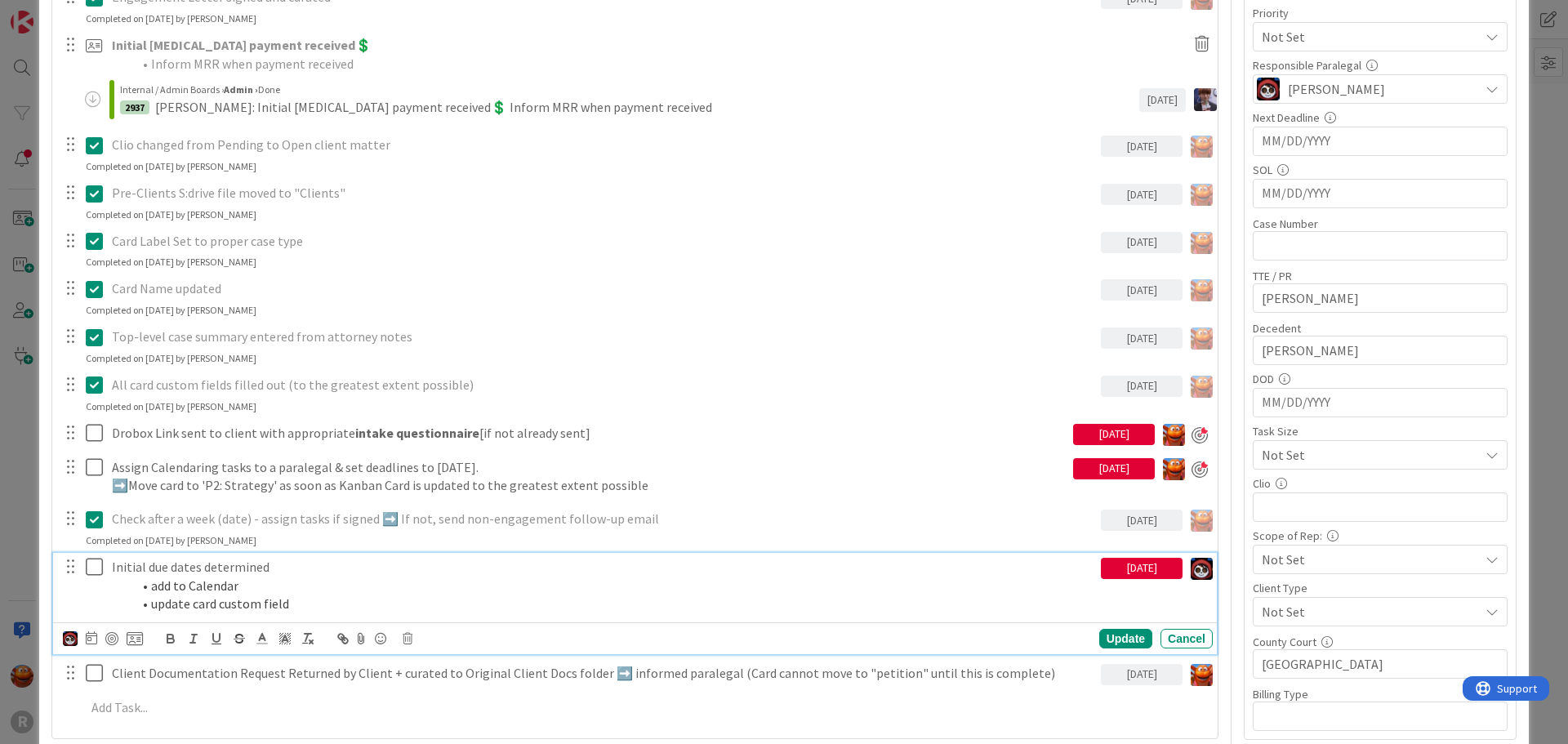
type textarea "x"
click at [93, 640] on icon at bounding box center [92, 638] width 12 height 13
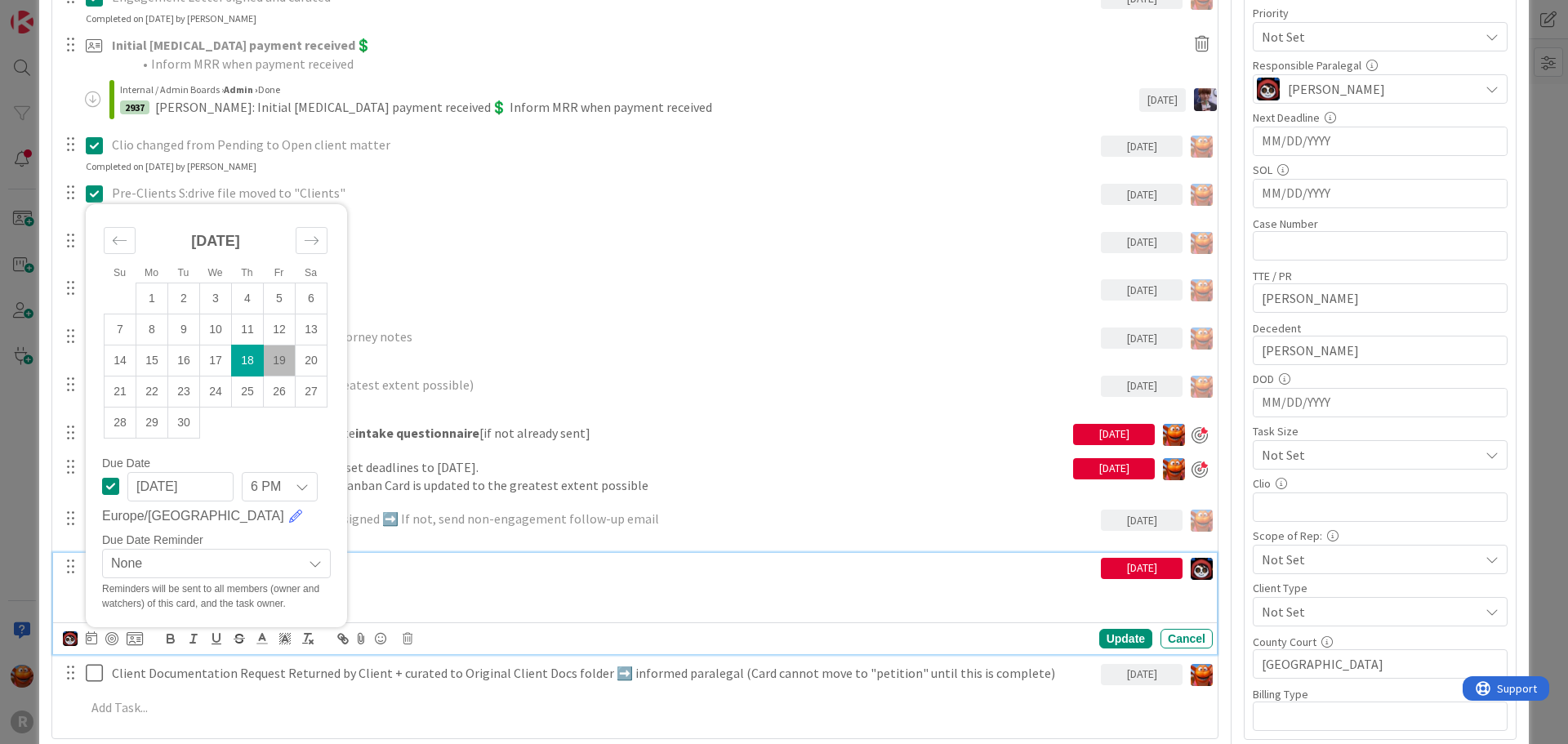
click at [291, 364] on td "19" at bounding box center [279, 359] width 32 height 31
type input "09/19/2025"
click at [1099, 641] on div "Update" at bounding box center [1125, 638] width 53 height 19
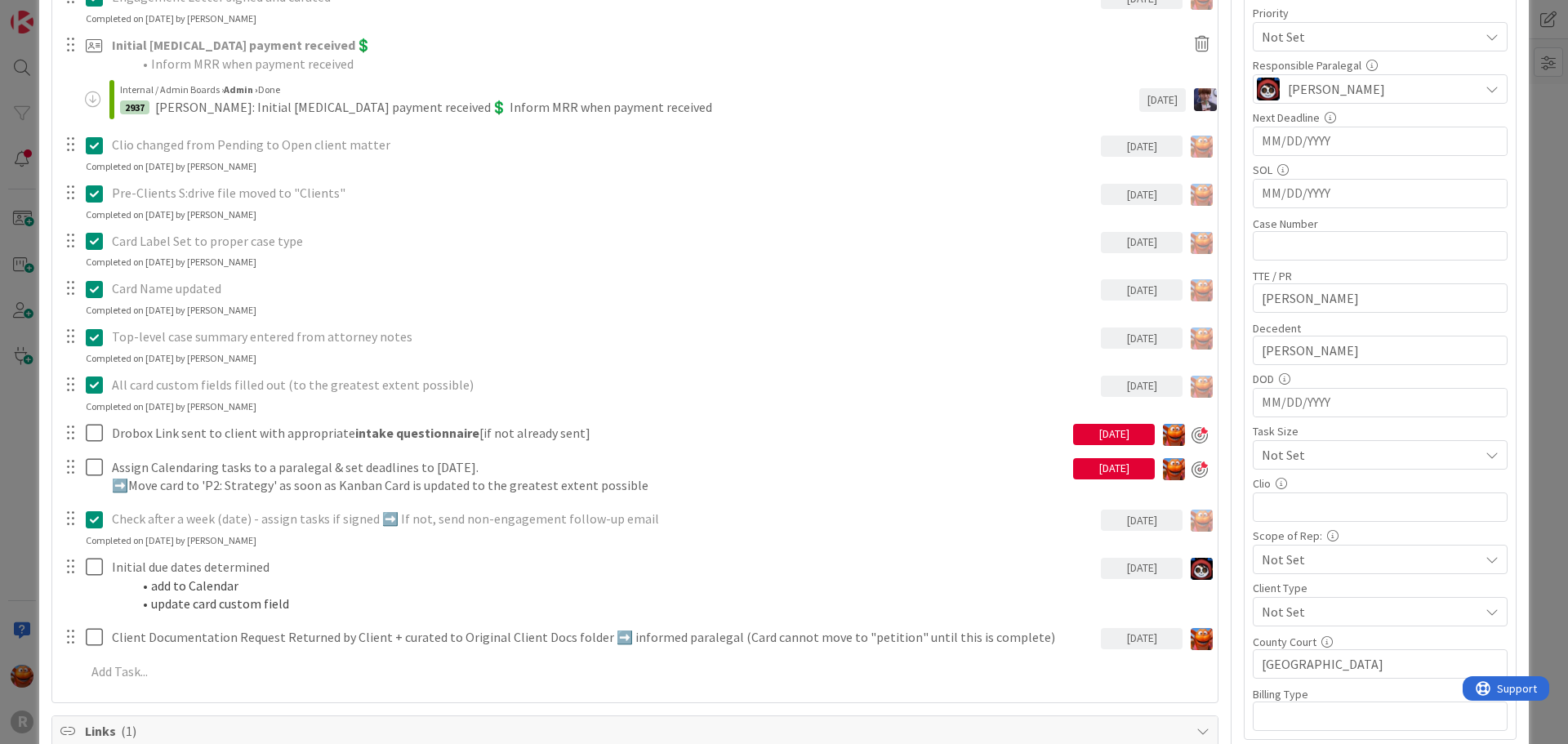
click at [13, 477] on div "ID 2920 Probate + Conservatorship Workflow (FL2) Intake Title 14 / 128 BERRYMAN…" at bounding box center [784, 372] width 1568 height 744
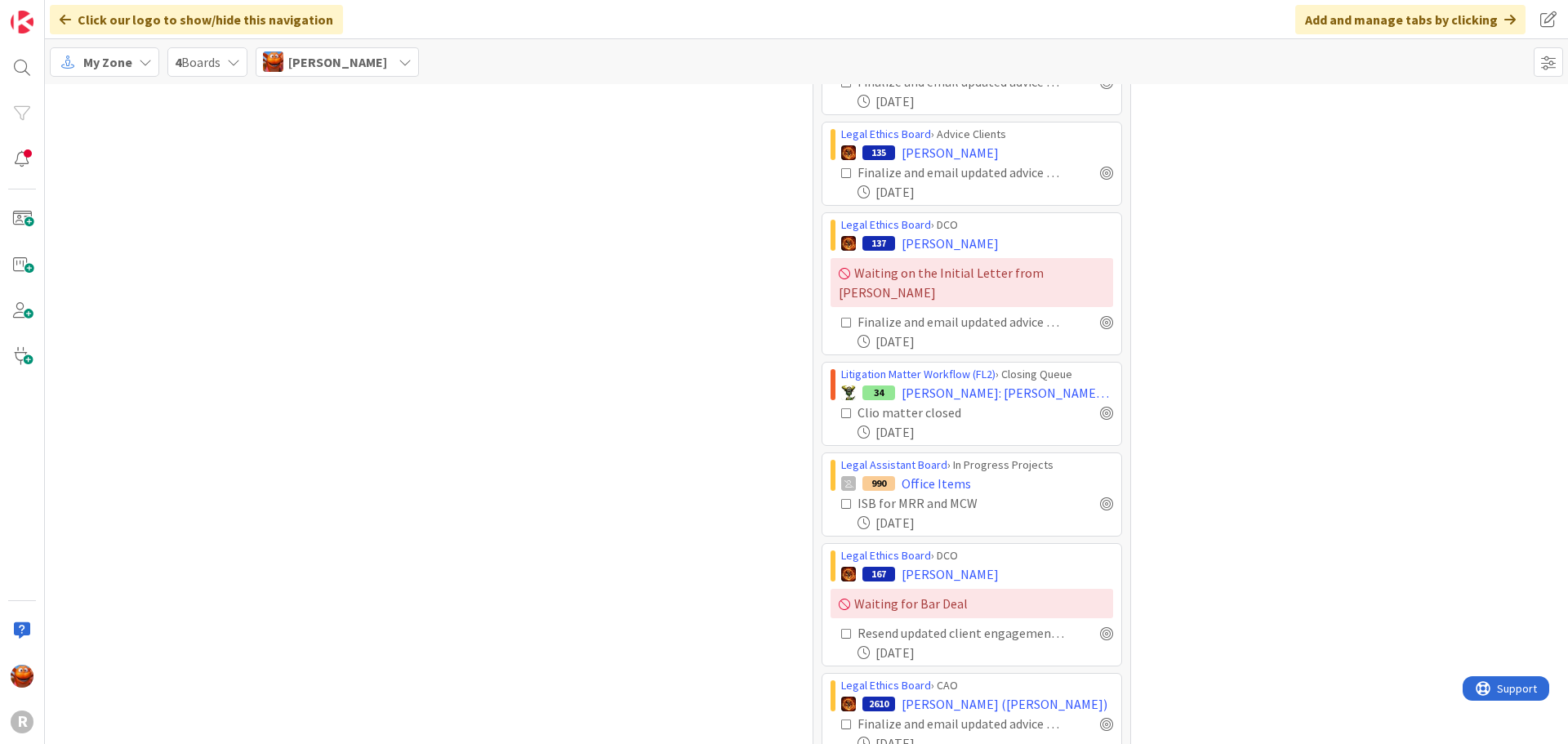
scroll to position [1306, 0]
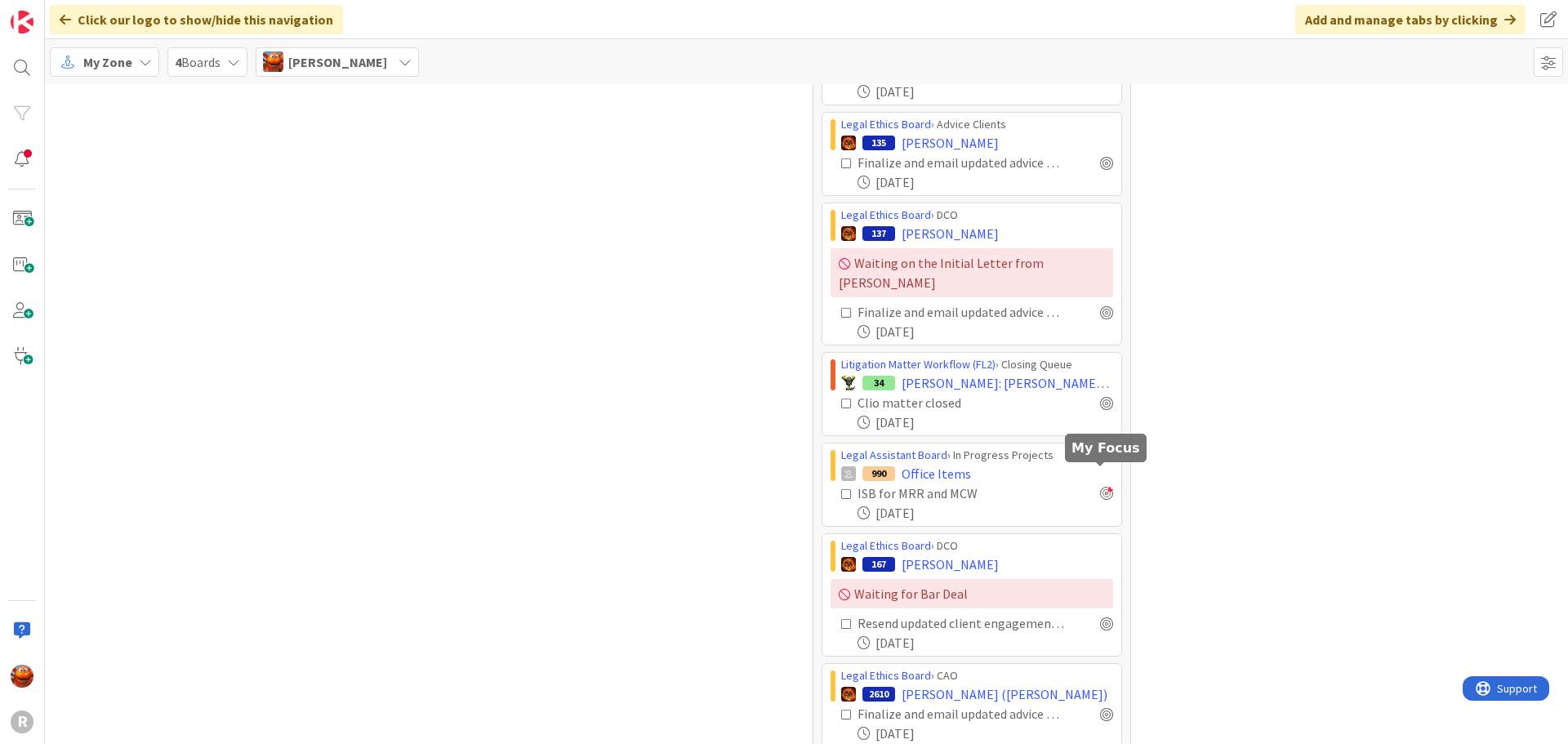
click at [1103, 486] on div at bounding box center [1107, 493] width 13 height 13
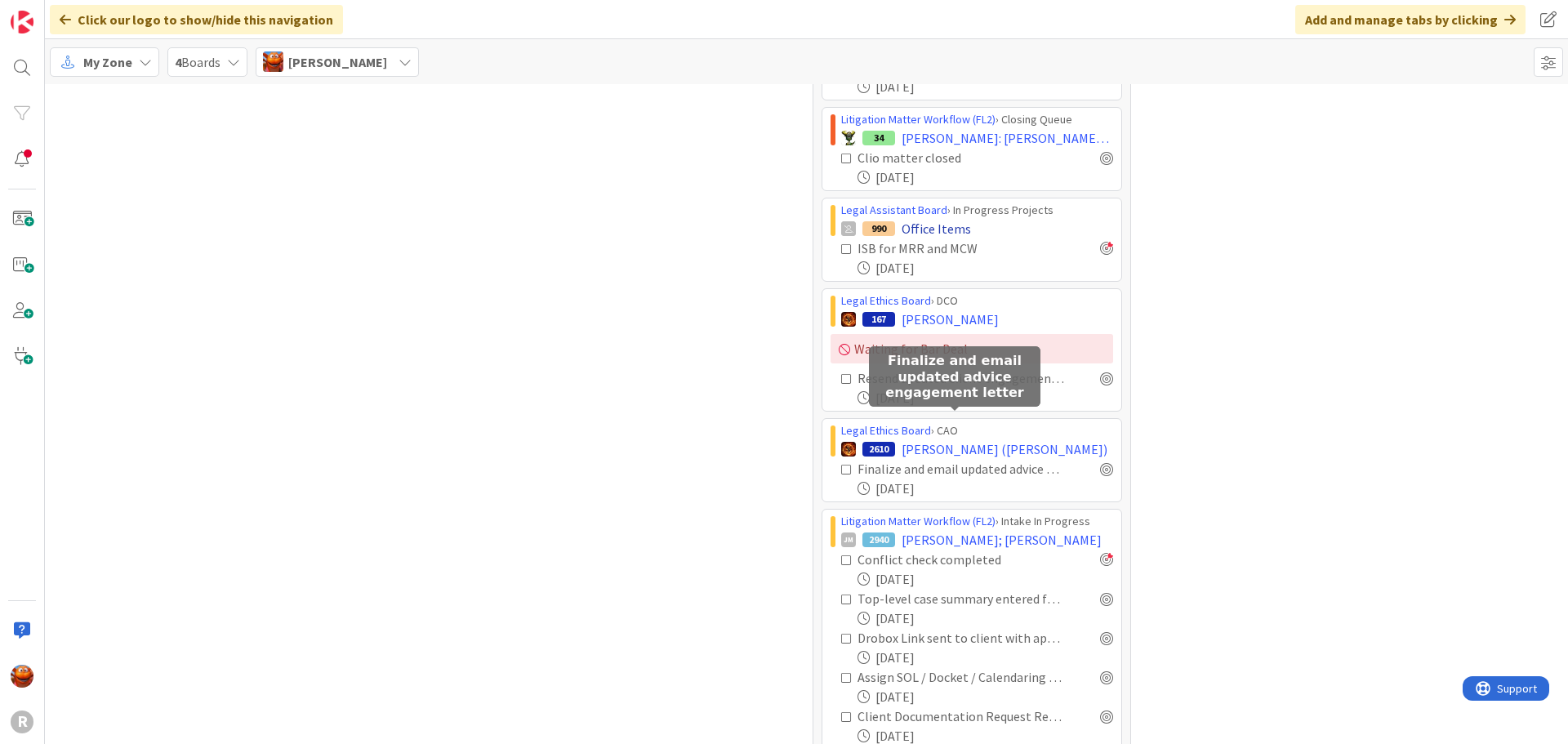
scroll to position [1621, 0]
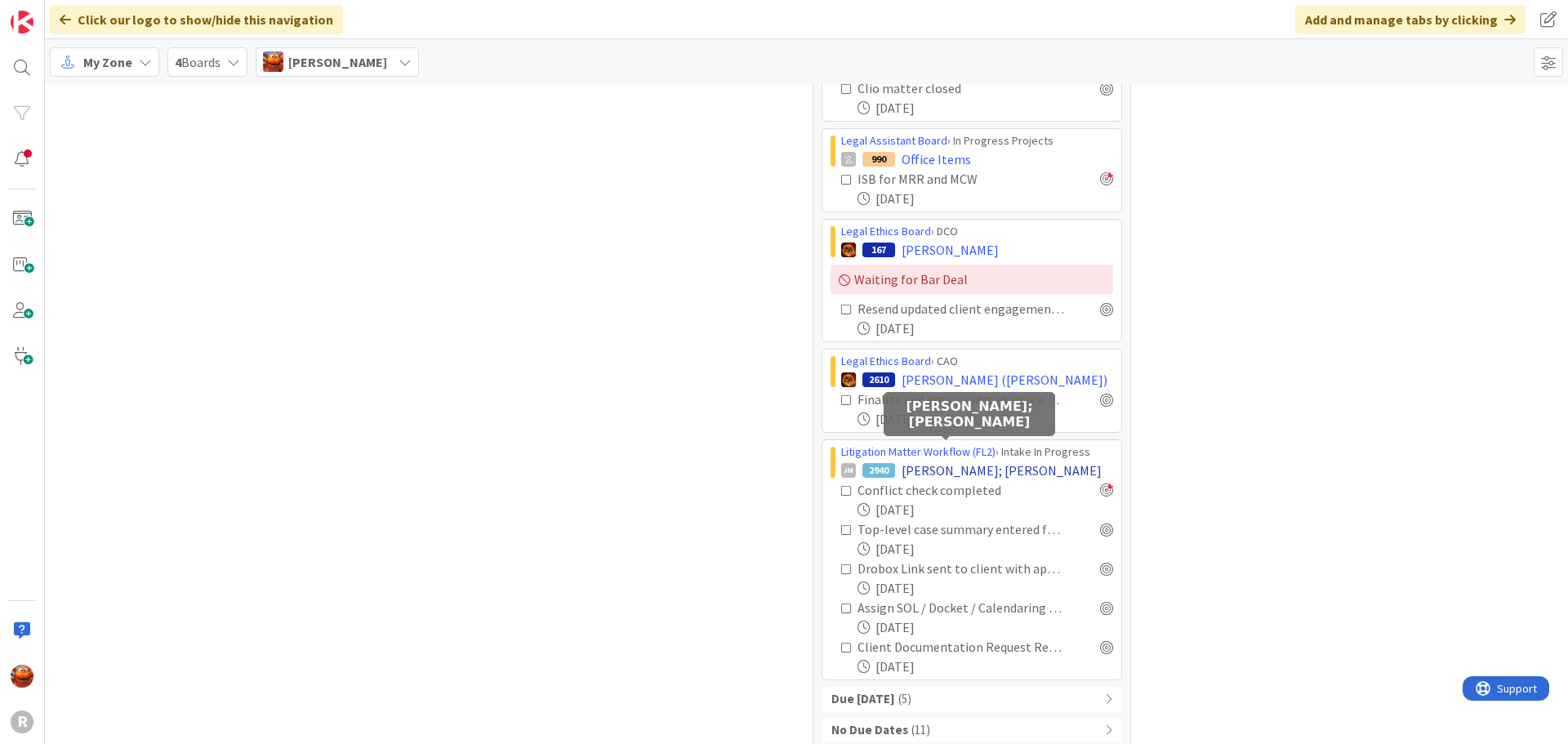
click at [949, 460] on span "FULLER; FOSBACK" at bounding box center [1002, 470] width 200 height 19
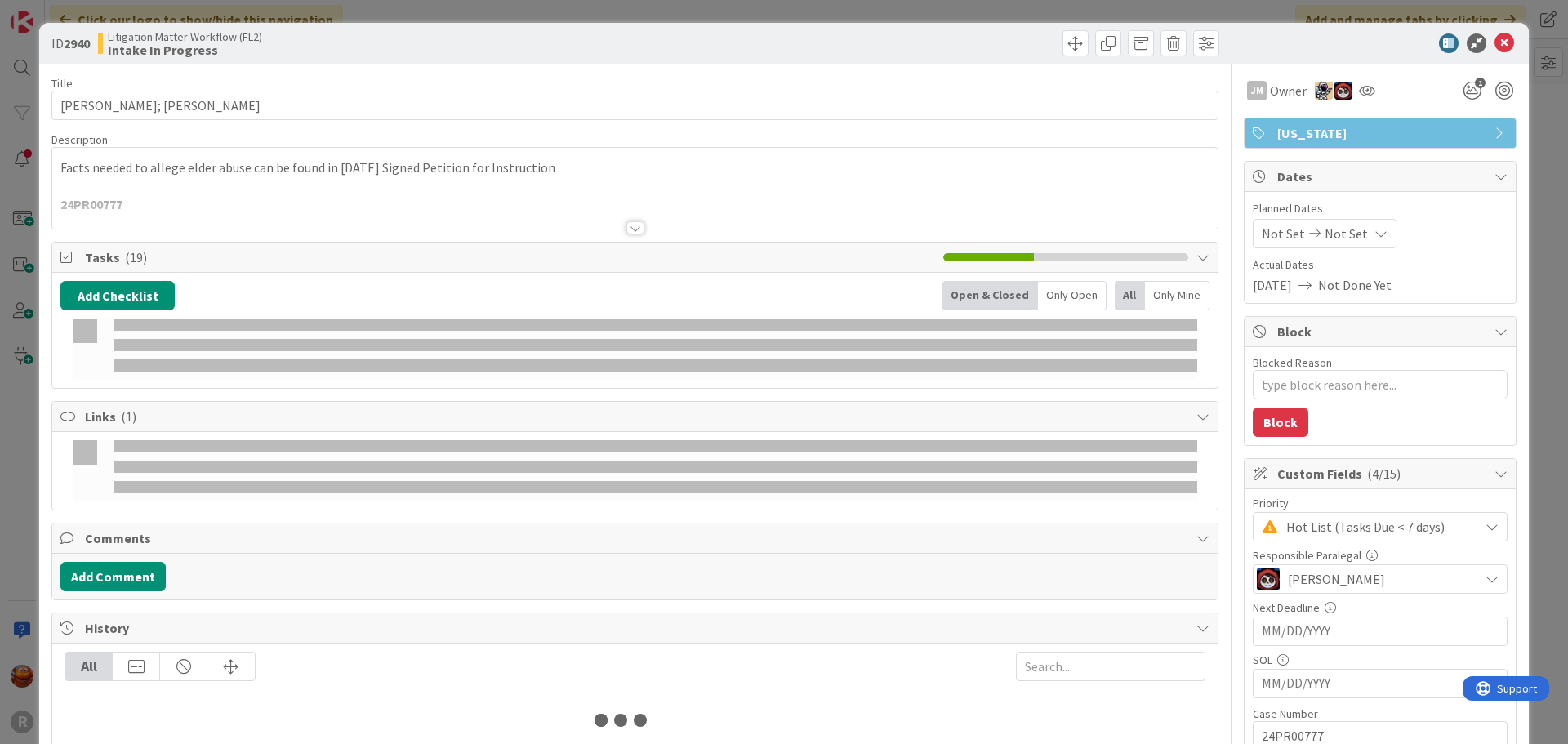
type textarea "x"
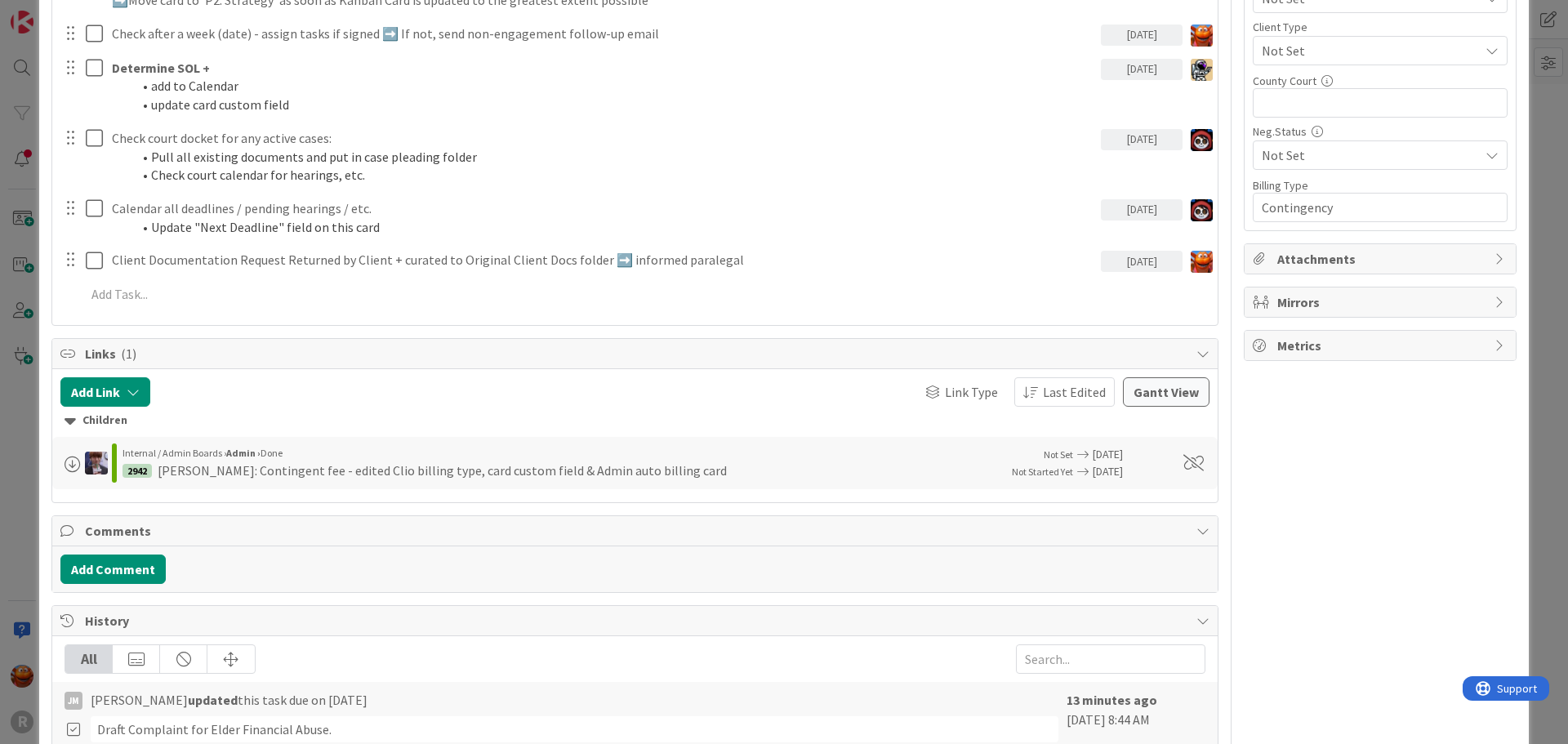
scroll to position [1061, 0]
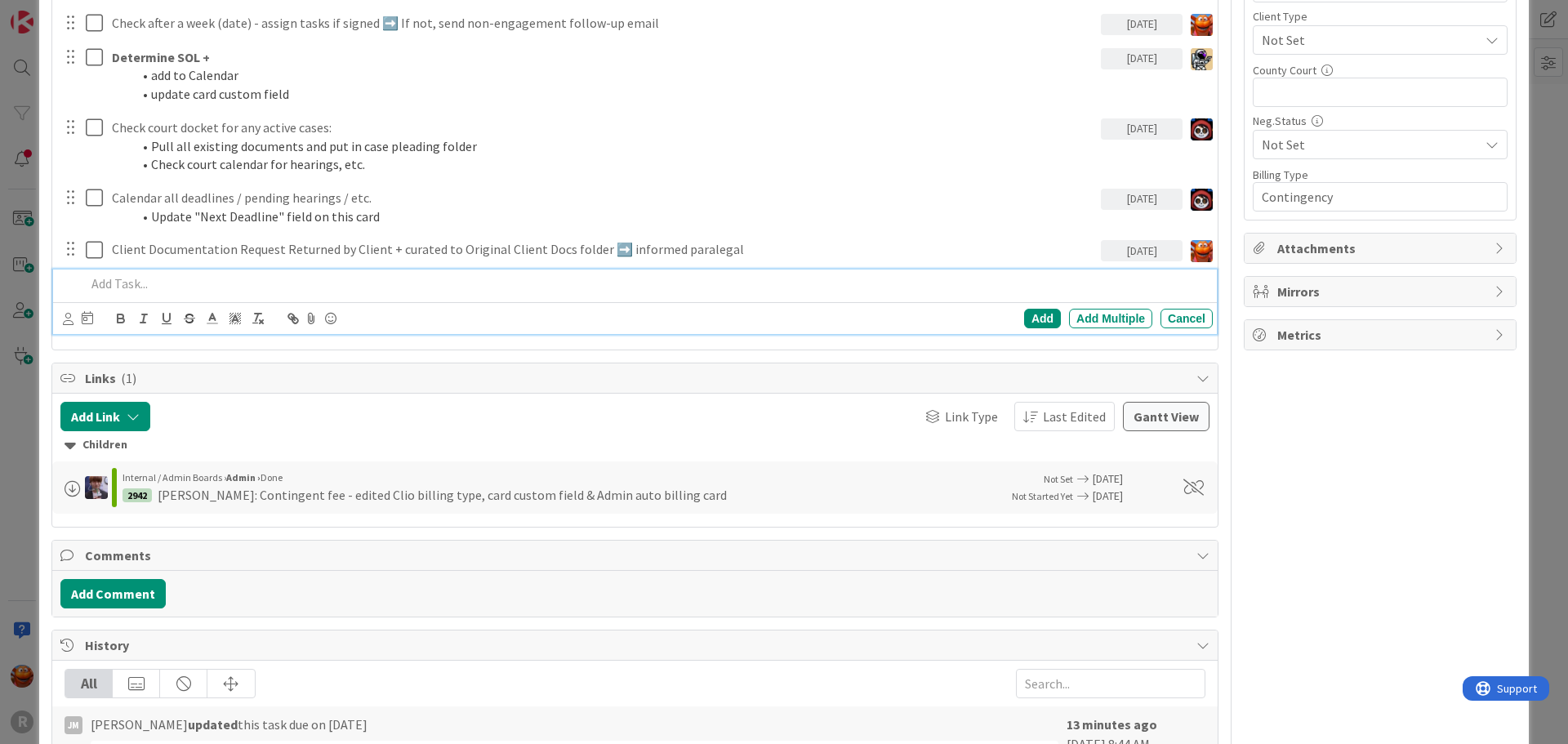
click at [116, 280] on p at bounding box center [646, 284] width 1120 height 19
click at [68, 322] on icon at bounding box center [68, 319] width 11 height 13
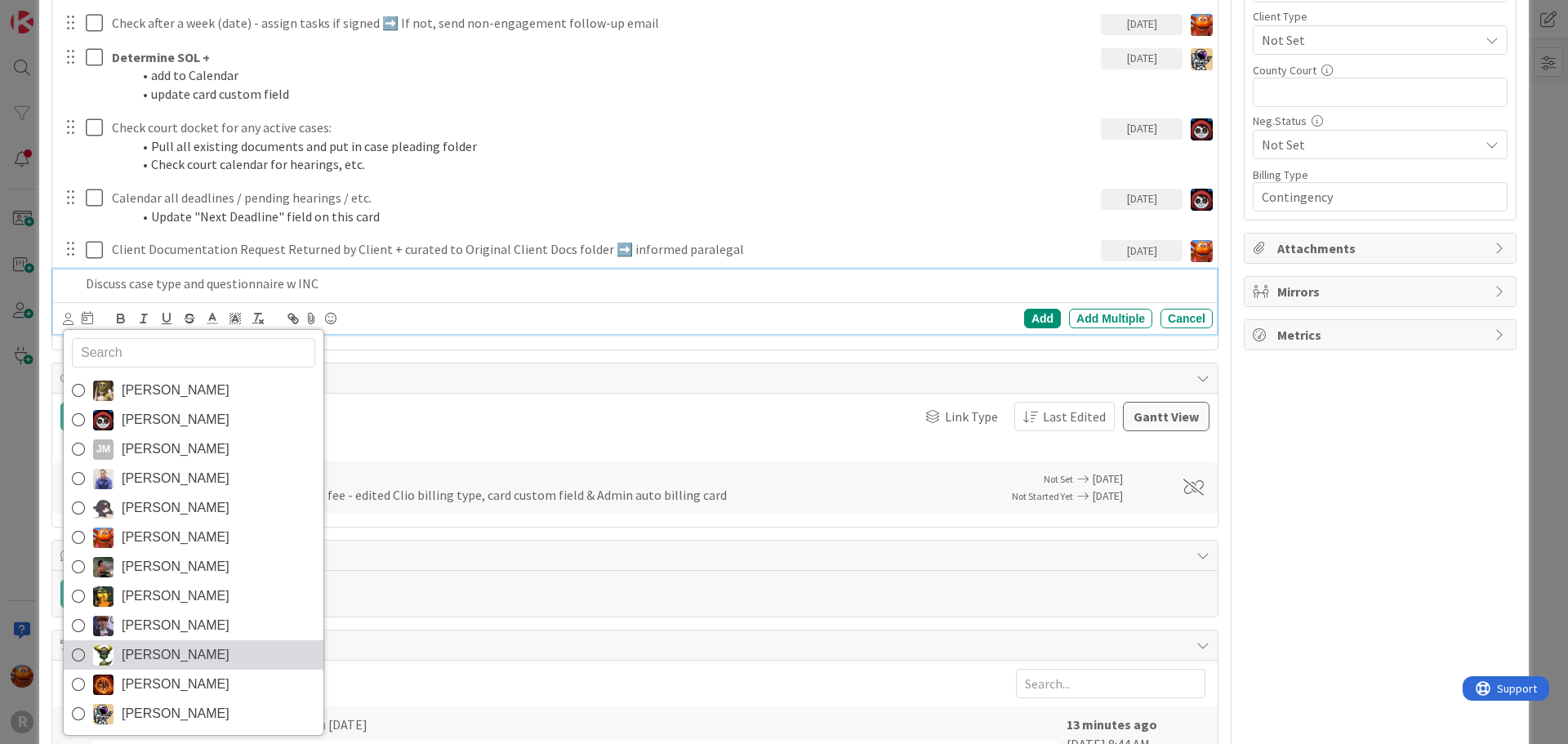
click at [149, 654] on span "Nic Corbett" at bounding box center [176, 654] width 108 height 24
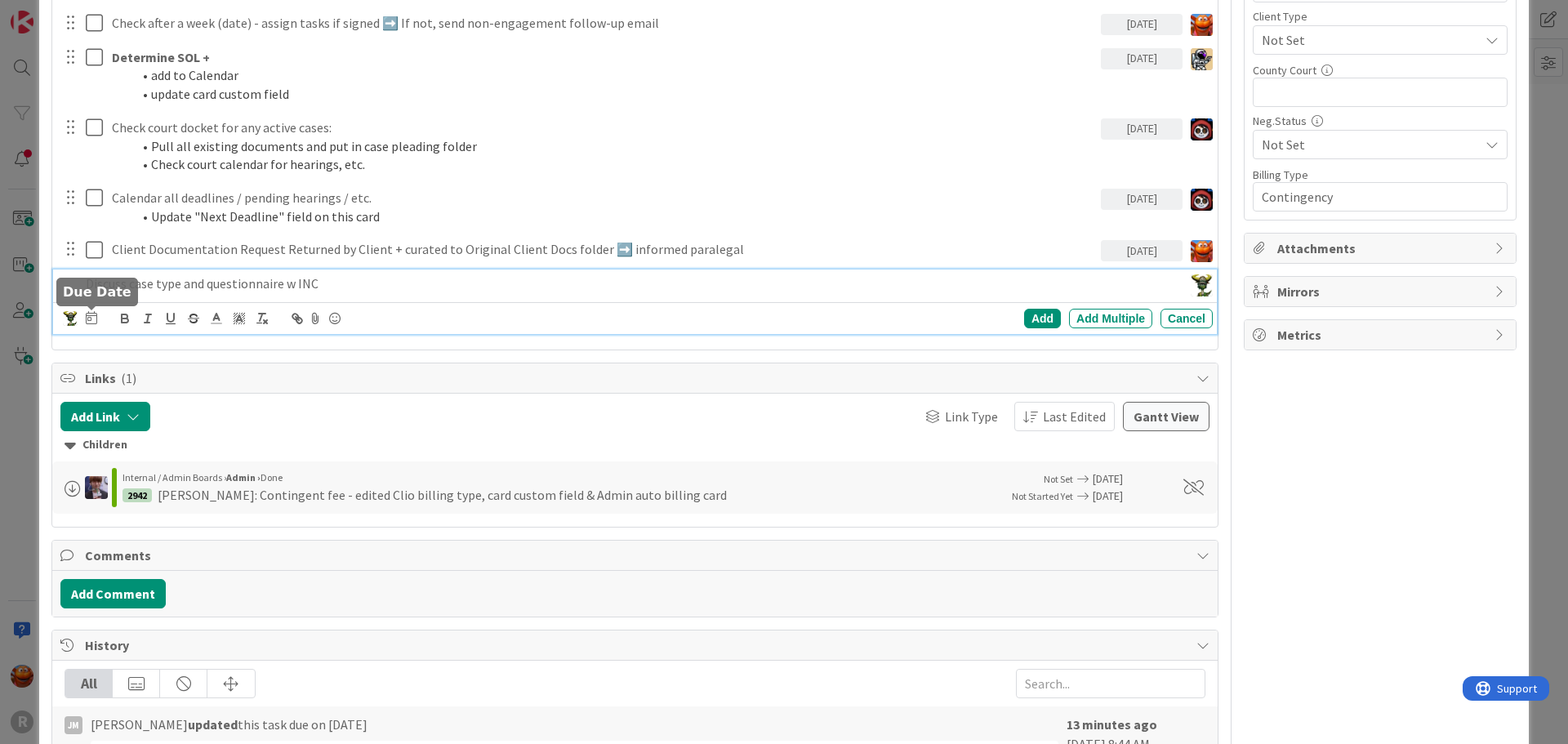
click at [93, 314] on icon at bounding box center [92, 318] width 12 height 13
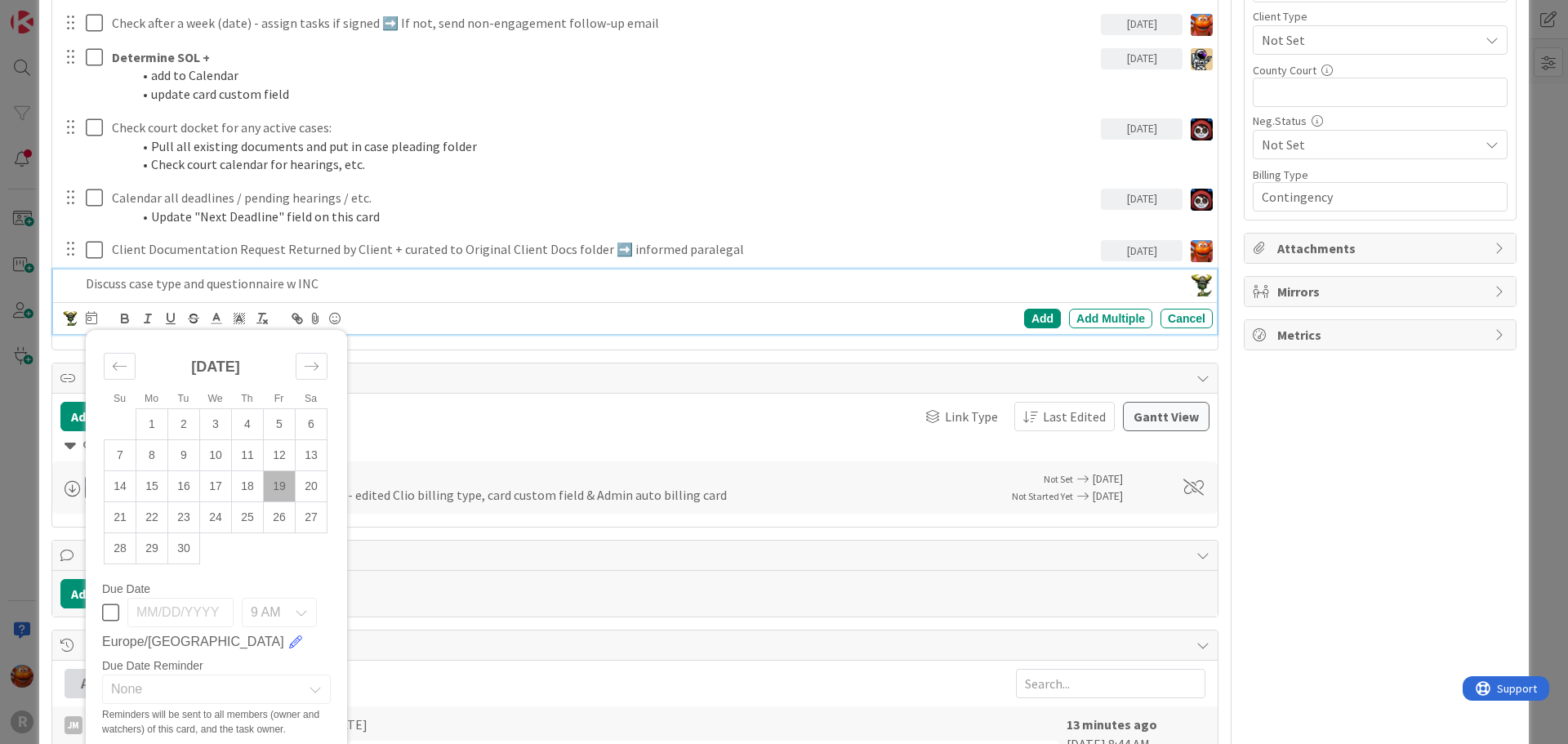
click at [284, 480] on td "19" at bounding box center [279, 486] width 32 height 31
click at [1025, 317] on div "Add" at bounding box center [1043, 318] width 37 height 19
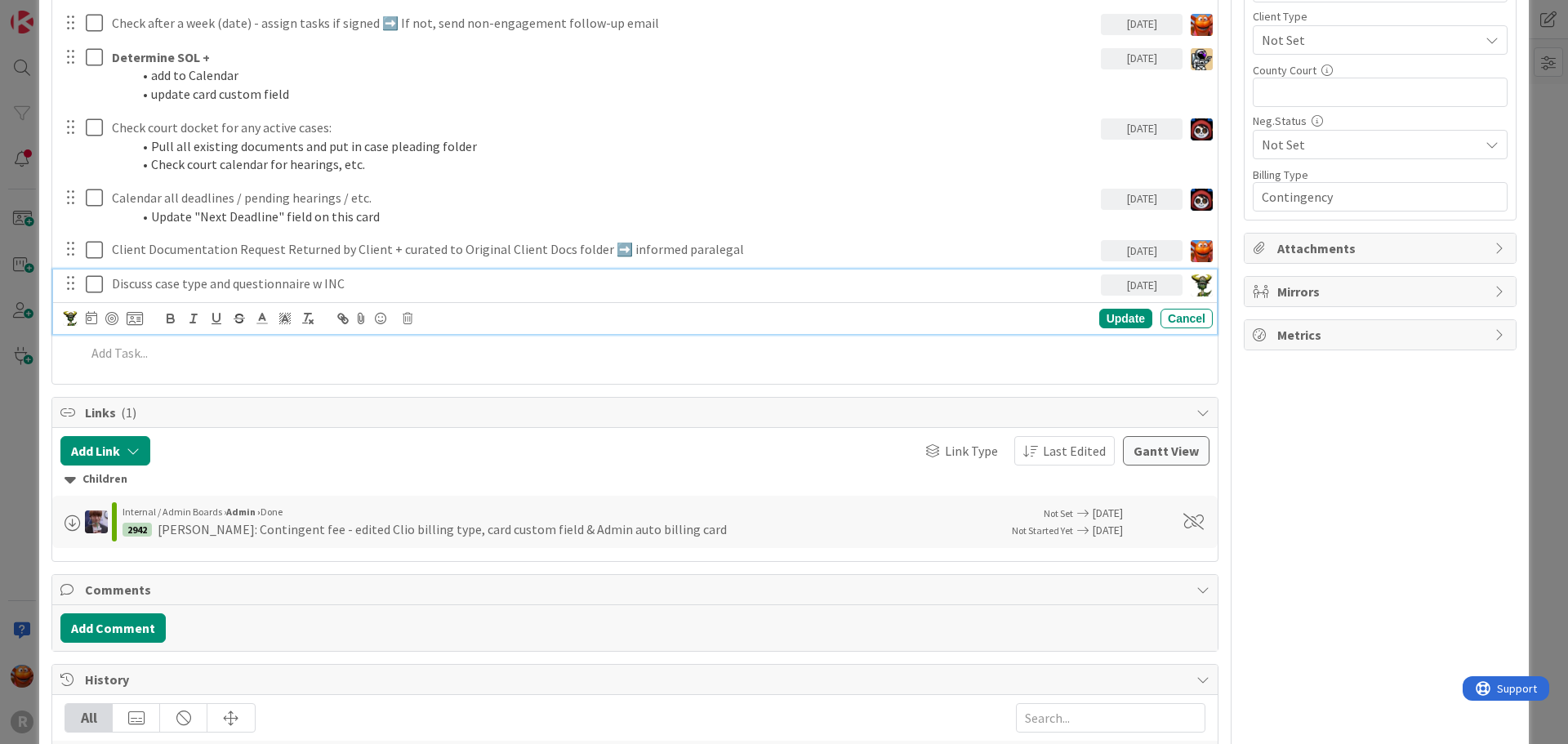
click at [292, 288] on p "Discuss case type and questionnaire w INC" at bounding box center [603, 284] width 982 height 19
click at [68, 316] on img at bounding box center [70, 318] width 14 height 14
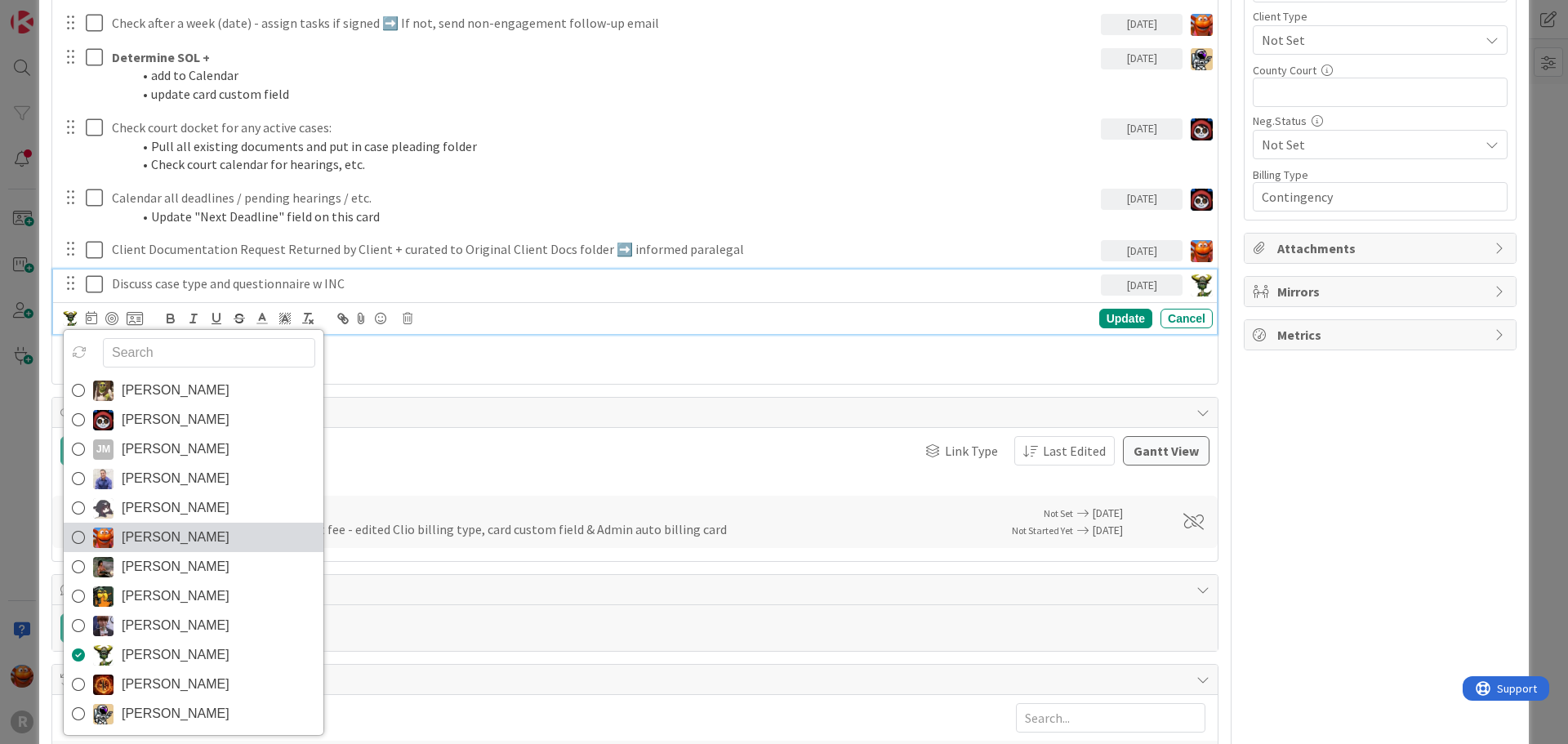
click at [141, 545] on span "Kiara Adams" at bounding box center [176, 537] width 108 height 24
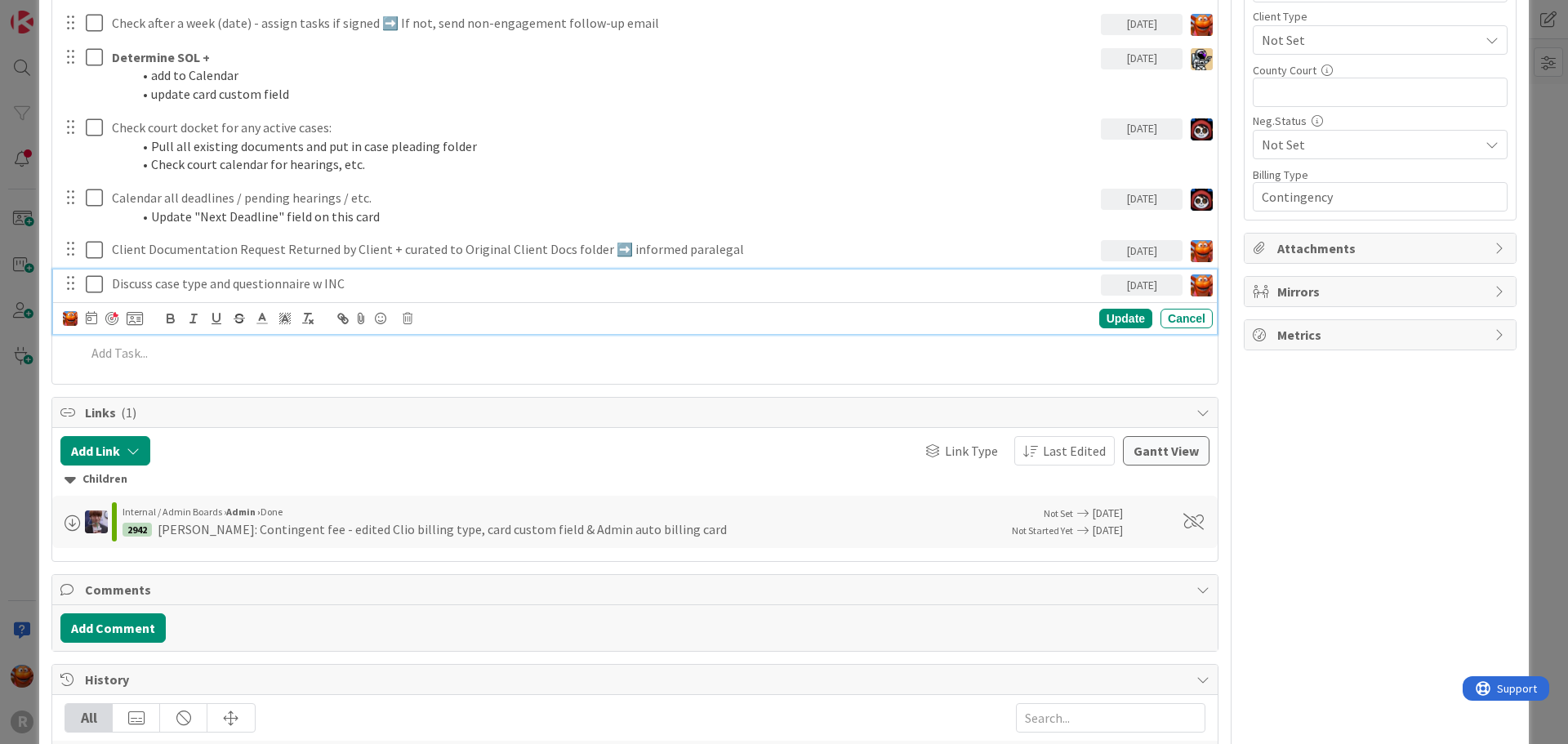
click at [107, 316] on div at bounding box center [112, 319] width 13 height 13
click at [82, 316] on icon at bounding box center [88, 319] width 12 height 13
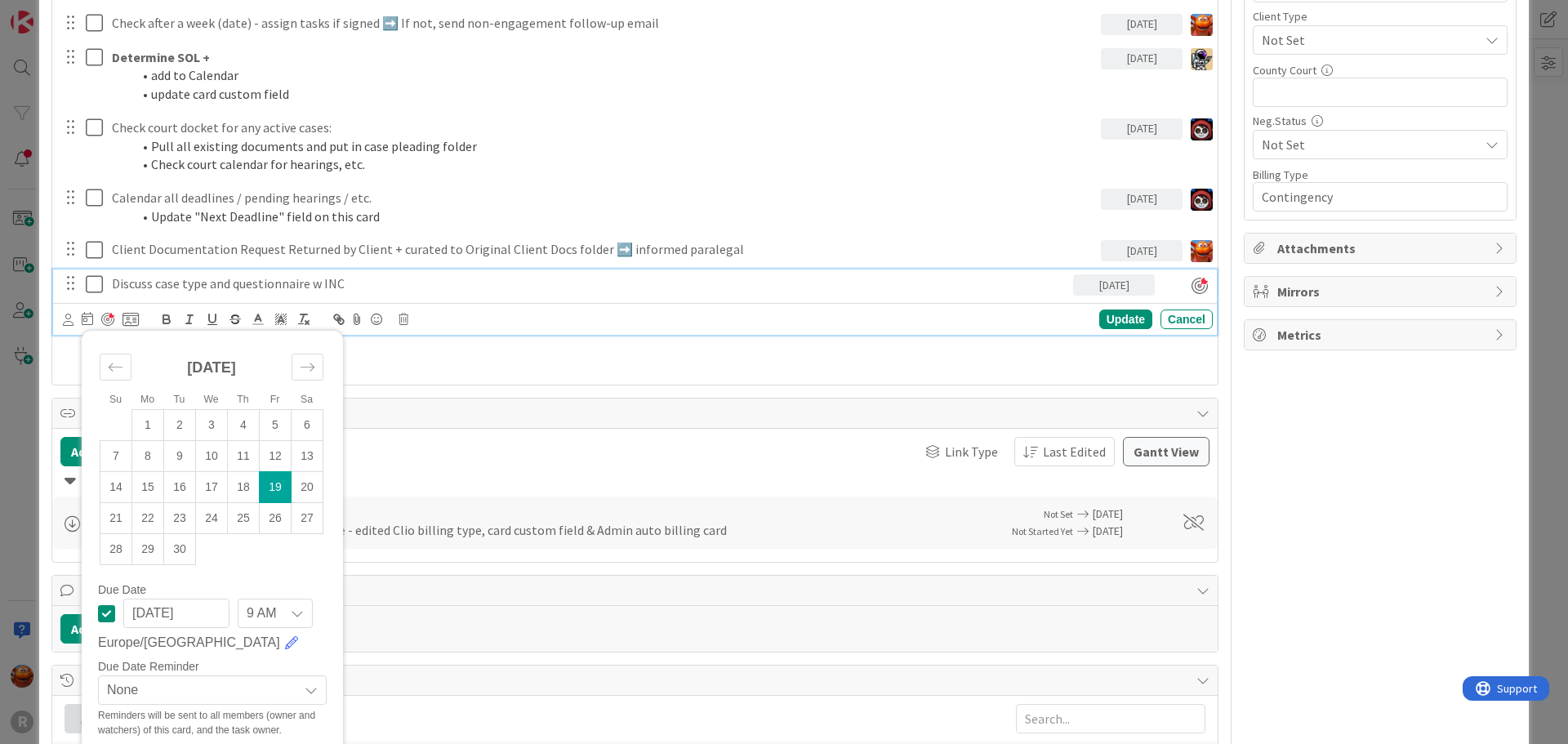
click at [268, 481] on td "19" at bounding box center [275, 487] width 32 height 31
click at [1104, 318] on div "Update" at bounding box center [1125, 319] width 53 height 19
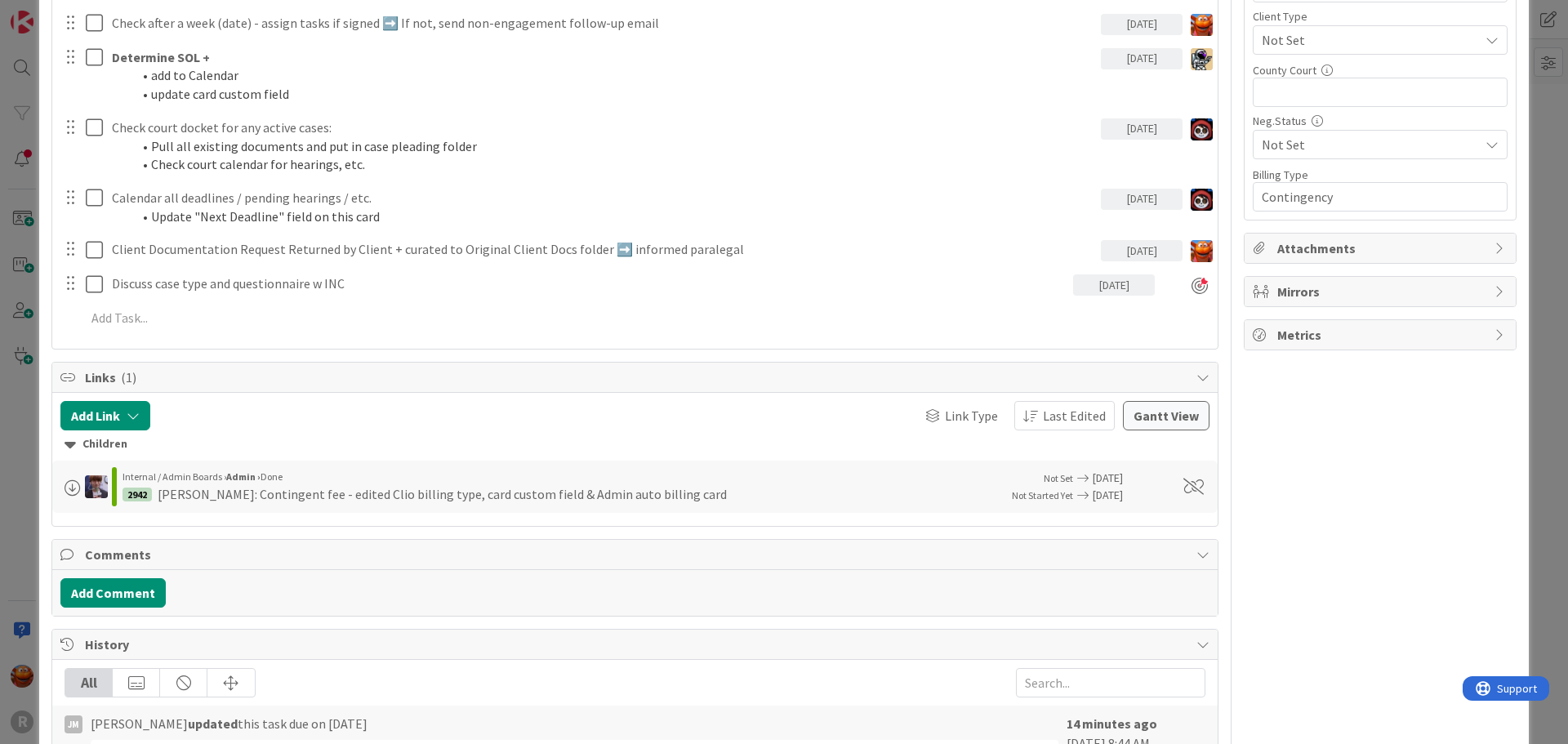
click at [18, 292] on div "ID 2940 Litigation Matter Workflow (FL2) Intake In Progress Title 15 / 128 FULL…" at bounding box center [784, 372] width 1568 height 744
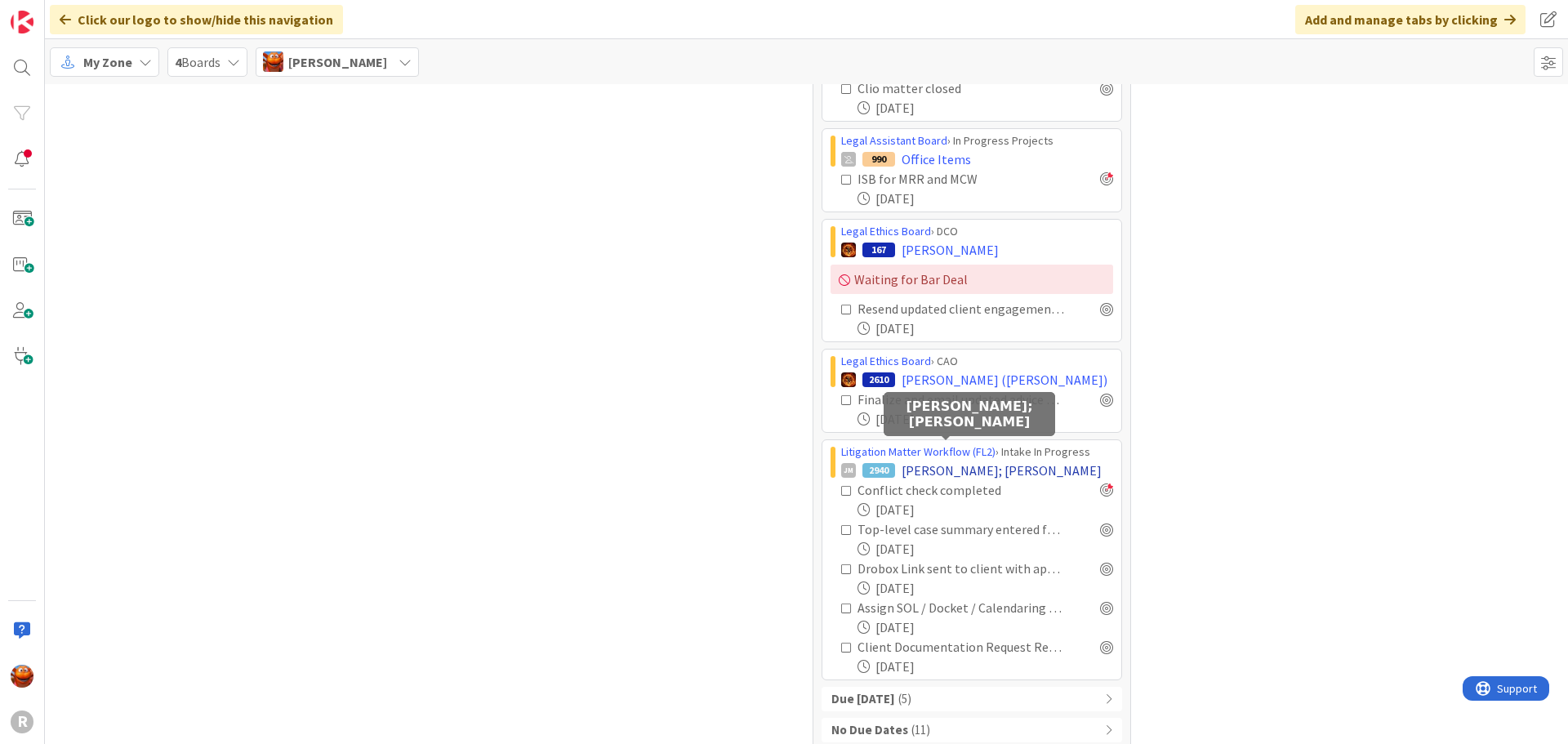
click at [928, 460] on span "FULLER; FOSBACK" at bounding box center [1002, 470] width 200 height 19
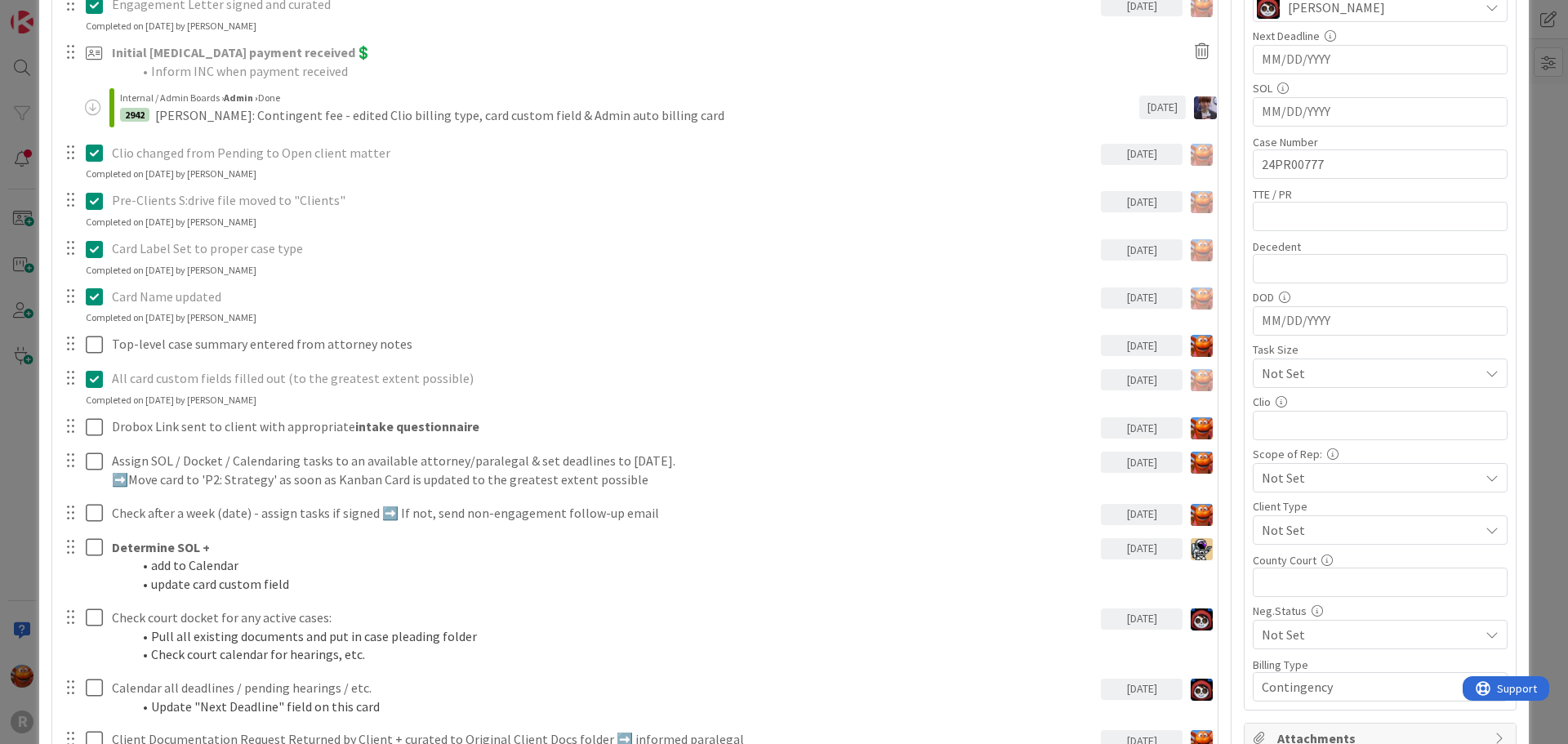
scroll to position [735, 0]
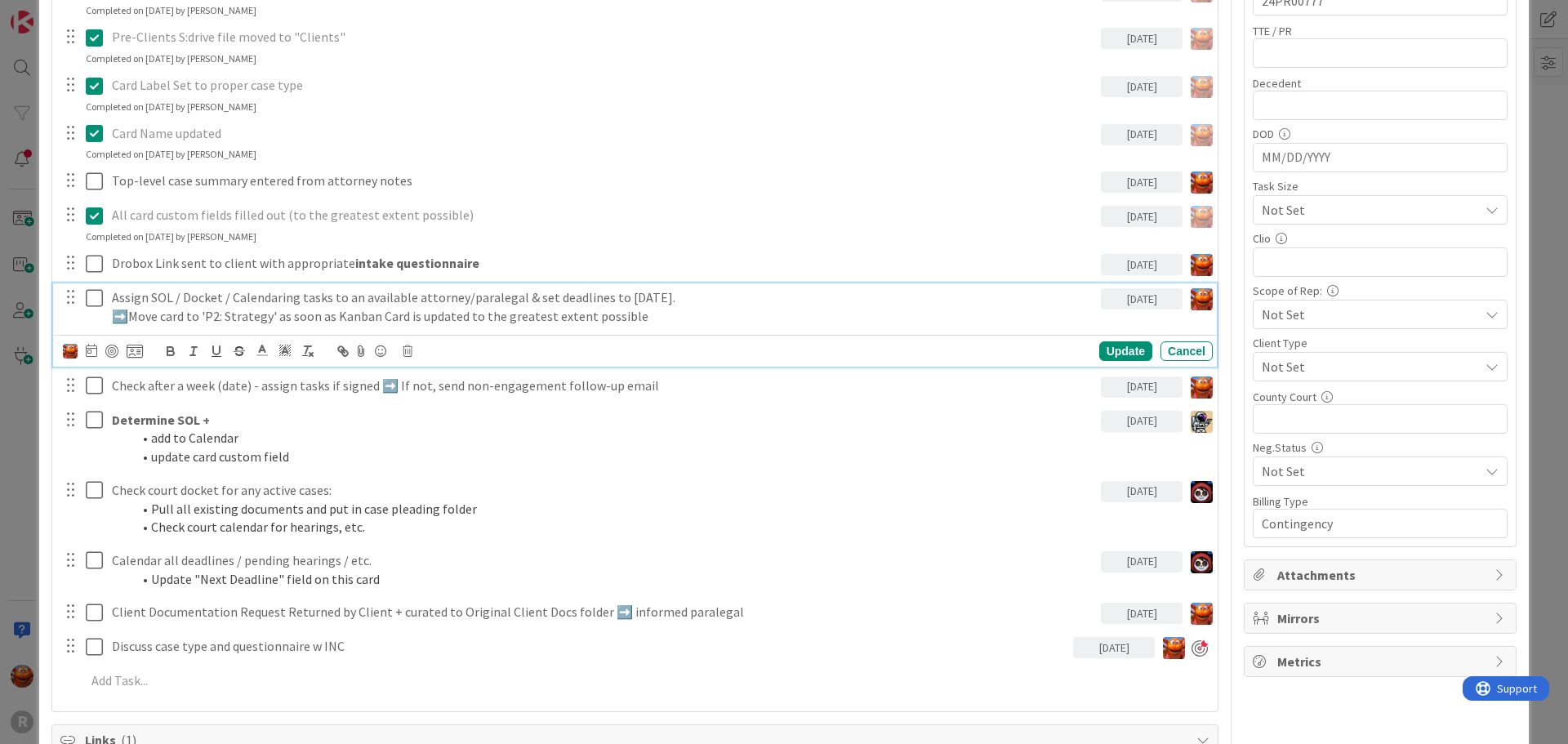
click at [181, 314] on p "➡️Move card to 'P2: Strategy' as soon as Kanban Card is updated to the greatest…" at bounding box center [603, 316] width 982 height 19
click at [114, 351] on div at bounding box center [112, 351] width 13 height 13
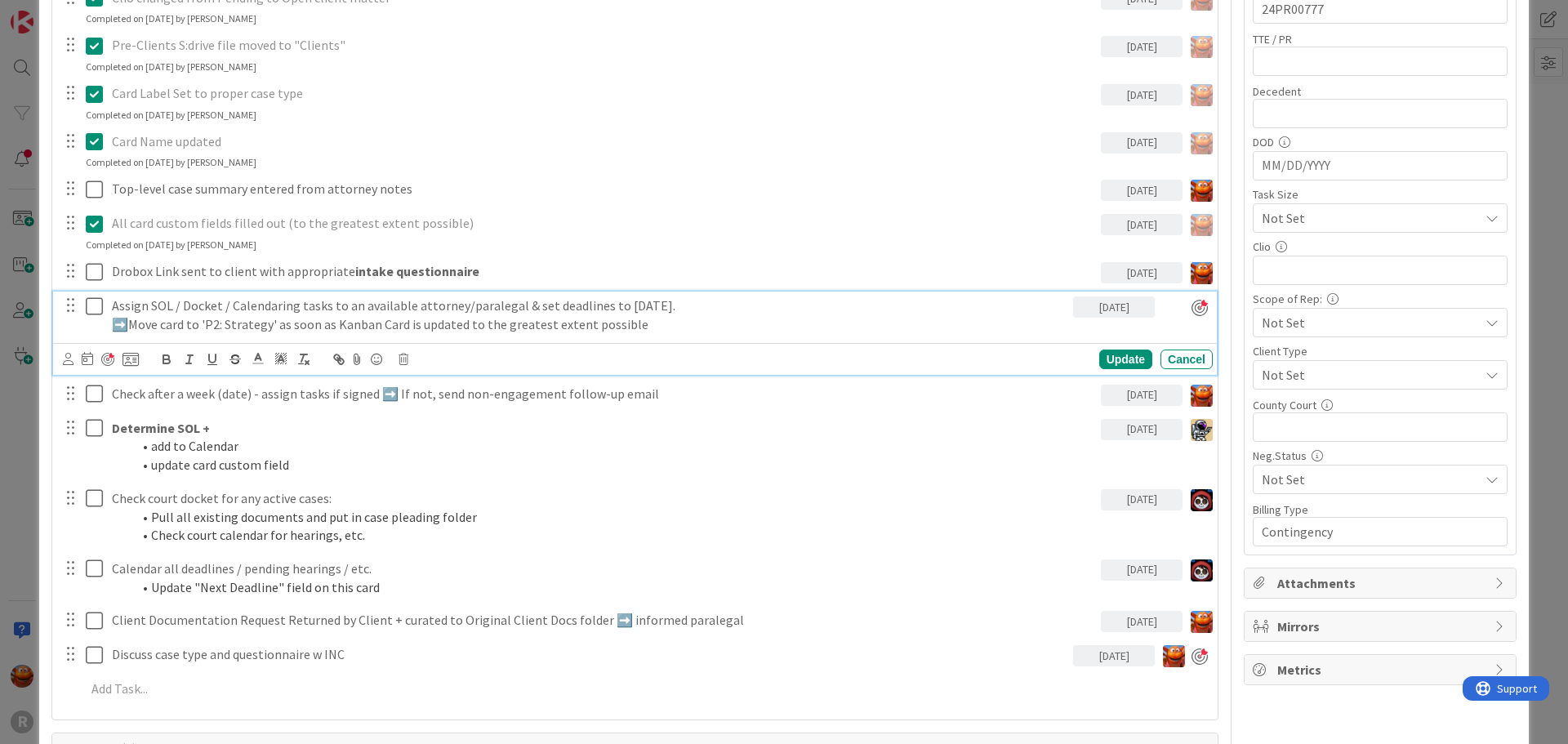
scroll to position [816, 0]
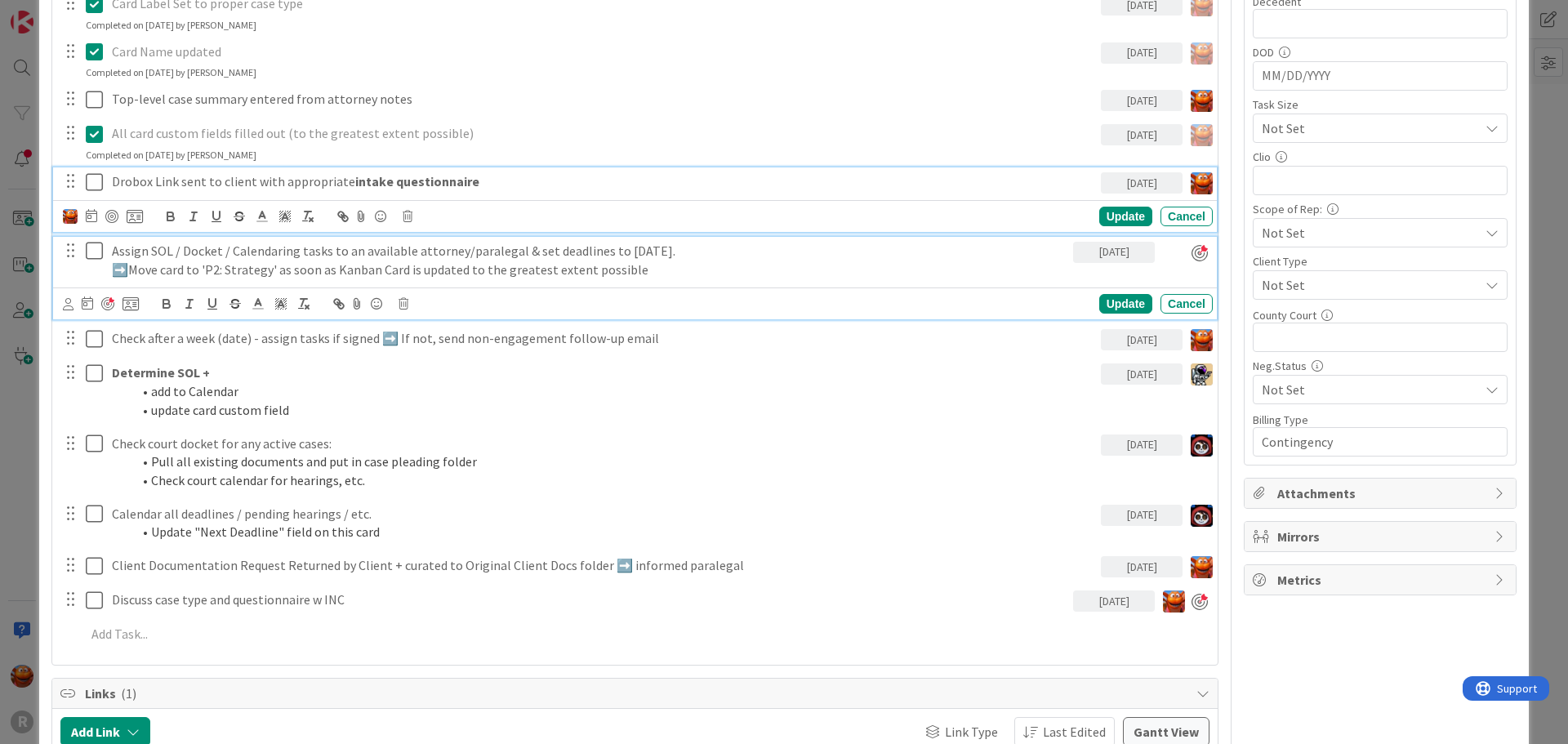
click at [263, 190] on p "Drobox Link sent to client with appropriate intake questionnaire" at bounding box center [603, 182] width 982 height 19
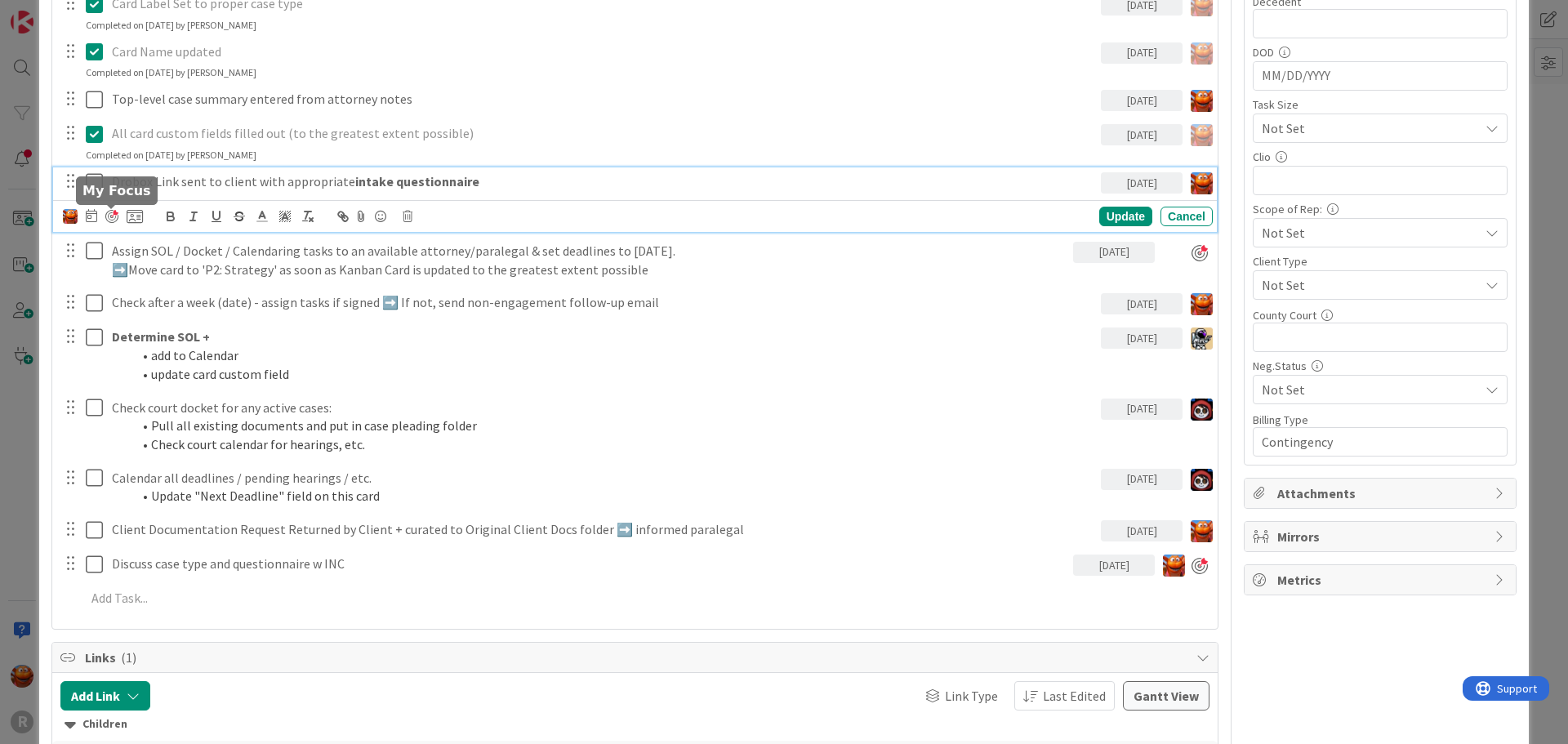
click at [112, 221] on div at bounding box center [112, 216] width 13 height 13
click at [22, 416] on div "ID 2940 Litigation Matter Workflow (FL2) Intake In Progress Title 15 / 128 FULL…" at bounding box center [784, 372] width 1568 height 744
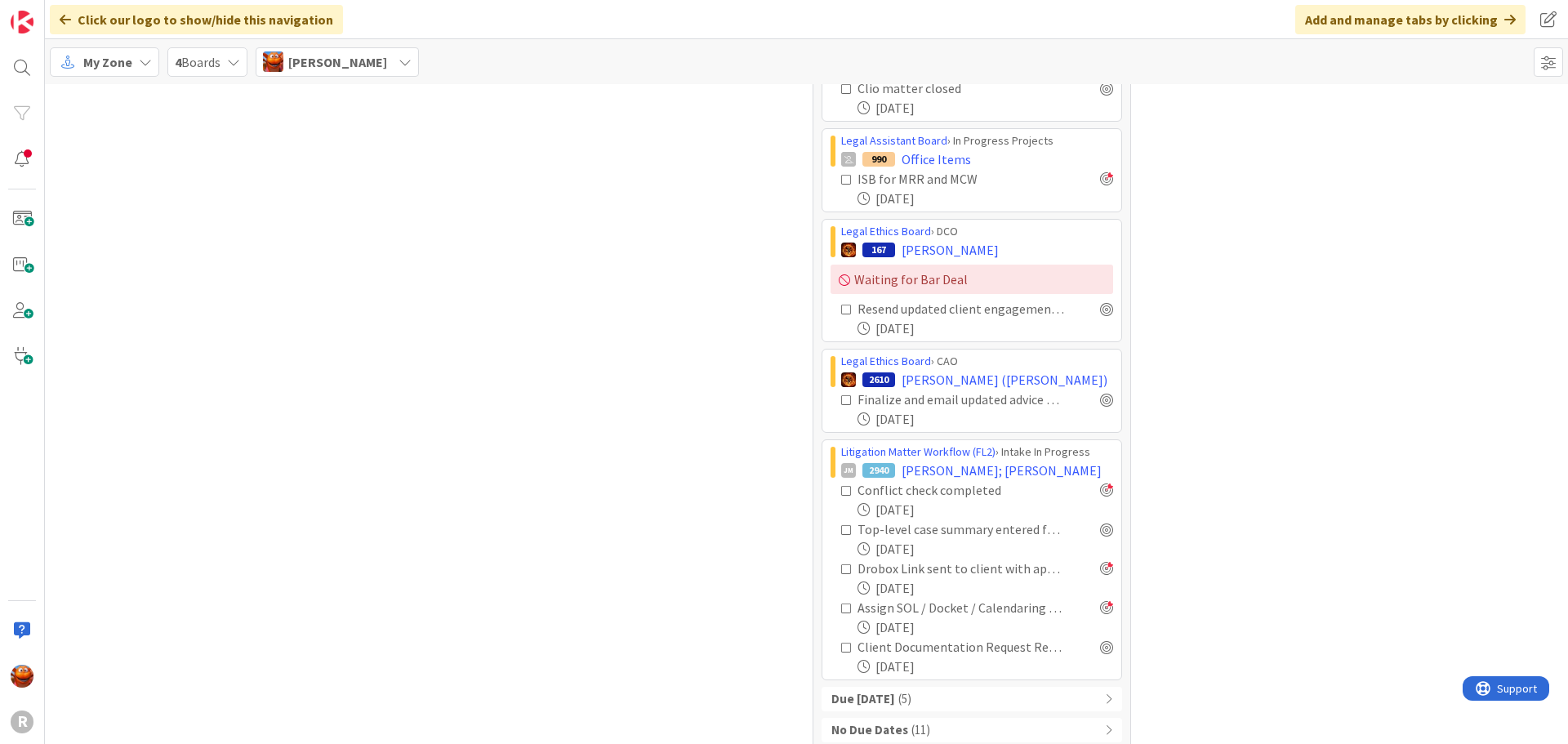
click at [977, 687] on div "Due within 7 days ( 5 )" at bounding box center [971, 699] width 300 height 24
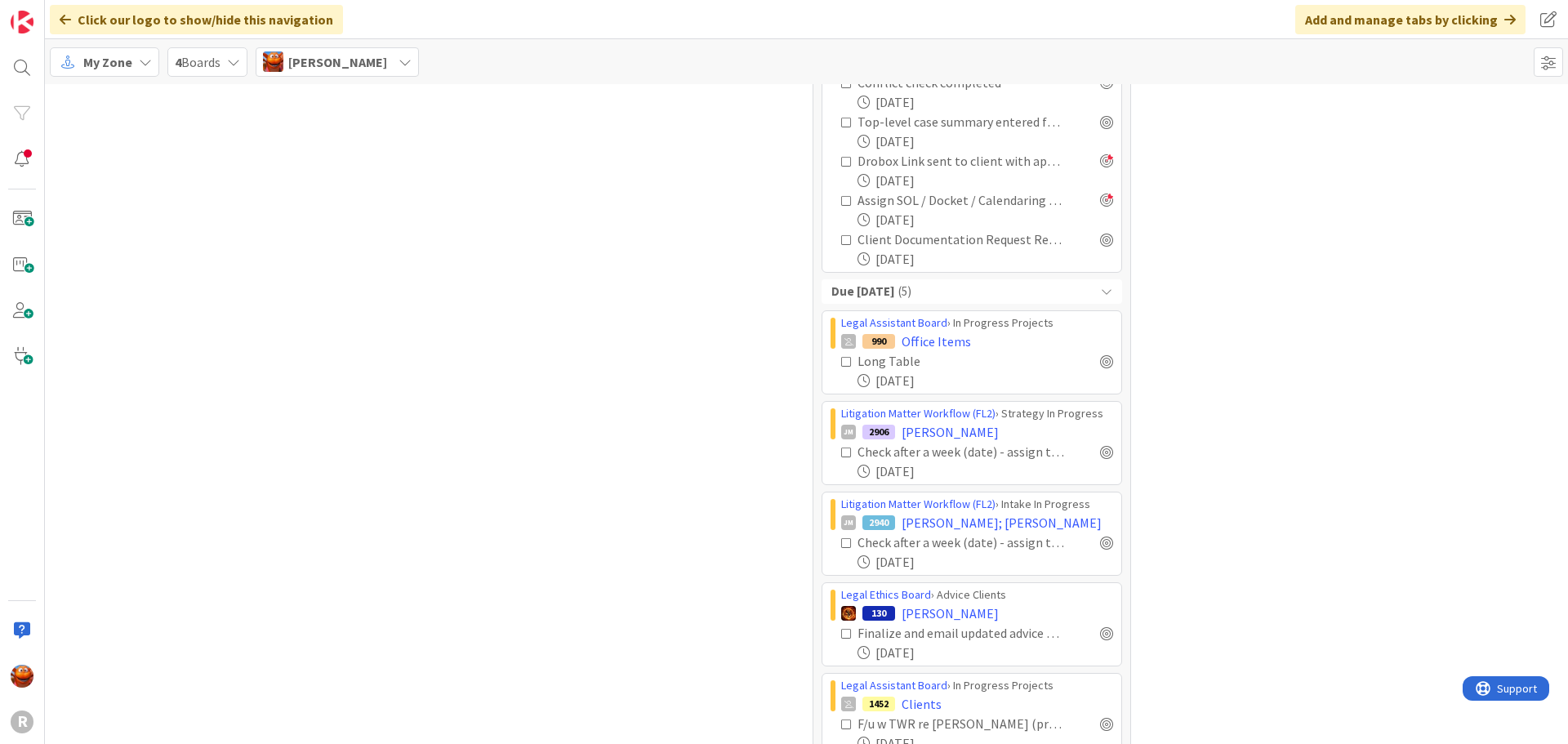
scroll to position [2029, 0]
click at [1100, 444] on div at bounding box center [1107, 451] width 13 height 13
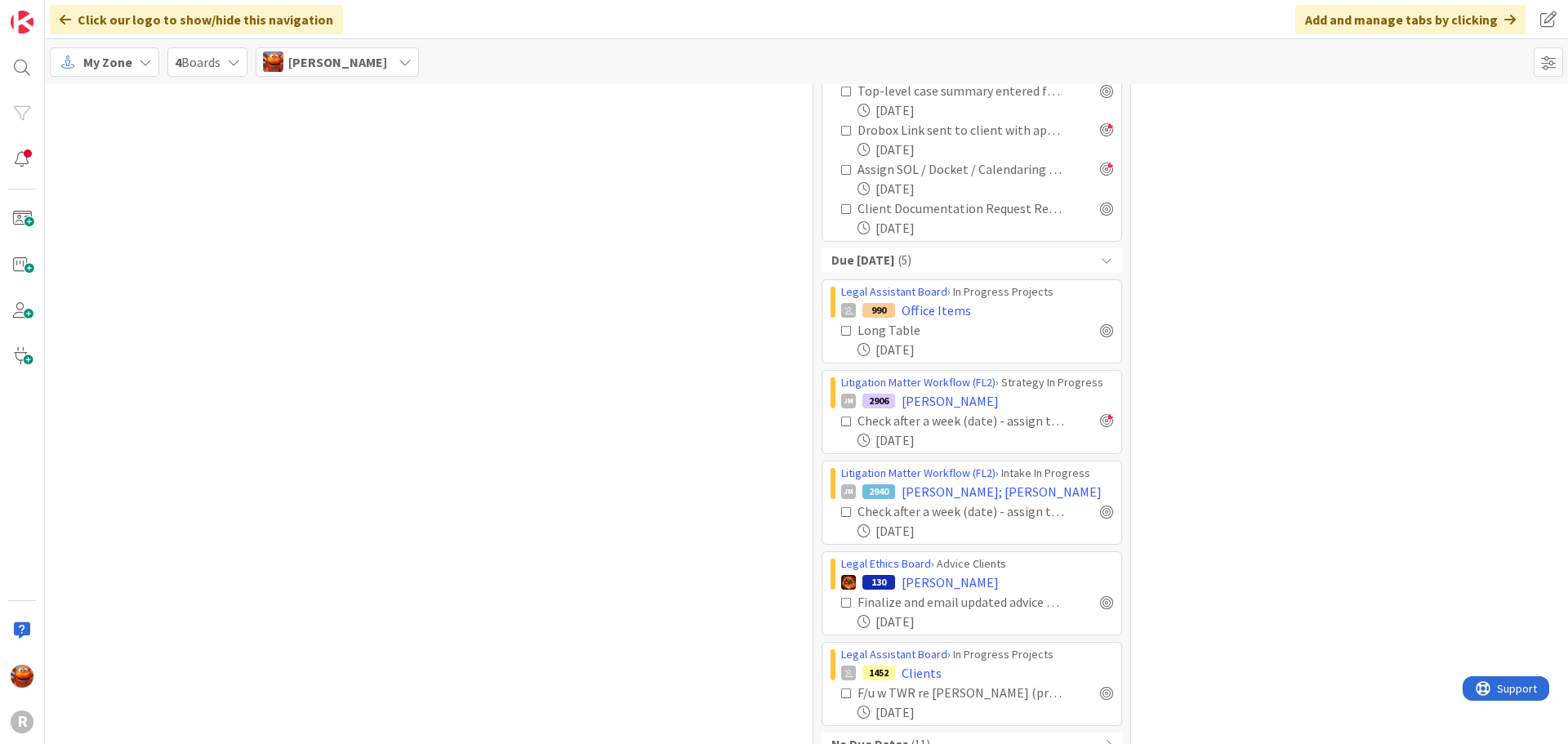
scroll to position [2074, 0]
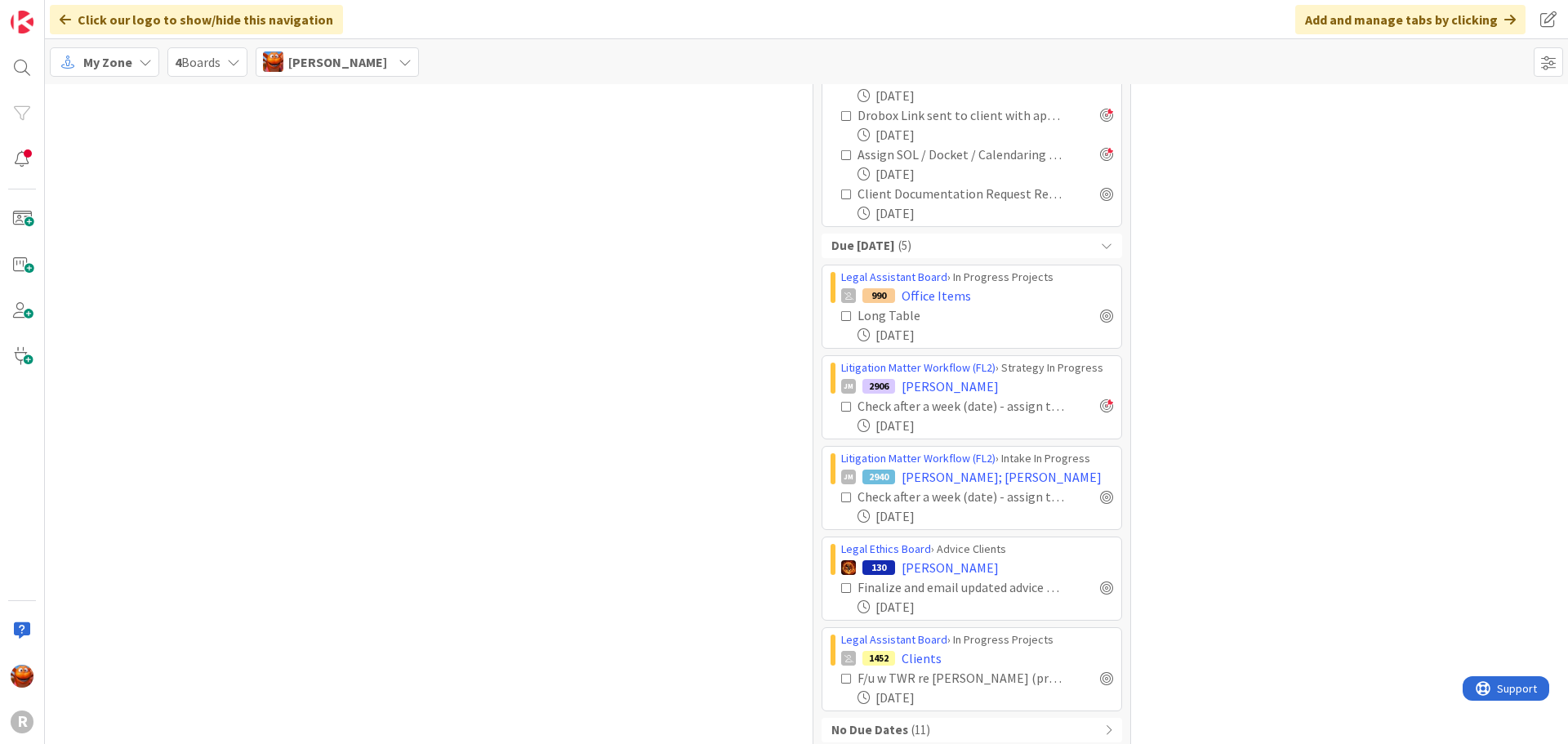
click at [935, 718] on div "No Due Dates ( 11 )" at bounding box center [971, 730] width 300 height 24
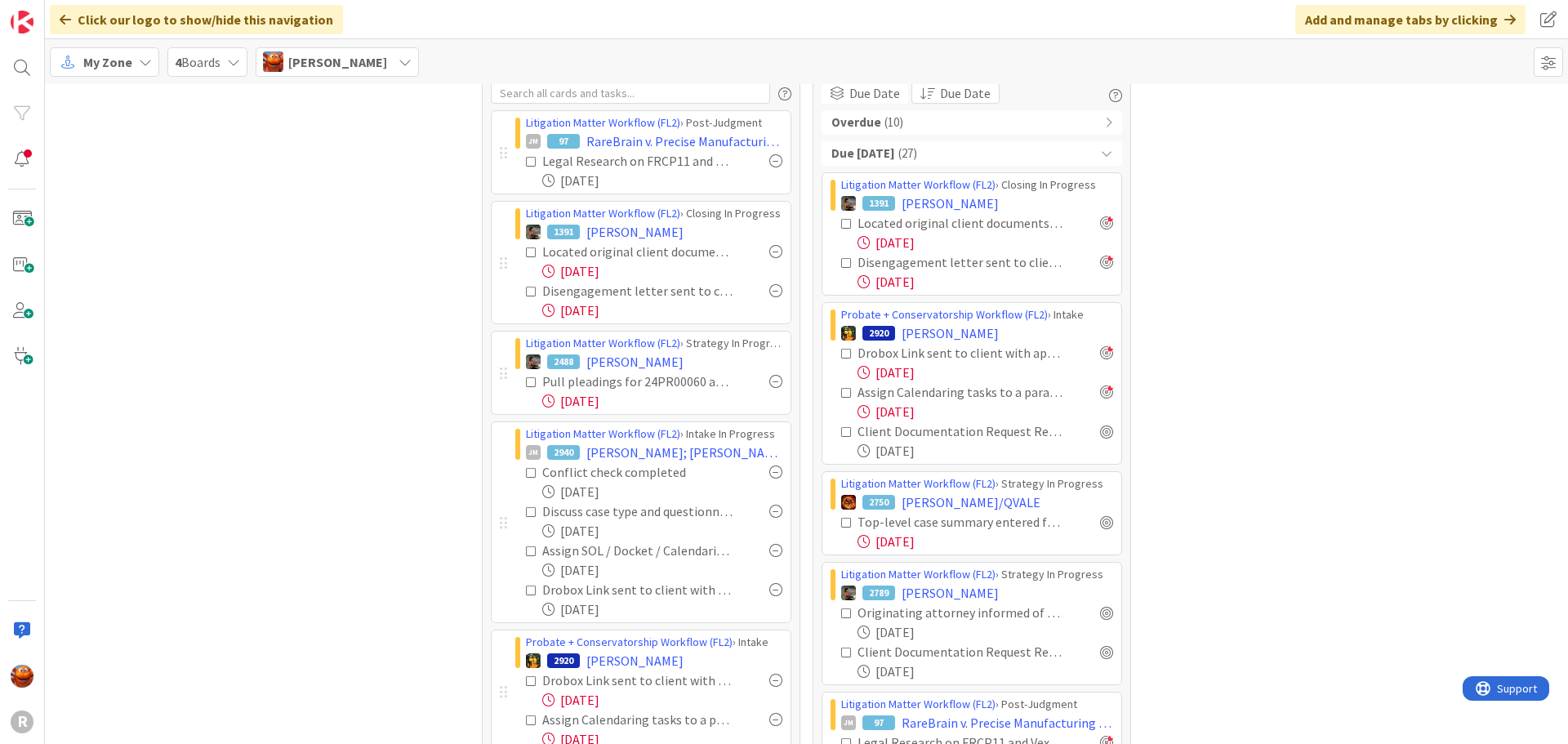
scroll to position [0, 0]
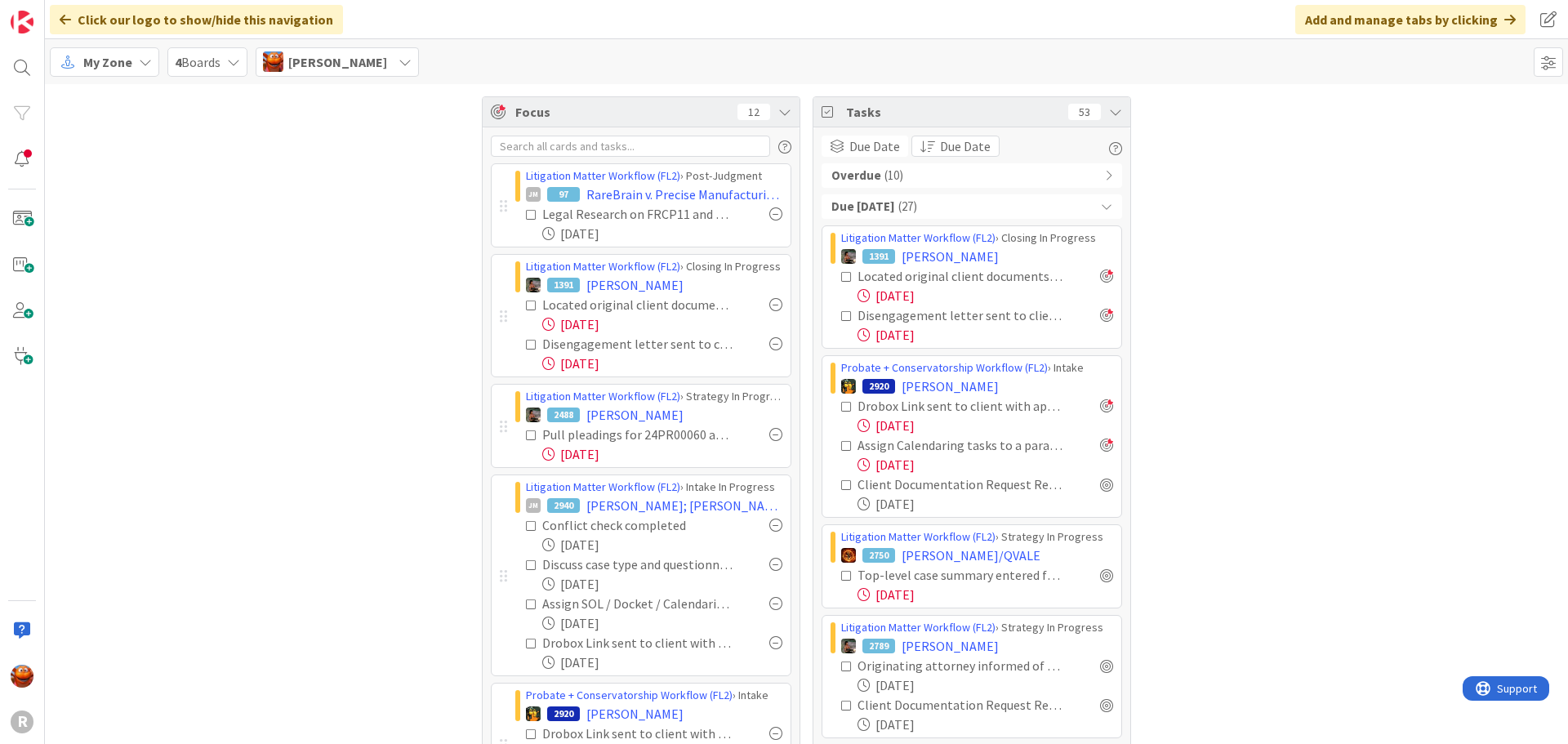
click at [901, 173] on div "Overdue ( 10 )" at bounding box center [971, 175] width 300 height 24
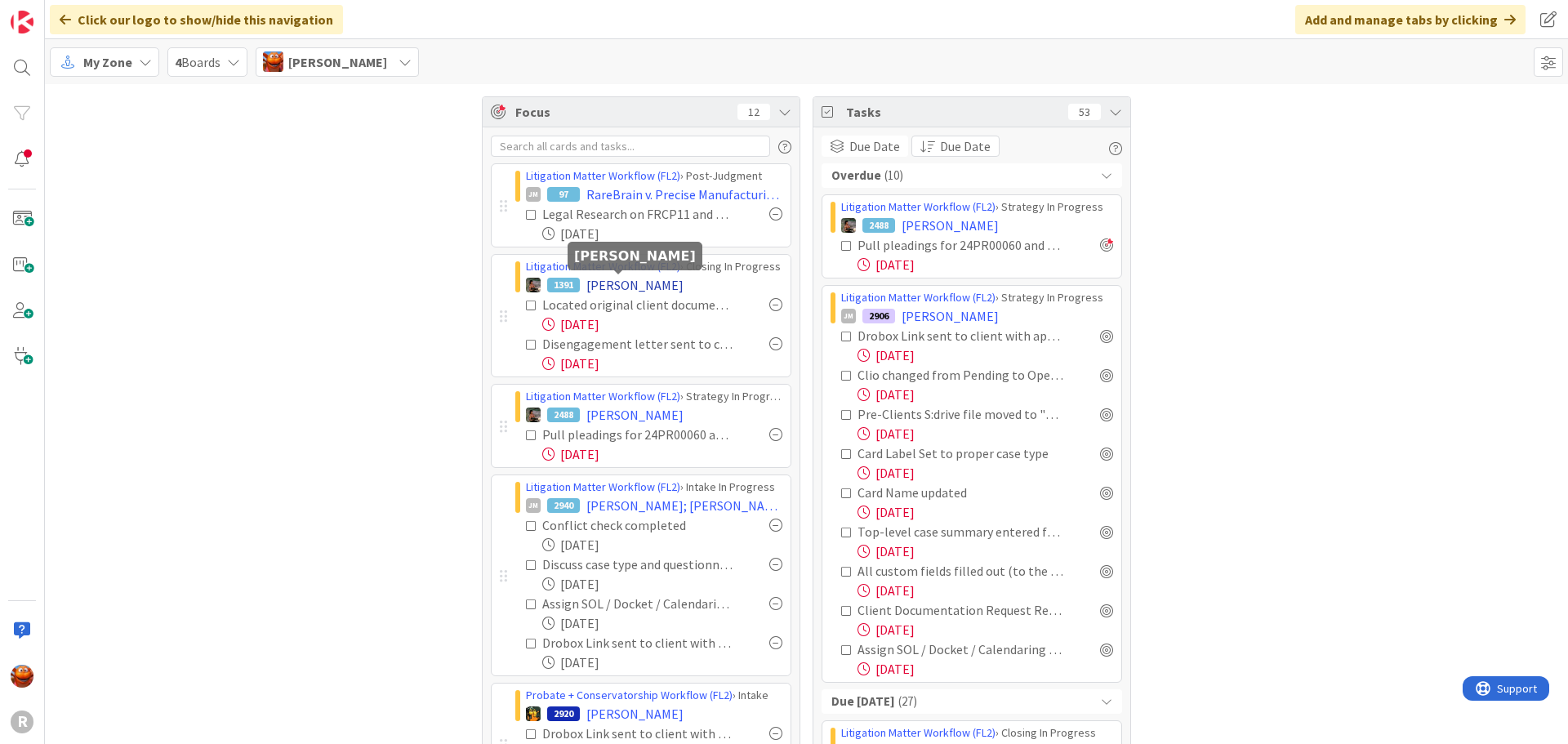
click at [609, 276] on span "FINAU, Crystal" at bounding box center [635, 284] width 97 height 19
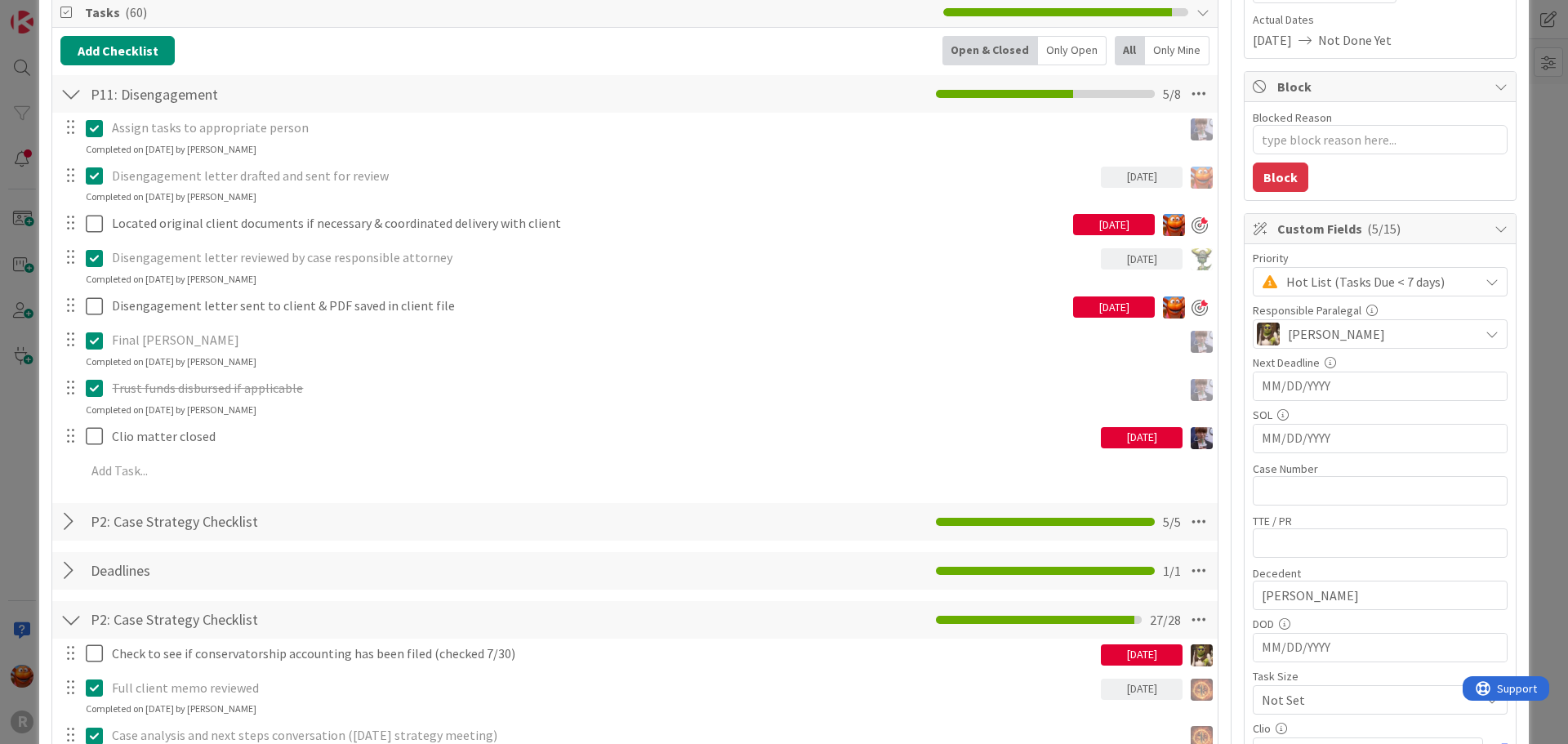
scroll to position [408, 0]
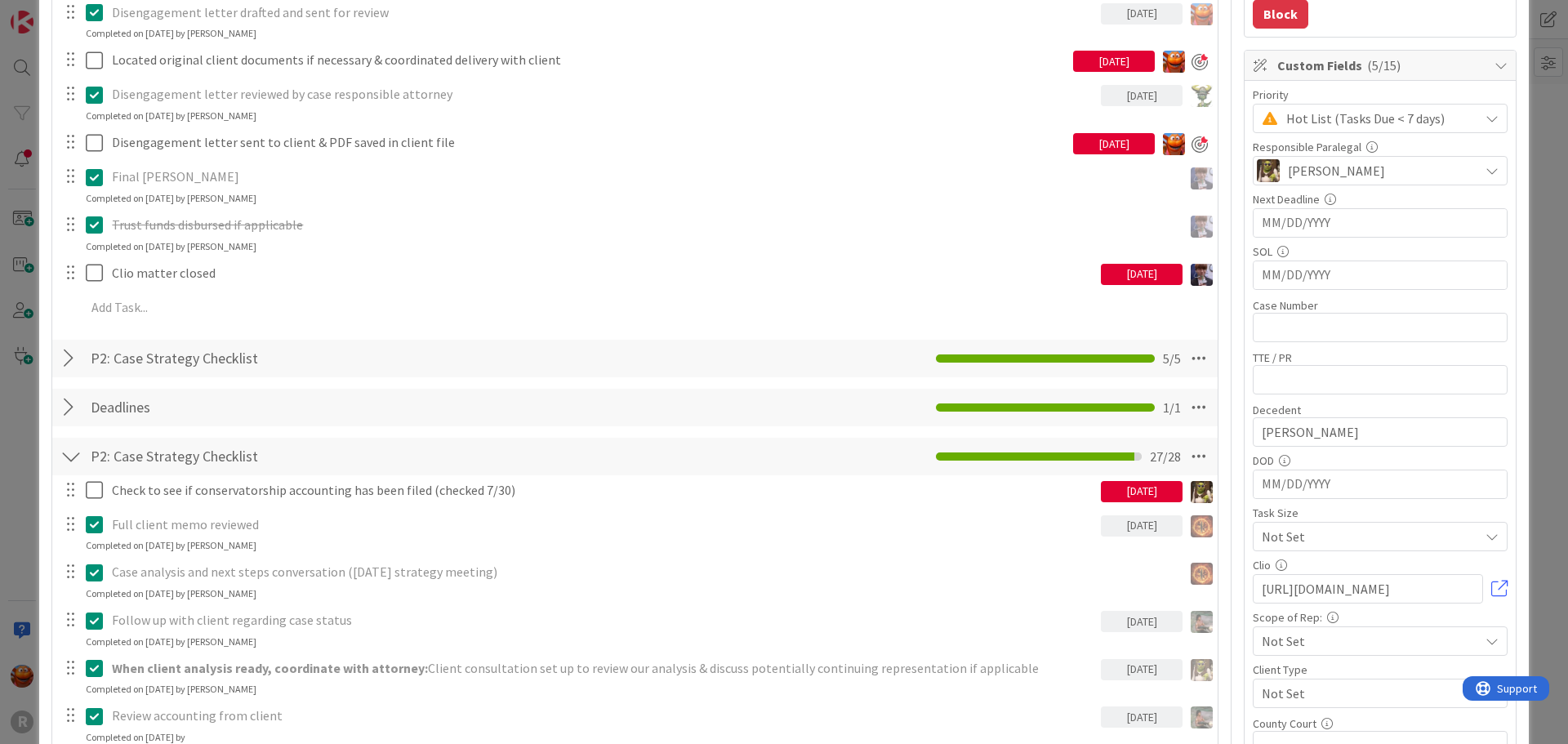
click at [18, 288] on div "ID 1391 Litigation Matter Workflow (FL2) Closing In Progress Title 14 / 128 FIN…" at bounding box center [784, 372] width 1568 height 744
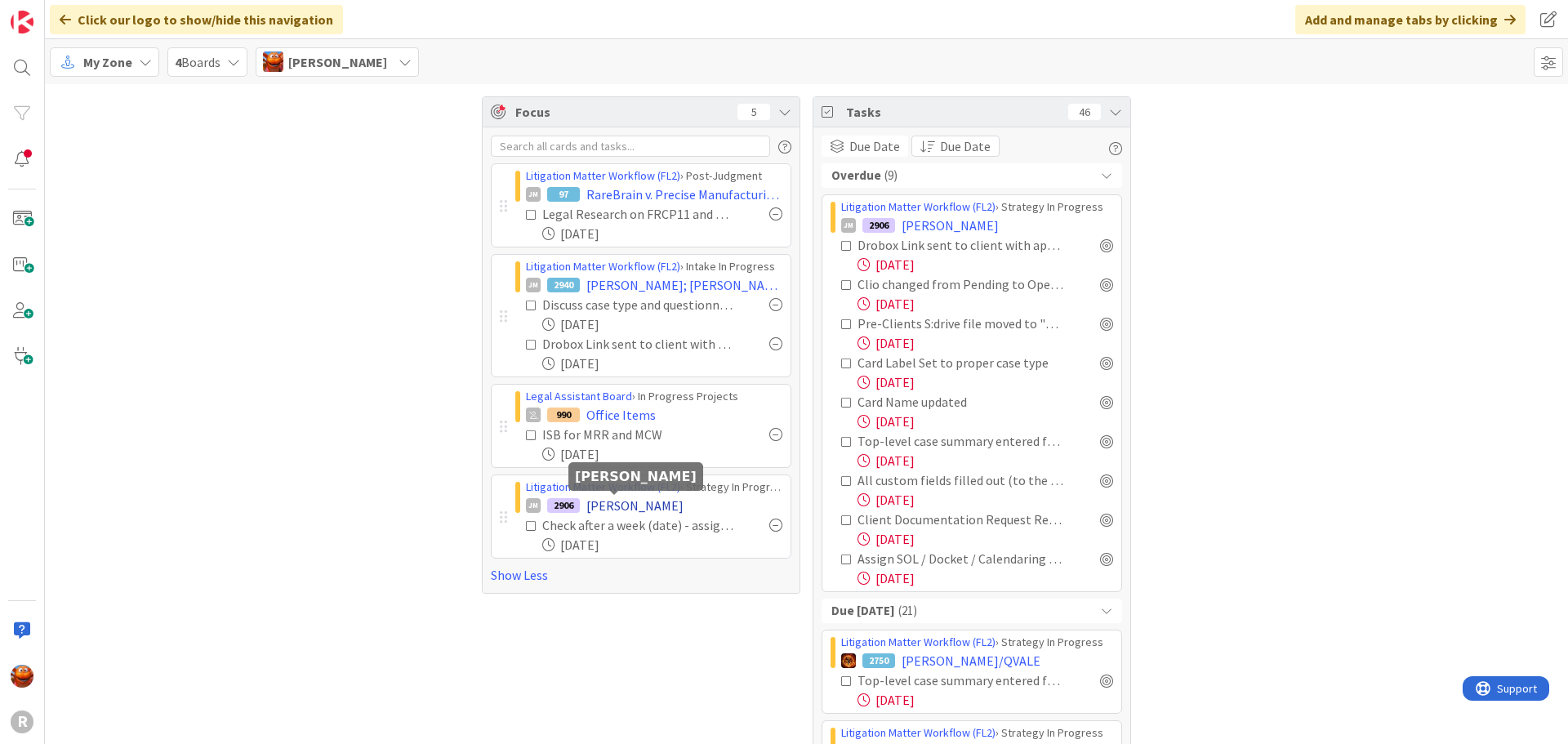
click at [615, 508] on span "LEWIS, Alicia" at bounding box center [635, 505] width 97 height 19
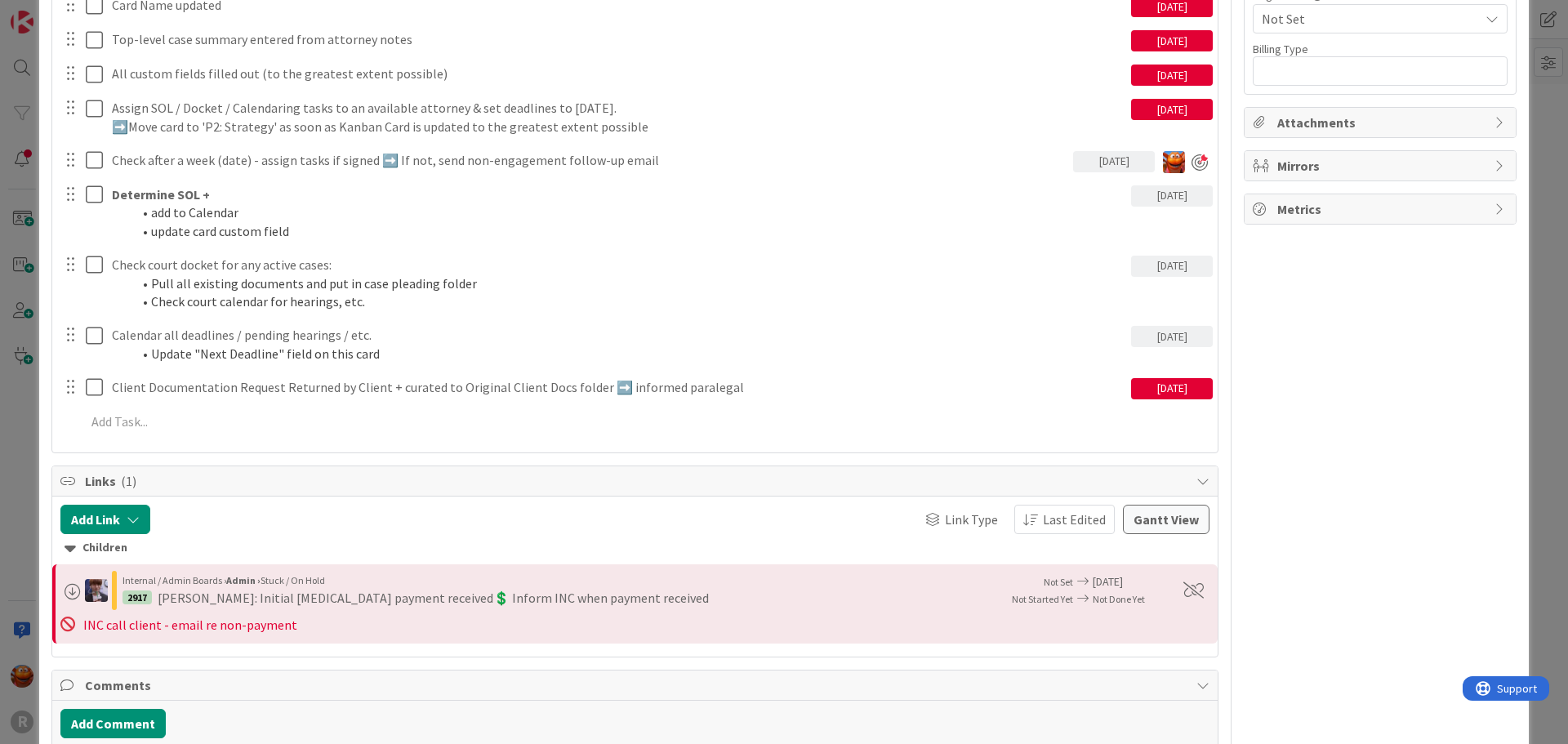
scroll to position [1225, 0]
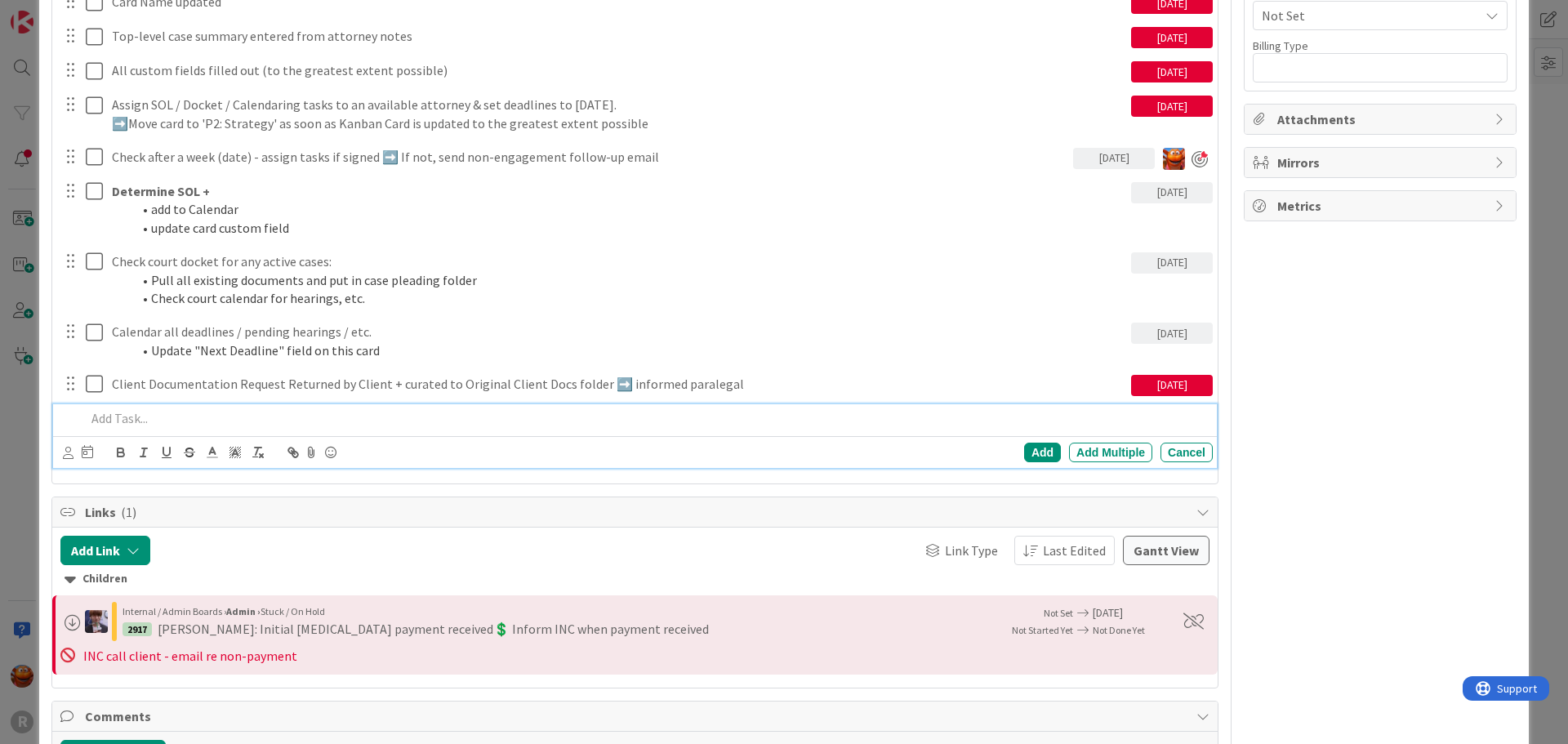
click at [138, 419] on p at bounding box center [646, 418] width 1120 height 19
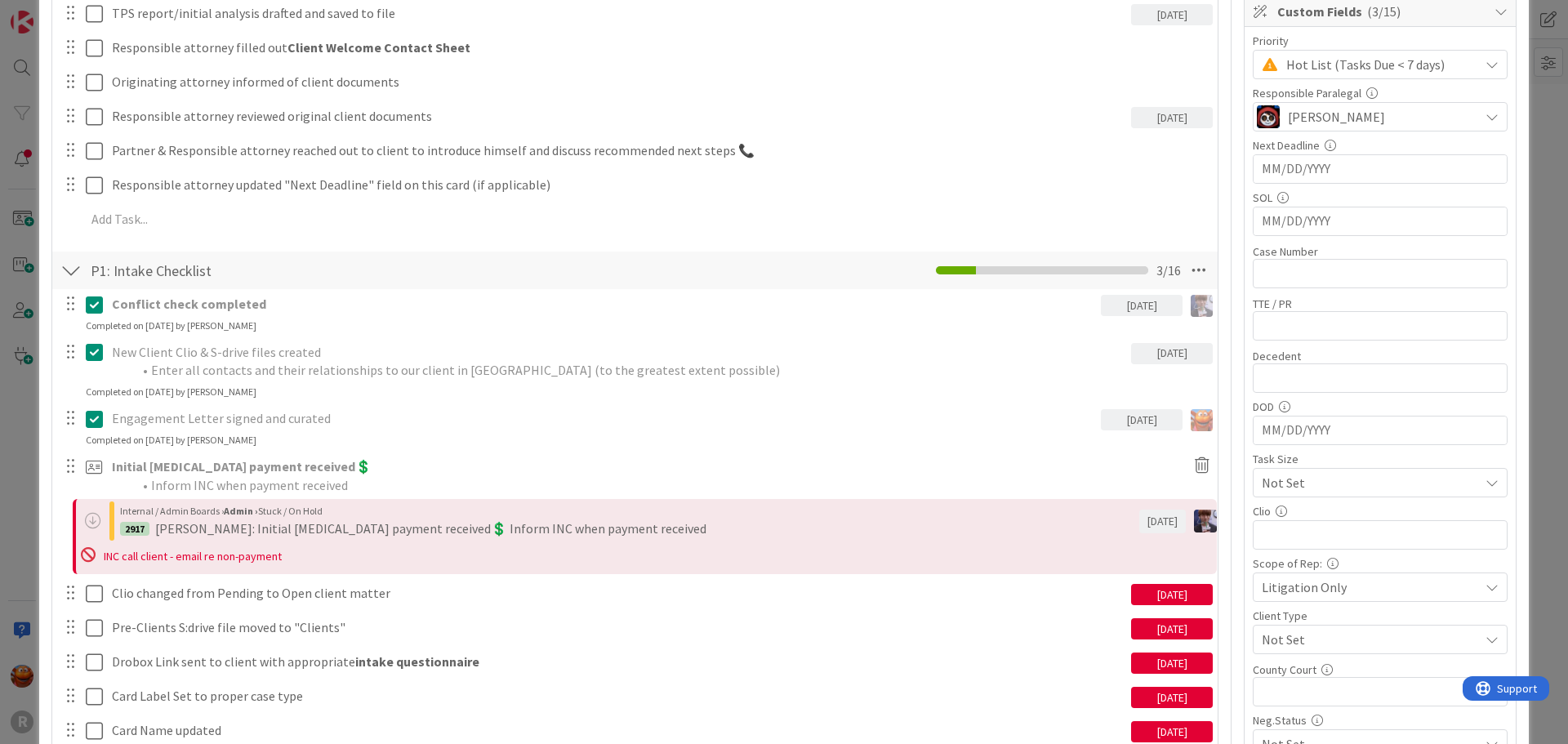
scroll to position [82, 0]
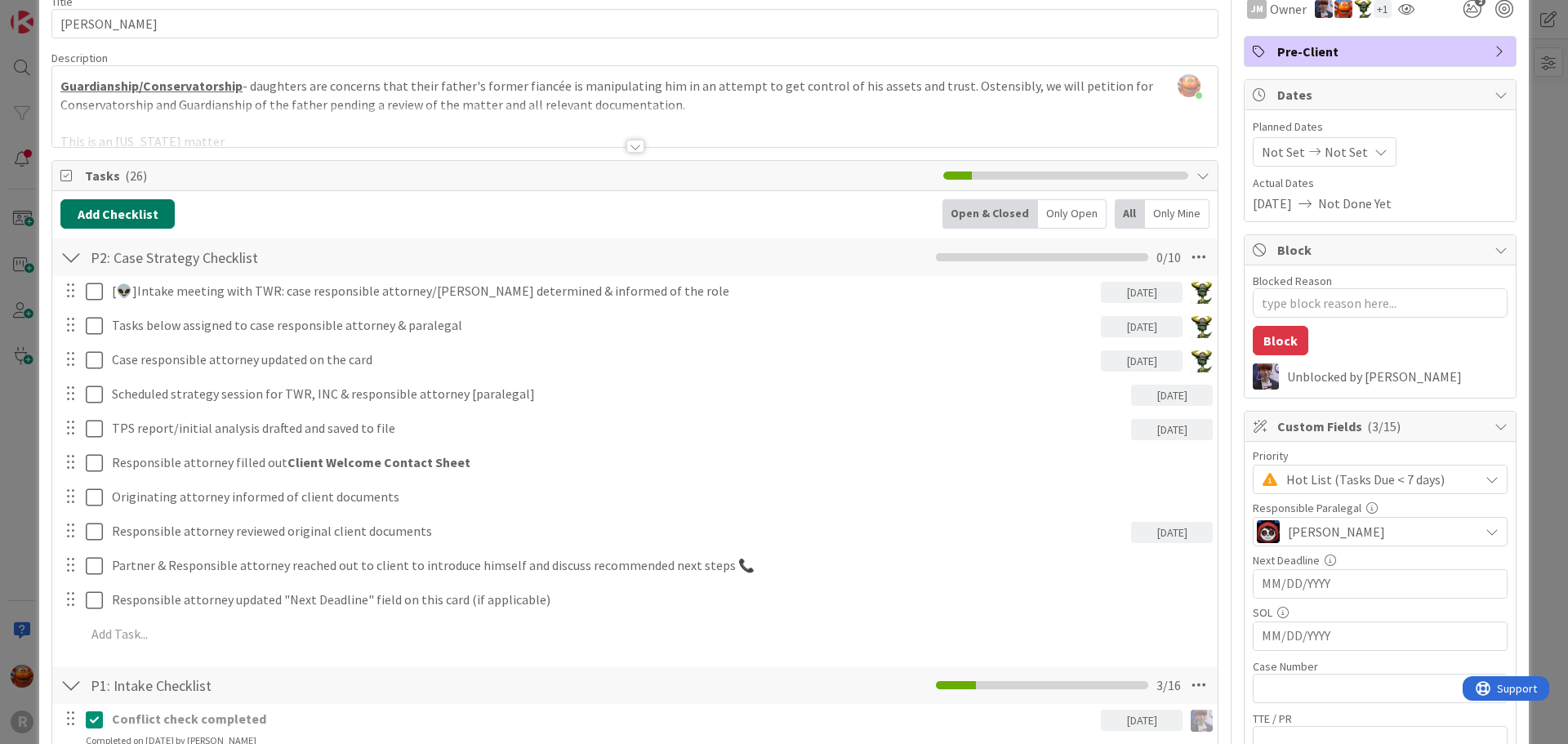
click at [132, 219] on button "Add Checklist" at bounding box center [118, 214] width 114 height 29
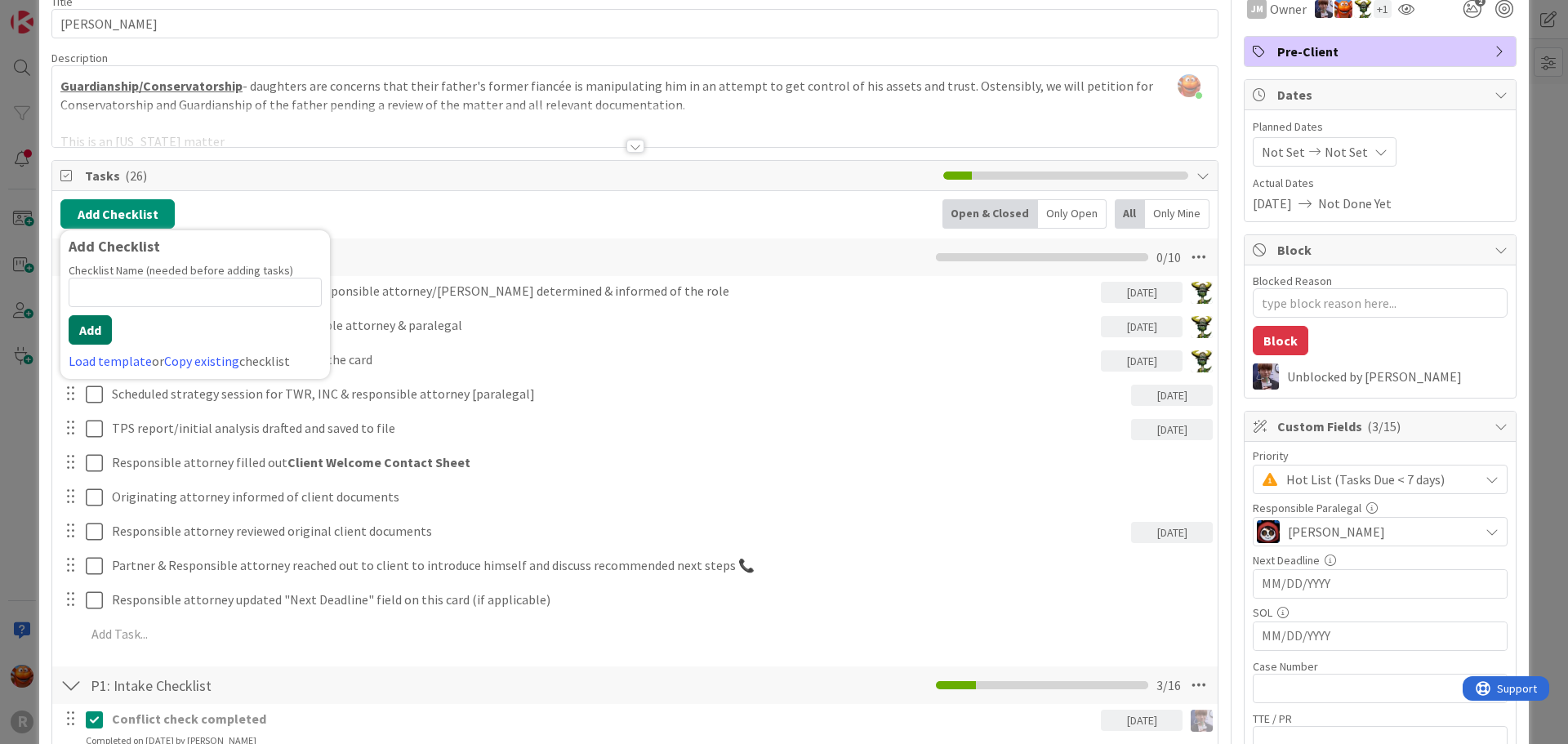
click at [96, 326] on button "Add" at bounding box center [89, 329] width 43 height 29
type textarea "x"
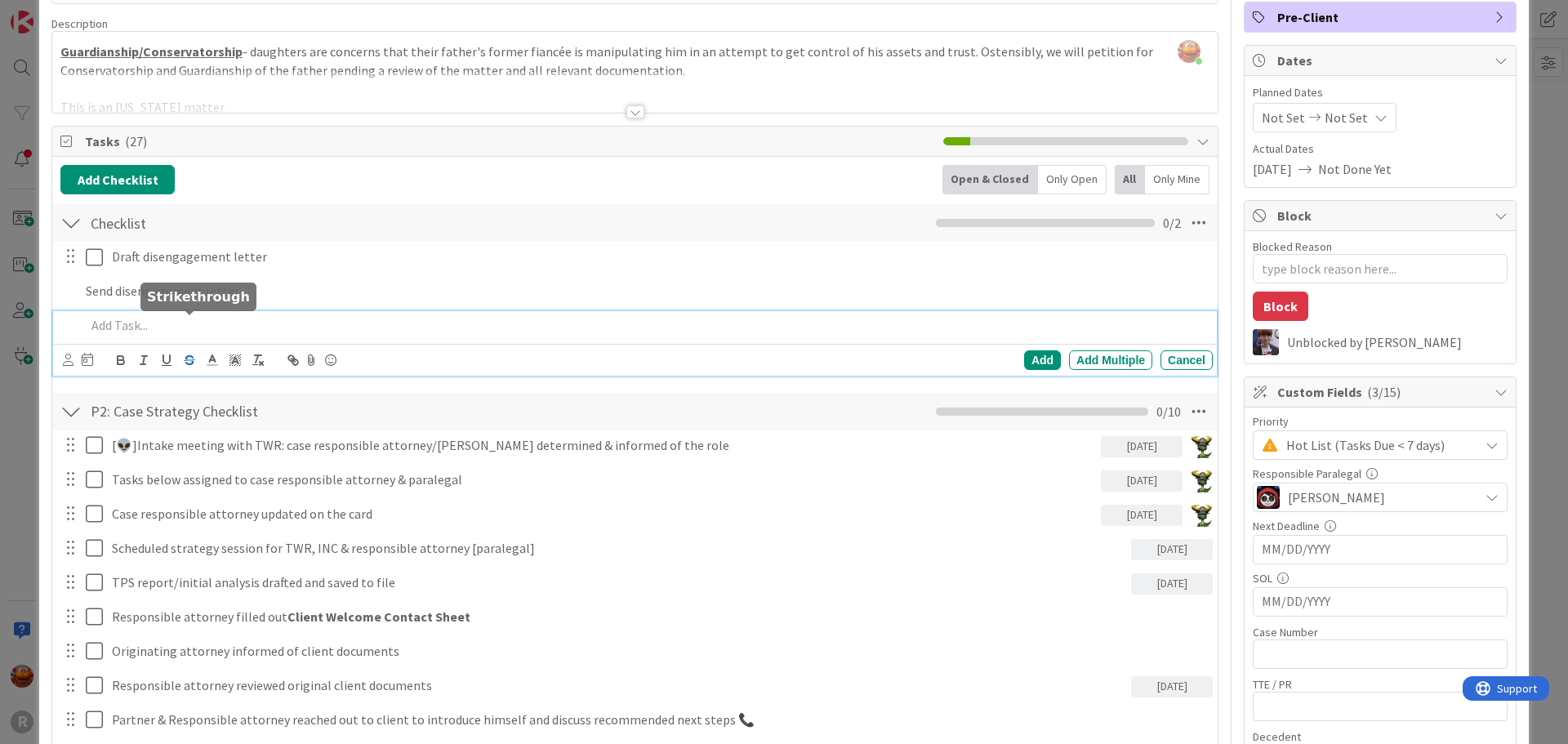
scroll to position [151, 0]
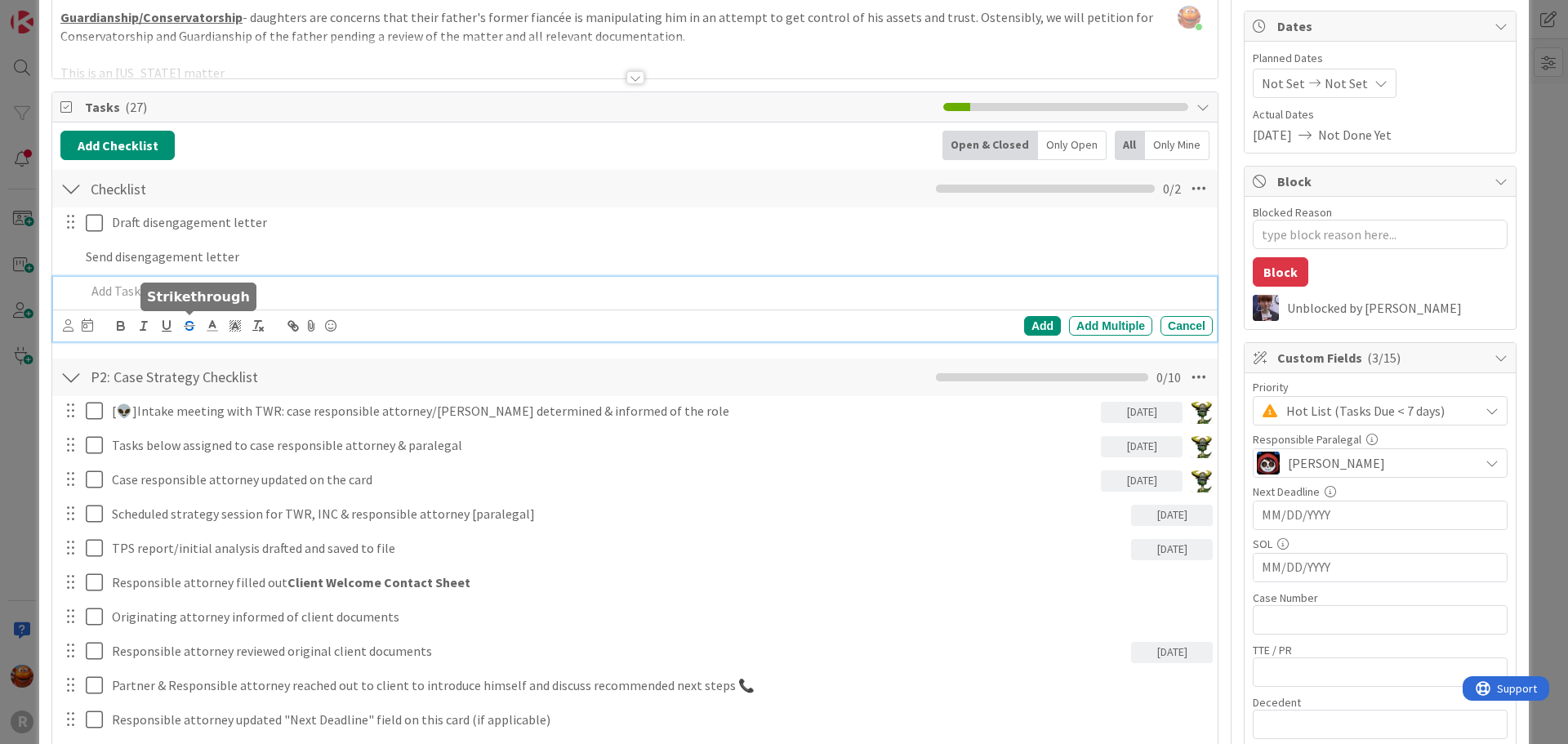
type textarea "x"
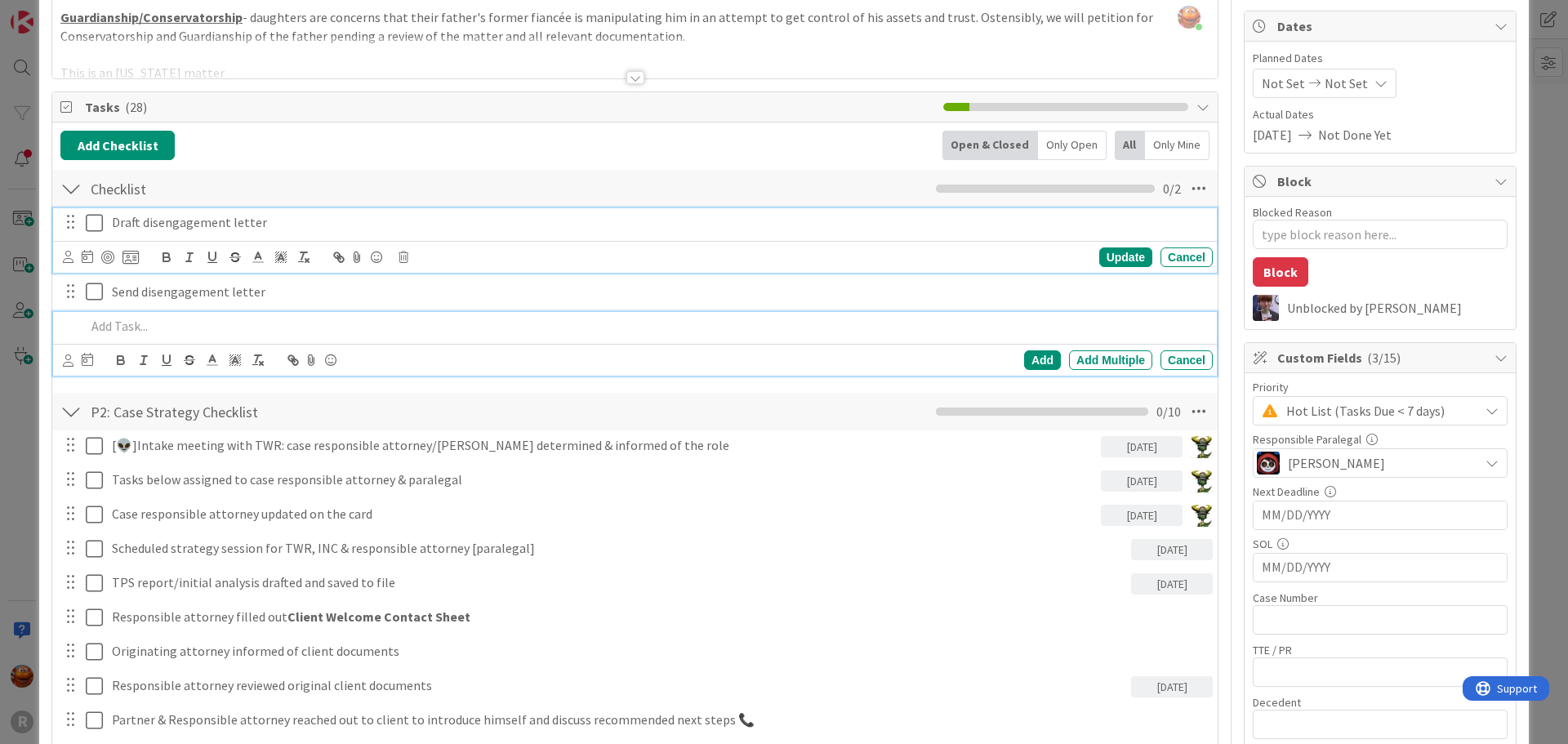
click at [241, 214] on div "Draft disengagement letter Update Cancel" at bounding box center [635, 240] width 1163 height 65
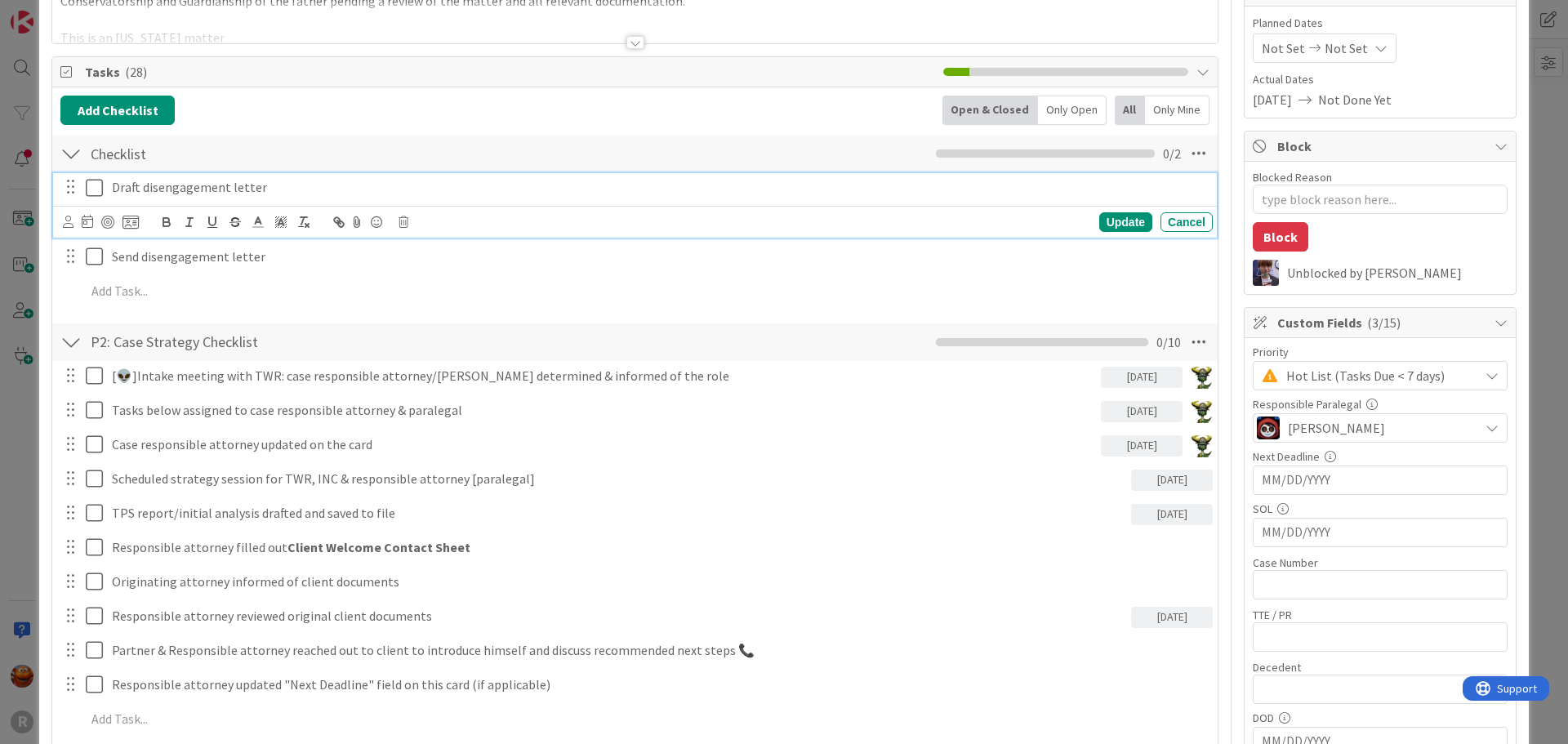
click at [330, 192] on p "Draft disengagement letter" at bounding box center [659, 187] width 1094 height 19
click at [128, 189] on p "Draft disengagement letter and send for attorney review" at bounding box center [659, 187] width 1094 height 19
click at [68, 216] on icon at bounding box center [68, 221] width 11 height 13
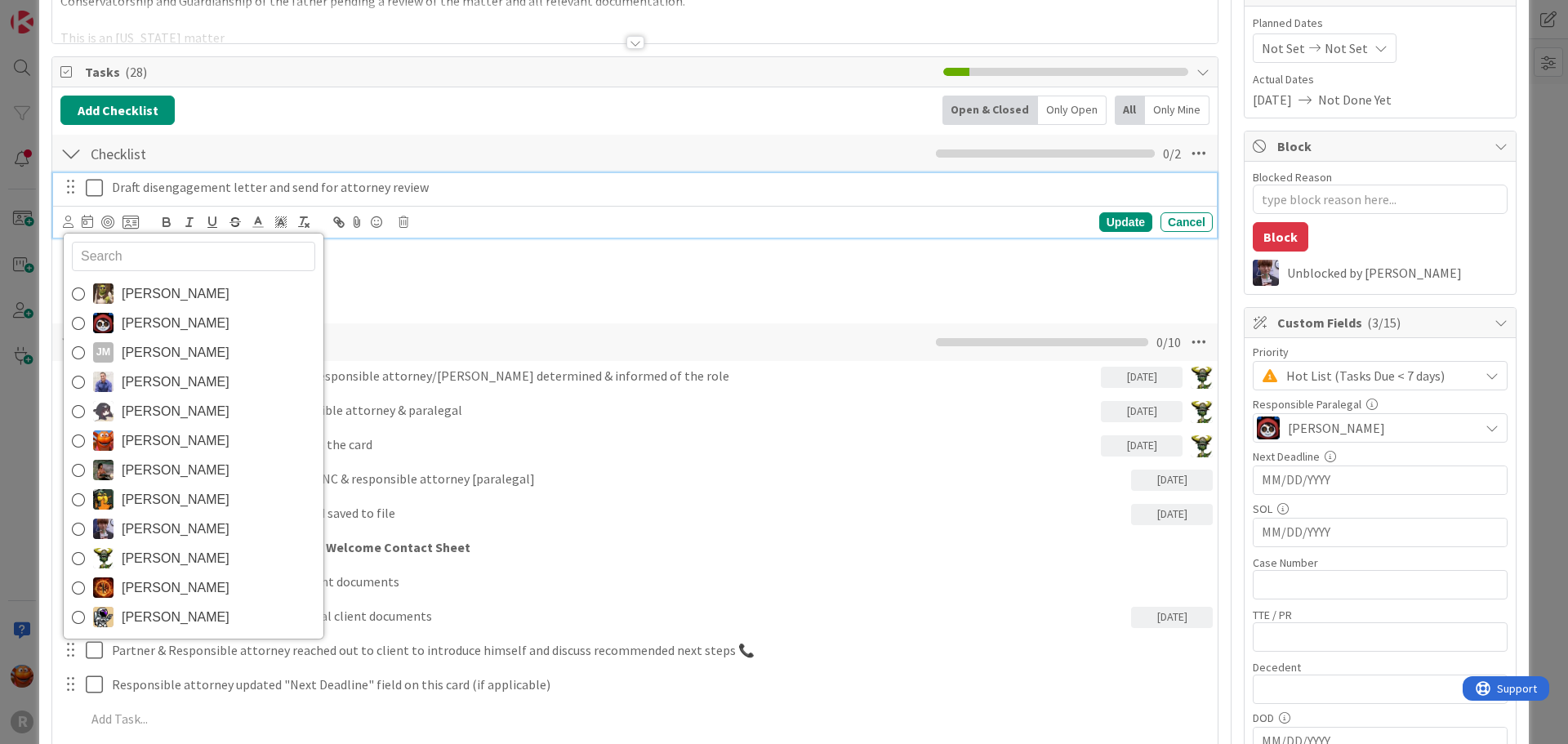
drag, startPoint x: 166, startPoint y: 425, endPoint x: 165, endPoint y: 417, distance: 8.1
click at [166, 426] on link "Kiara Adams" at bounding box center [194, 440] width 259 height 29
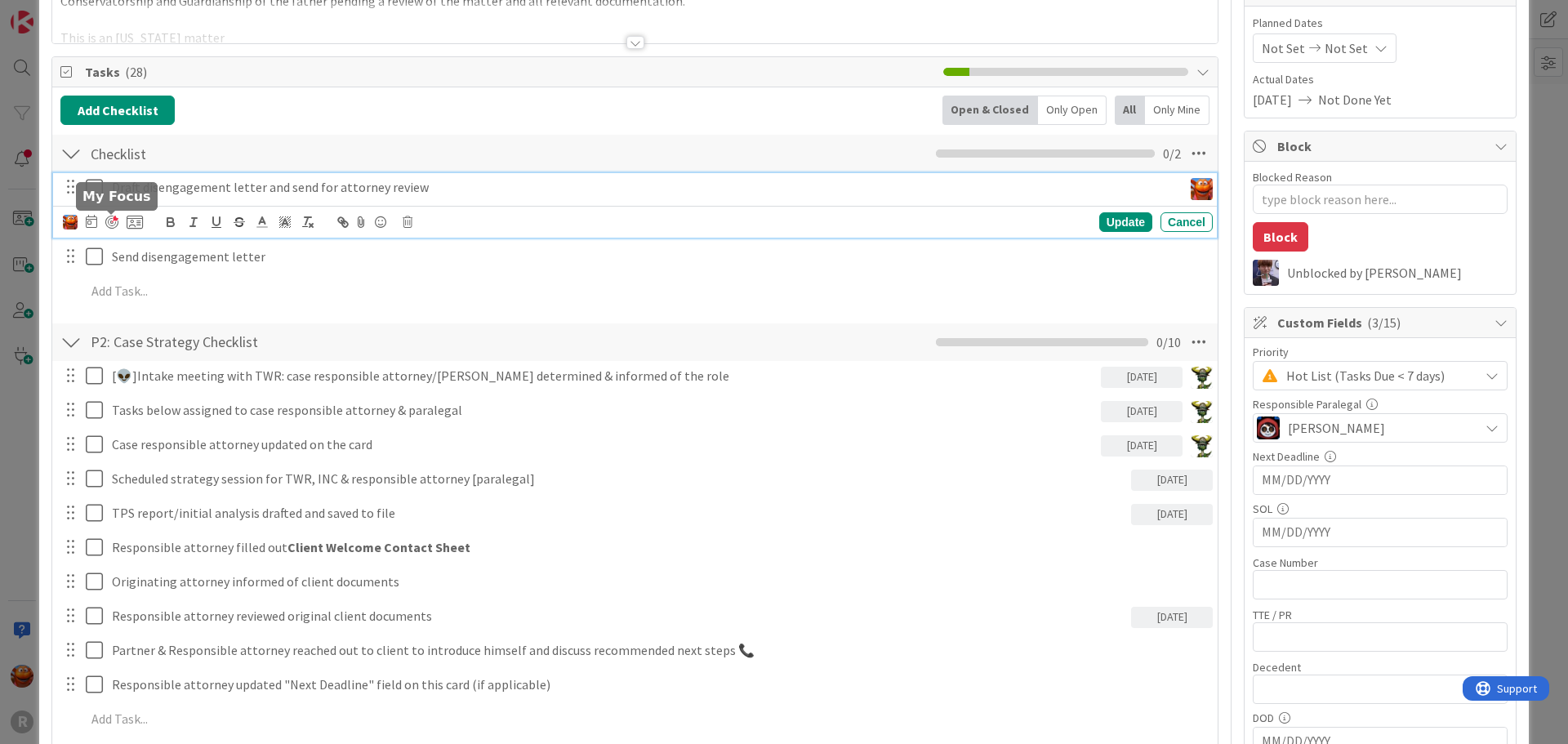
click at [112, 221] on div at bounding box center [112, 222] width 13 height 13
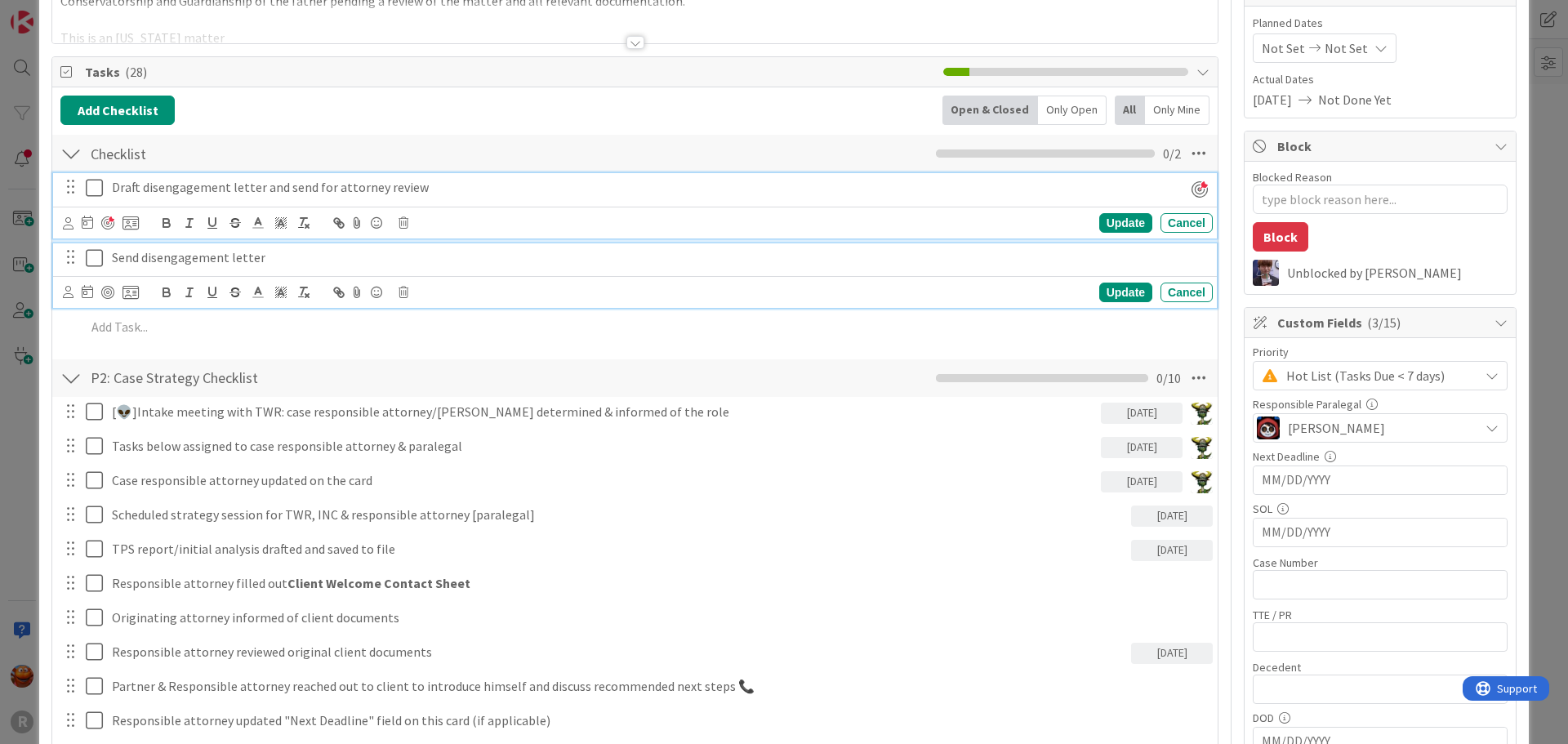
click at [162, 260] on p "Send disengagement letter" at bounding box center [659, 258] width 1094 height 19
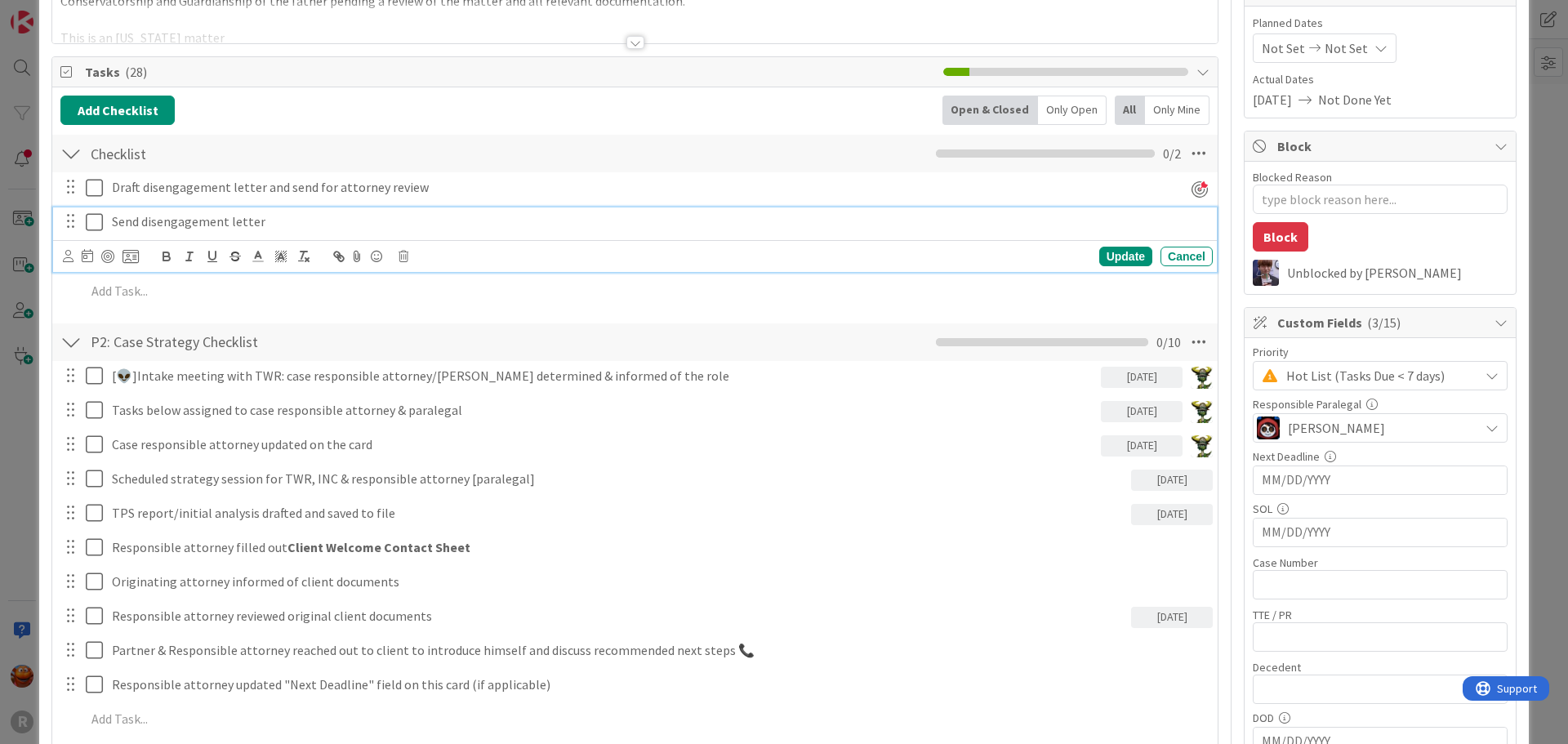
scroll to position [150, 0]
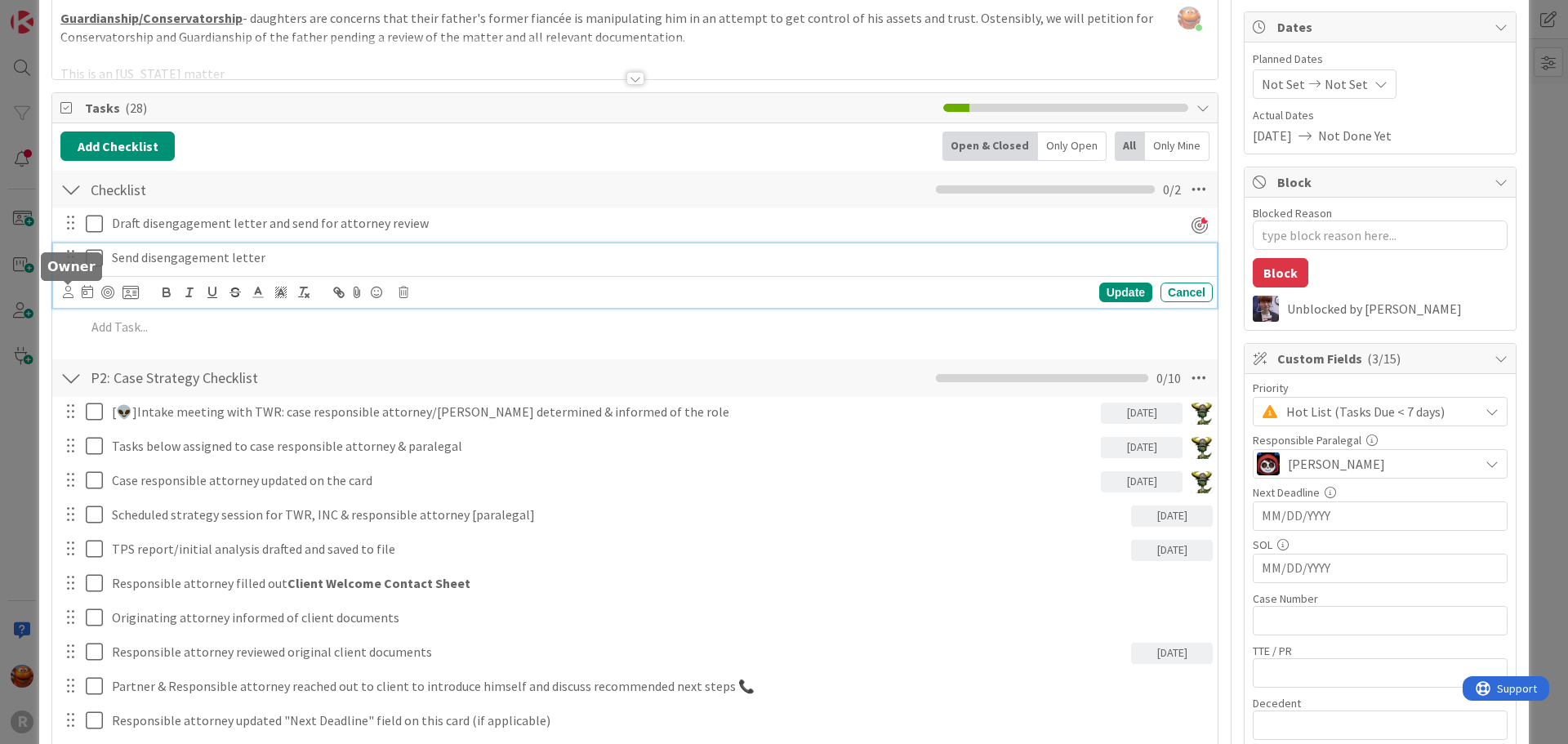
click at [66, 293] on icon at bounding box center [68, 292] width 11 height 13
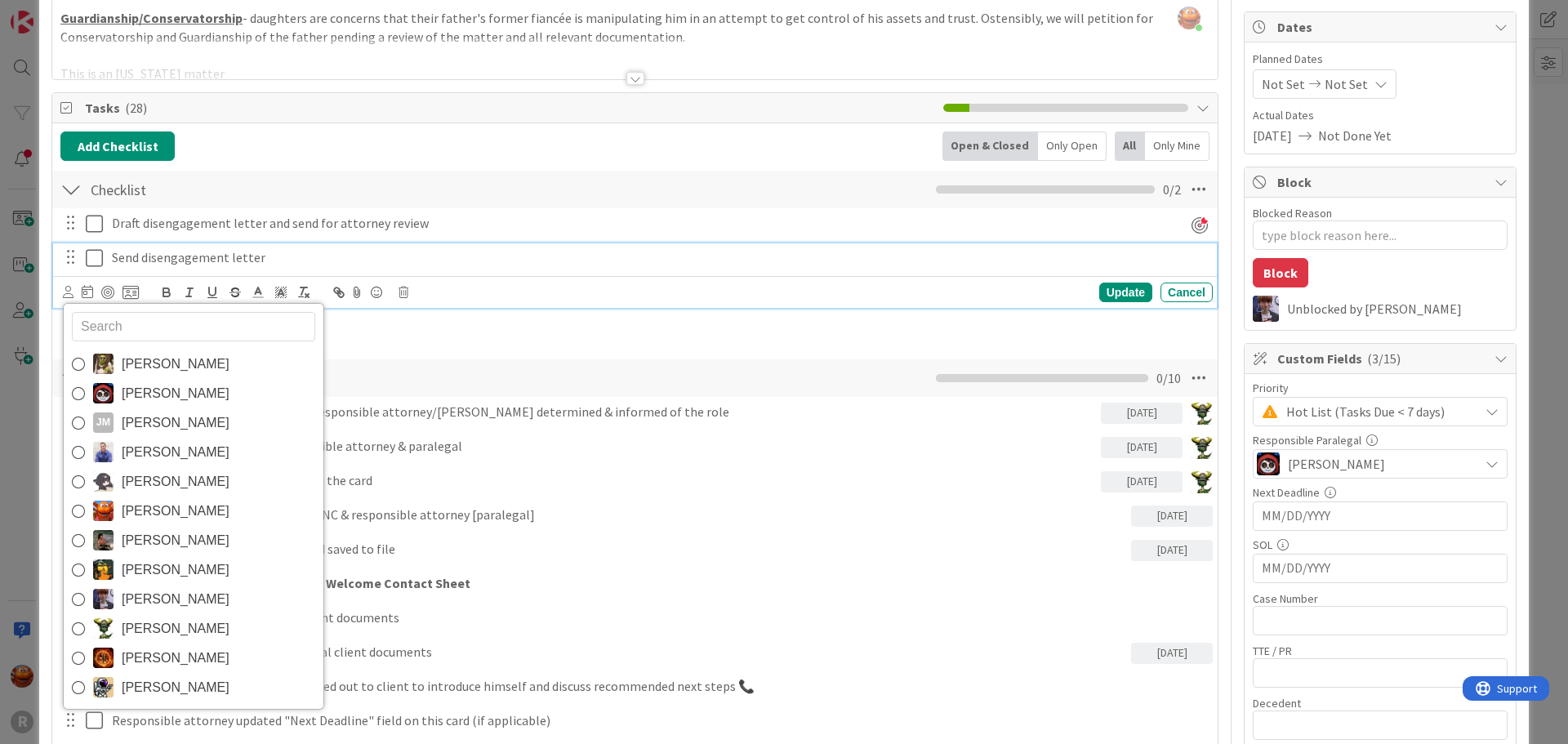
drag, startPoint x: 149, startPoint y: 509, endPoint x: 149, endPoint y: 486, distance: 23.0
click at [148, 509] on span "Kiara Adams" at bounding box center [176, 511] width 108 height 24
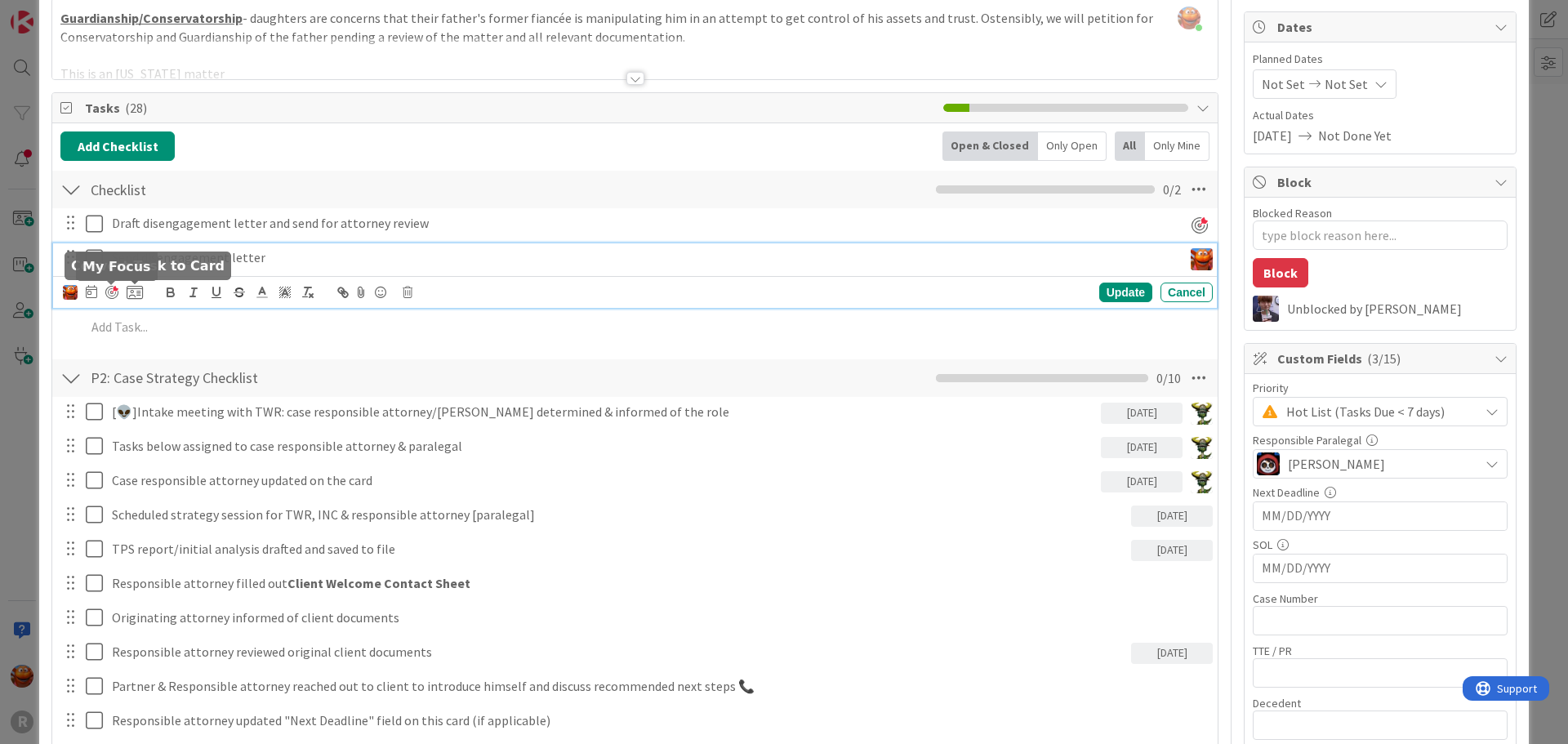
click at [110, 291] on div at bounding box center [112, 293] width 13 height 13
type textarea "x"
click at [1104, 295] on div "Update" at bounding box center [1125, 293] width 53 height 19
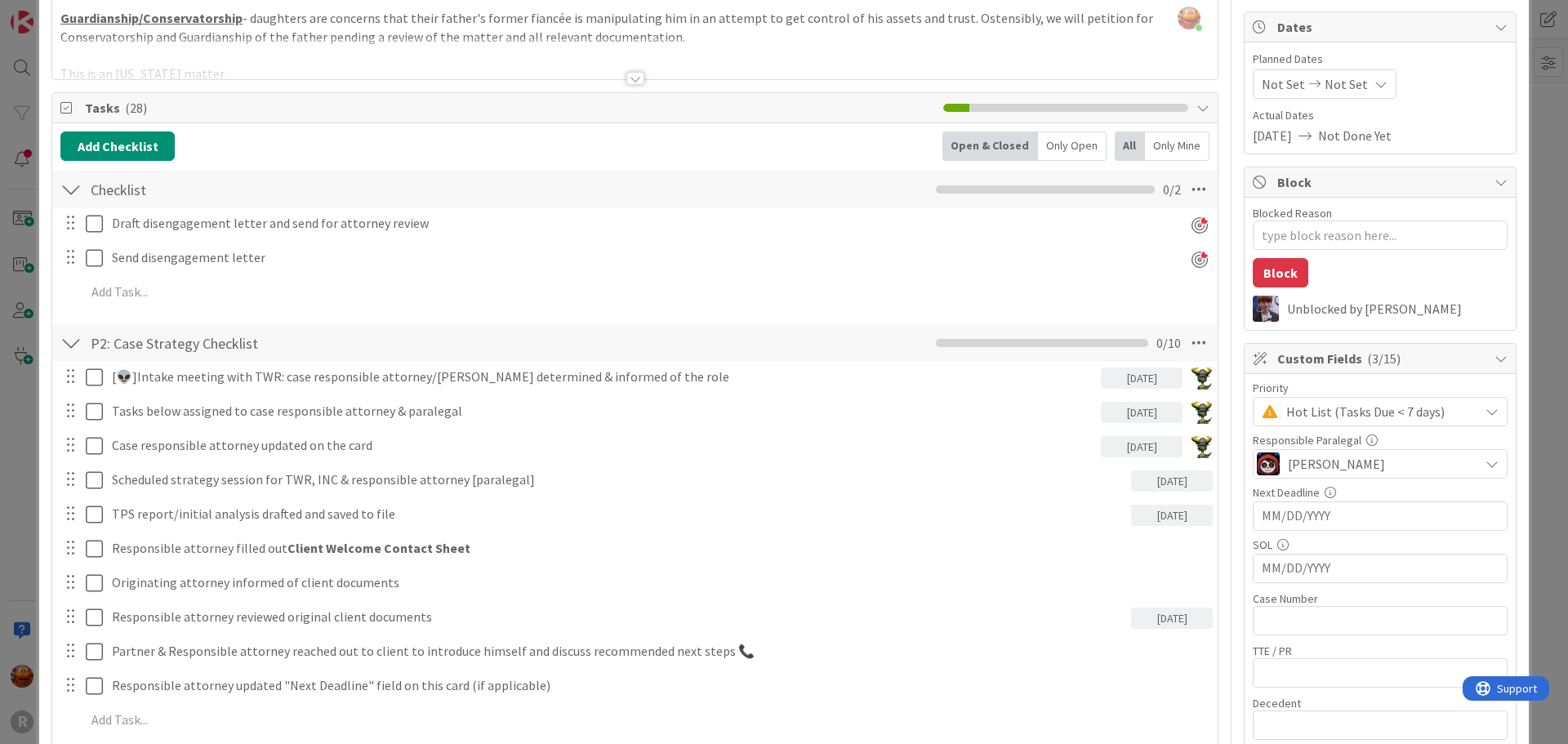
click at [29, 139] on div "ID 2906 Litigation Matter Workflow (FL2) Strategy In Progress Title 13 / 128 LE…" at bounding box center [784, 372] width 1568 height 744
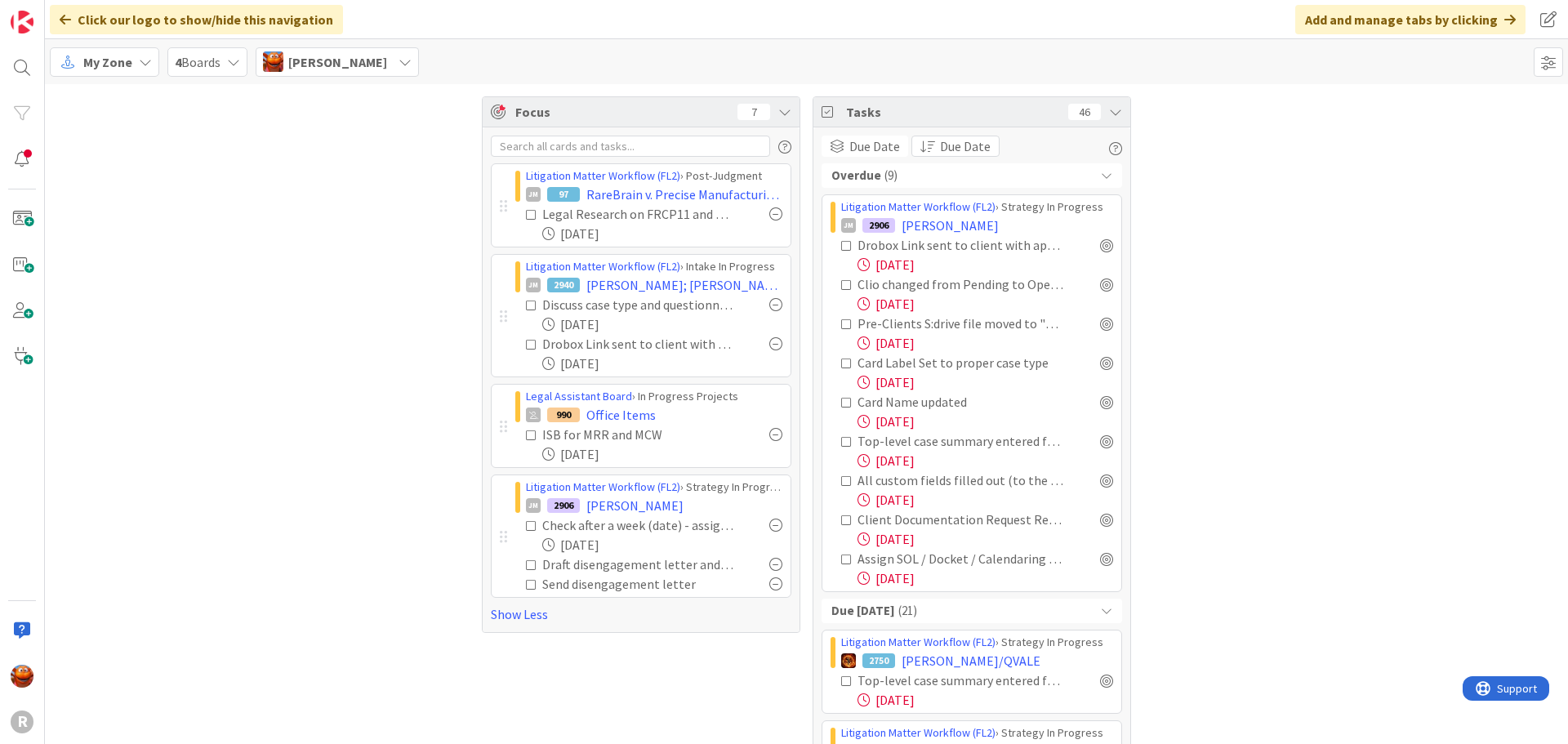
click at [132, 65] on div "My Zone" at bounding box center [104, 61] width 109 height 29
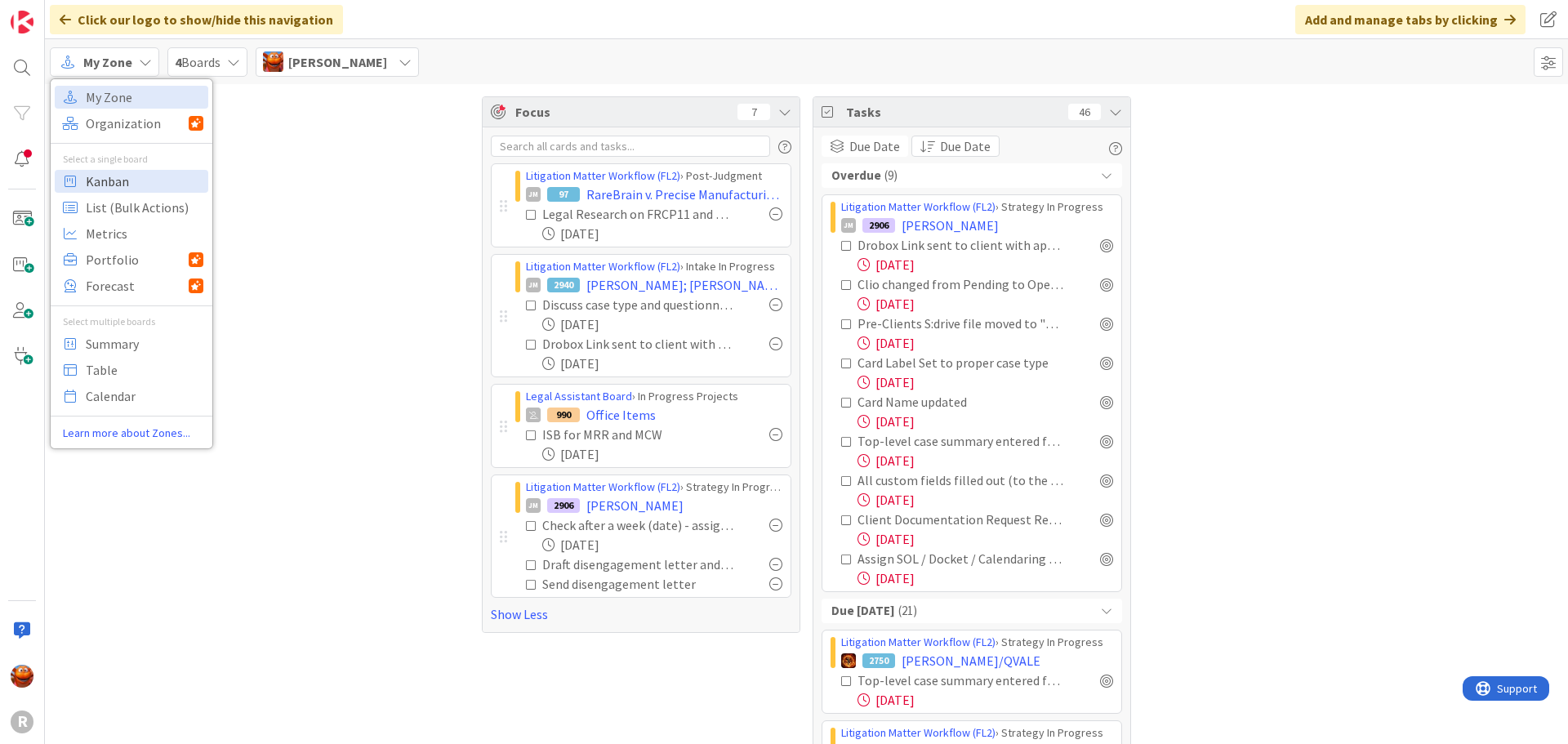
click at [123, 184] on span "Kanban" at bounding box center [145, 181] width 118 height 24
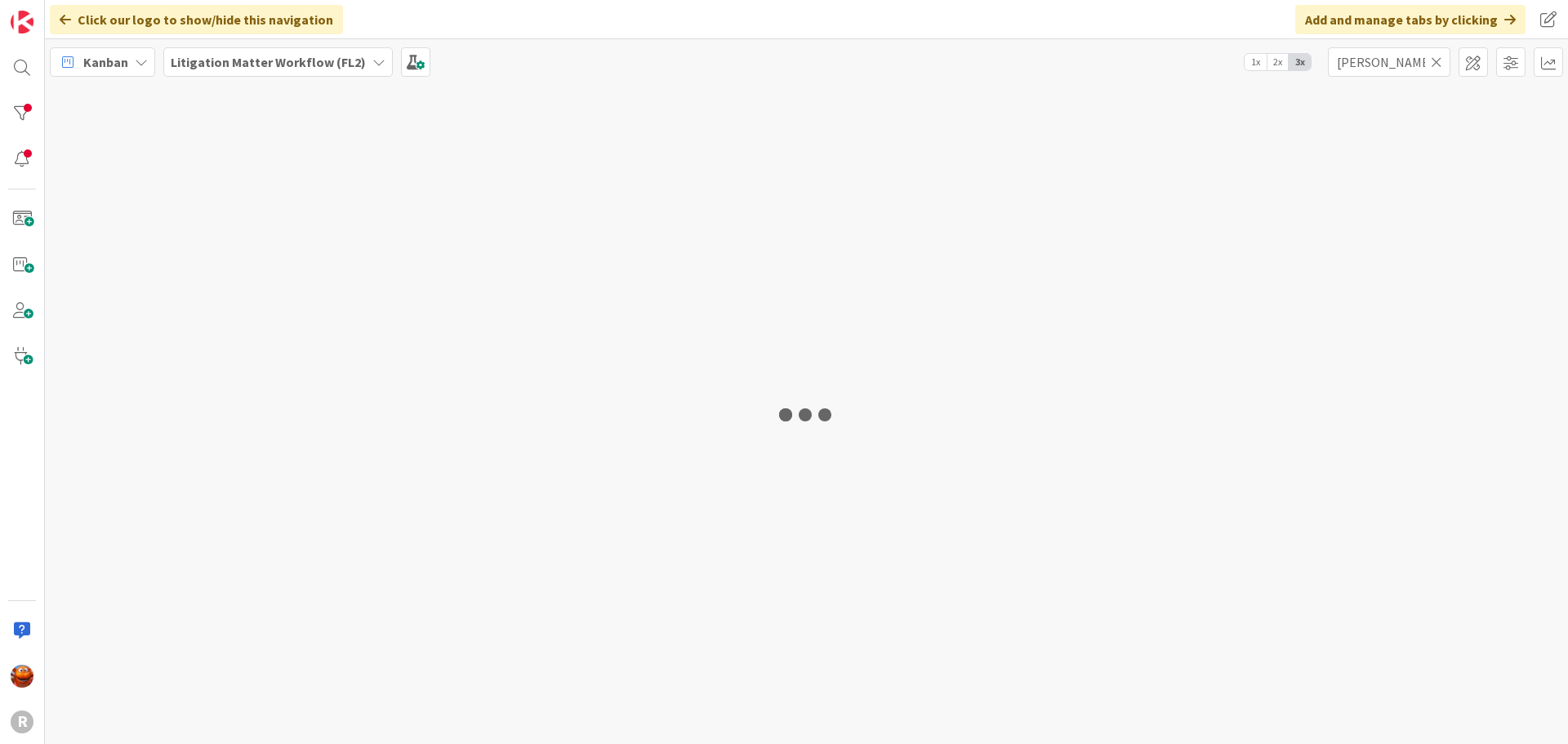
click at [247, 57] on b "Litigation Matter Workflow (FL2)" at bounding box center [268, 61] width 195 height 16
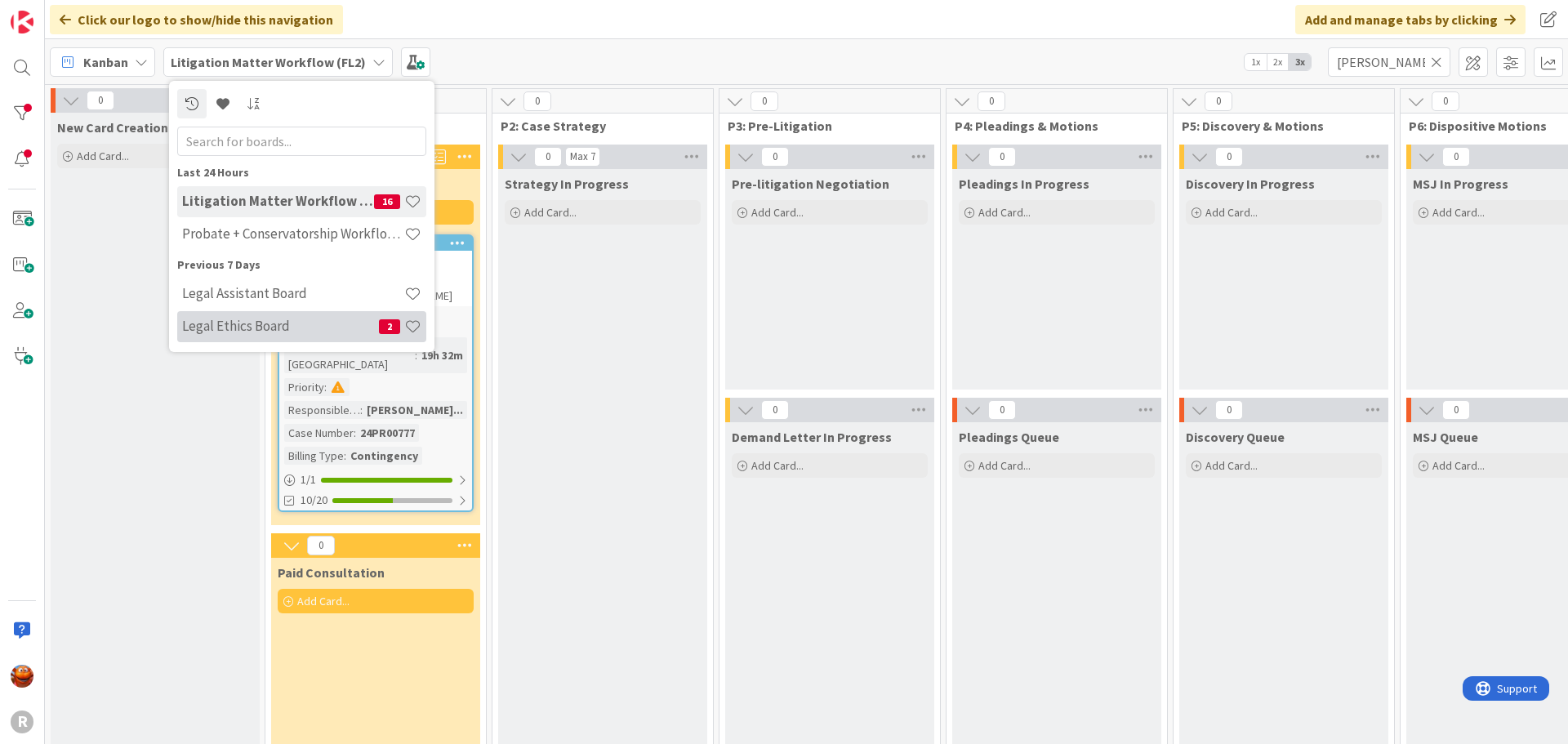
click at [242, 332] on h4 "Legal Ethics Board" at bounding box center [280, 325] width 197 height 16
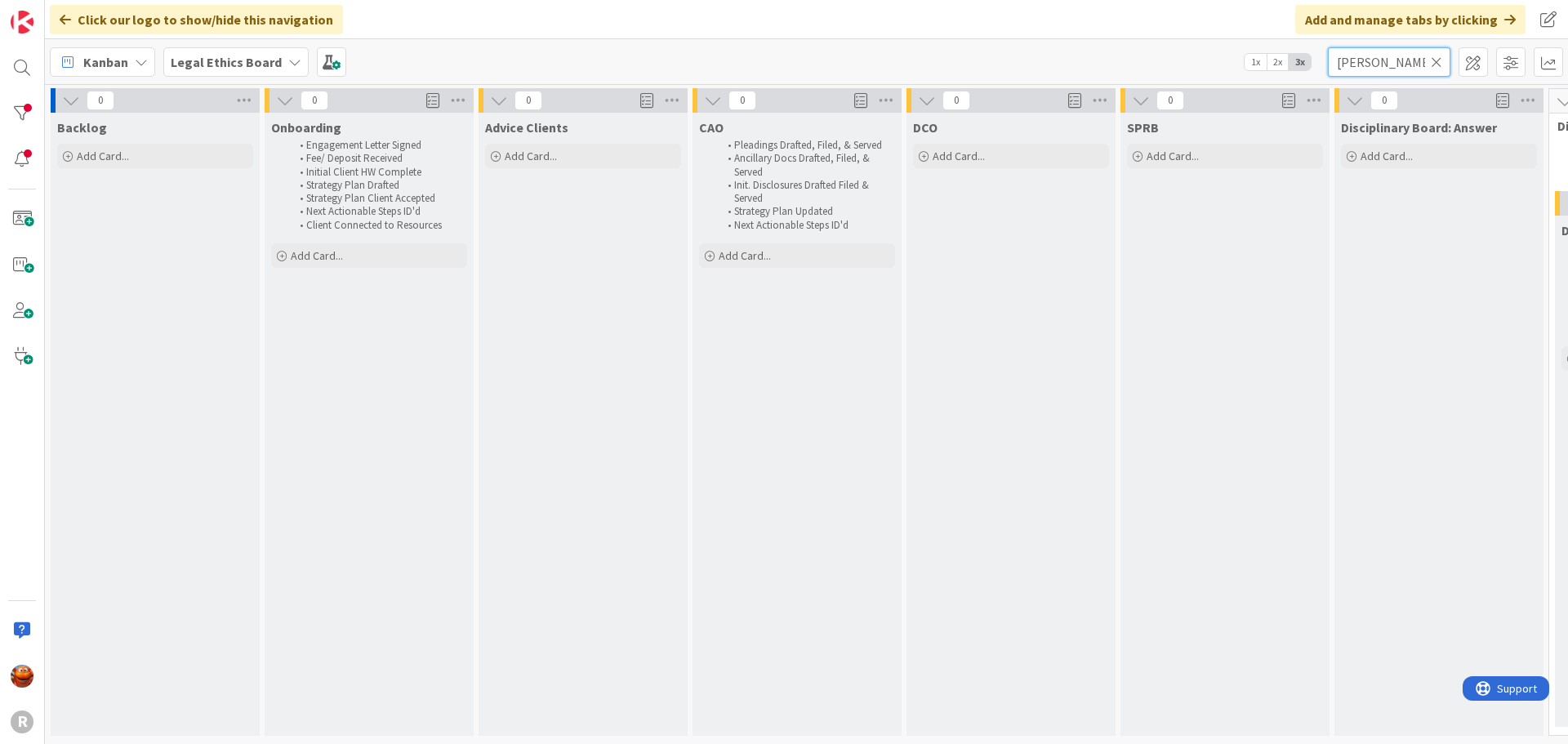
drag, startPoint x: 1387, startPoint y: 61, endPoint x: 1215, endPoint y: 50, distance: 172.4
click at [1215, 50] on div "Kanban Legal Ethics Board 1x 2x 3x harris" at bounding box center [805, 61] width 1523 height 45
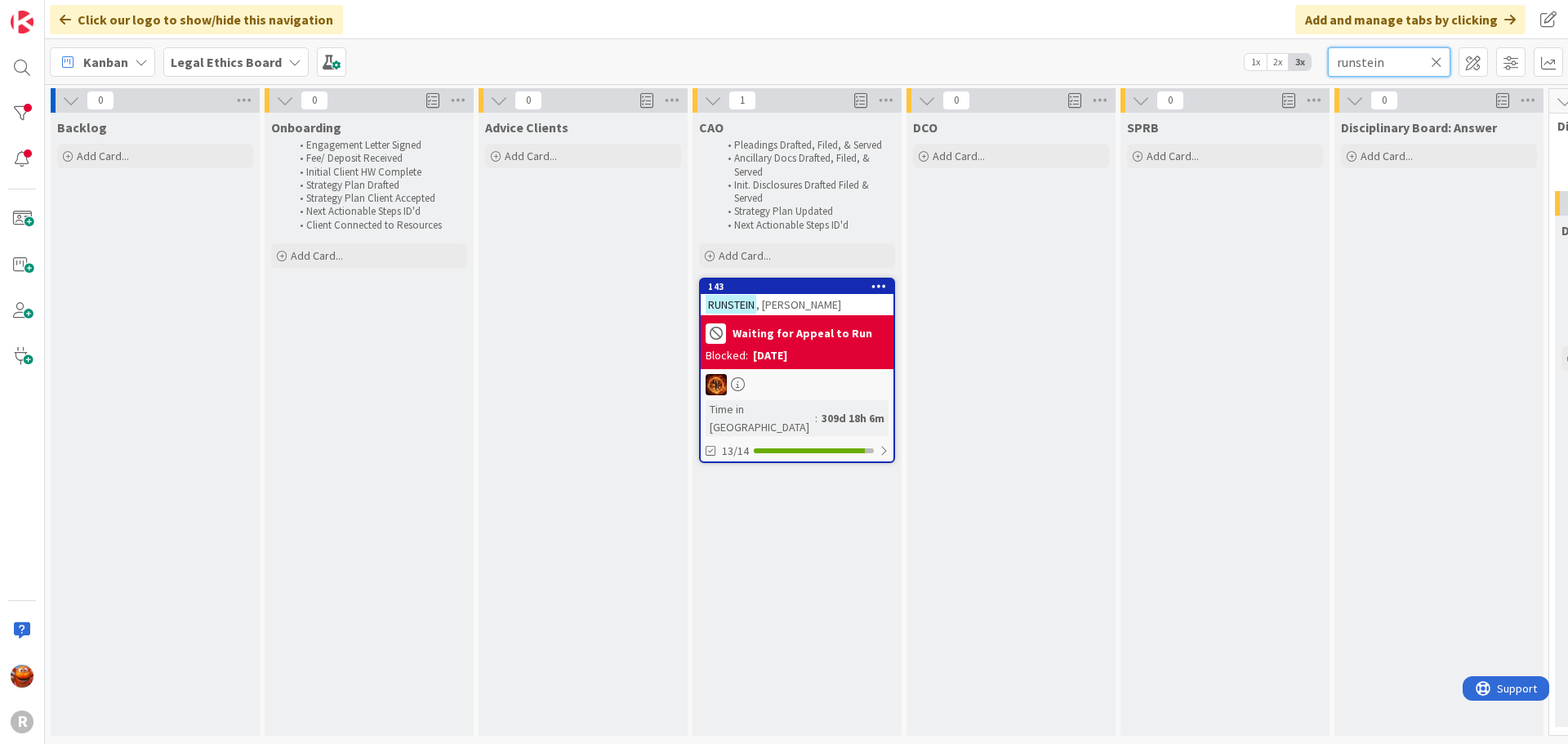
type input "runstein"
click at [806, 380] on div at bounding box center [796, 384] width 193 height 21
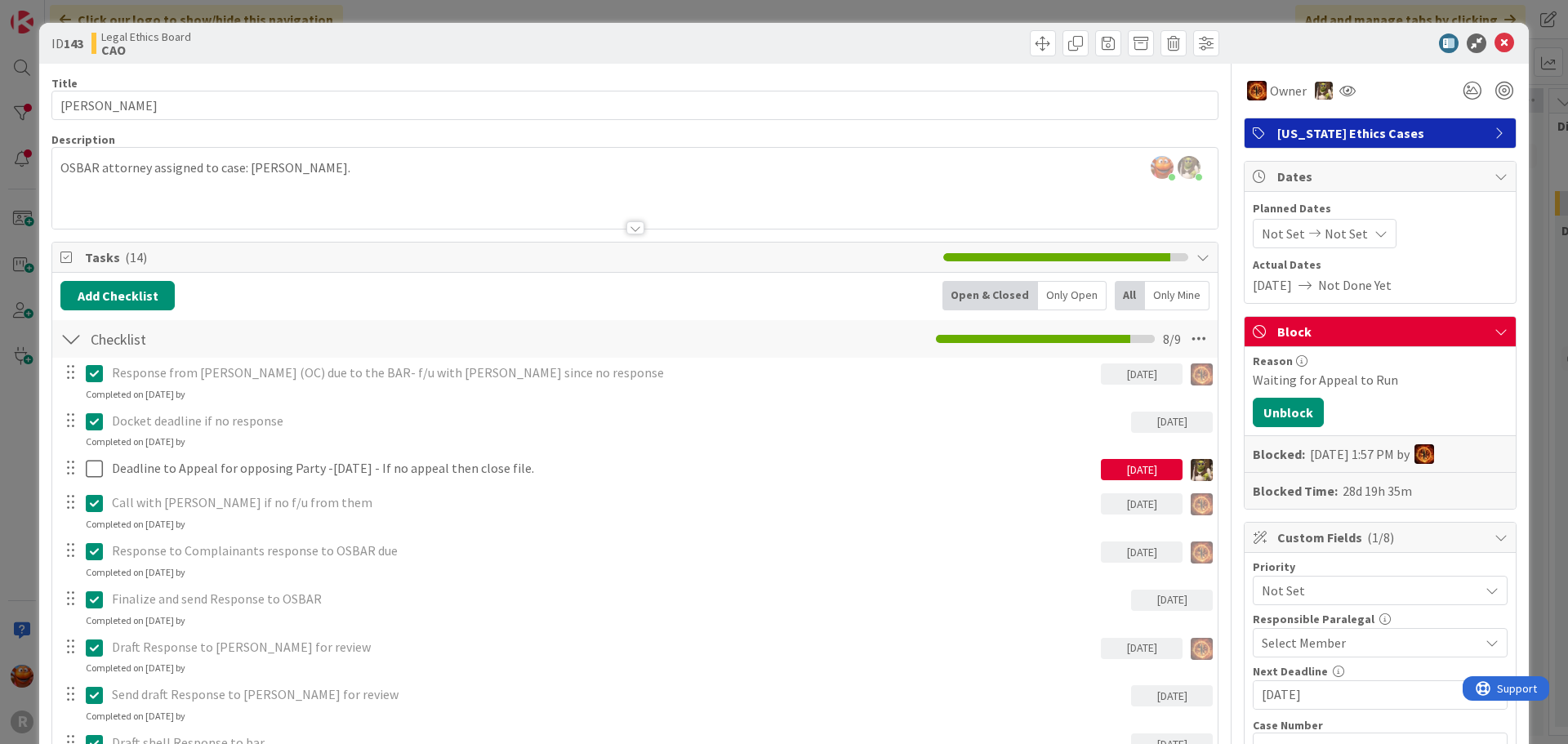
click at [203, 11] on div "ID 143 Legal Ethics Board CAO Title 15 / 128 RUNSTEIN, Robin Description Kiara …" at bounding box center [784, 372] width 1568 height 744
